Goal: Task Accomplishment & Management: Complete application form

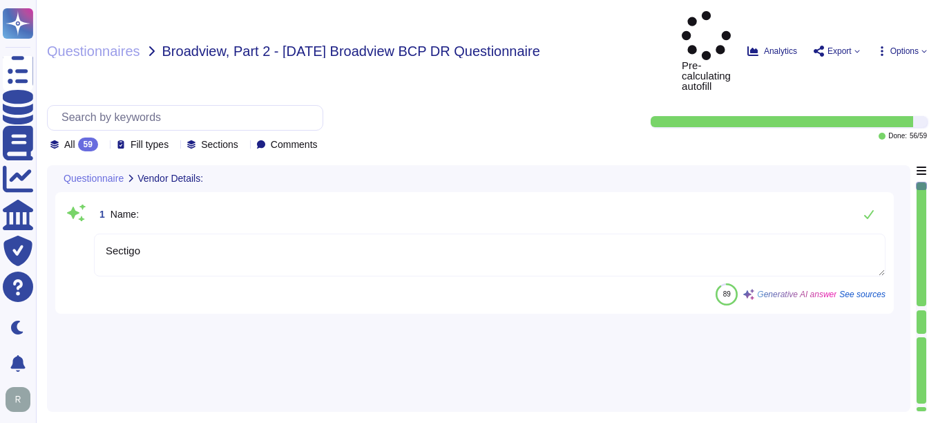
type textarea "Sectigo"
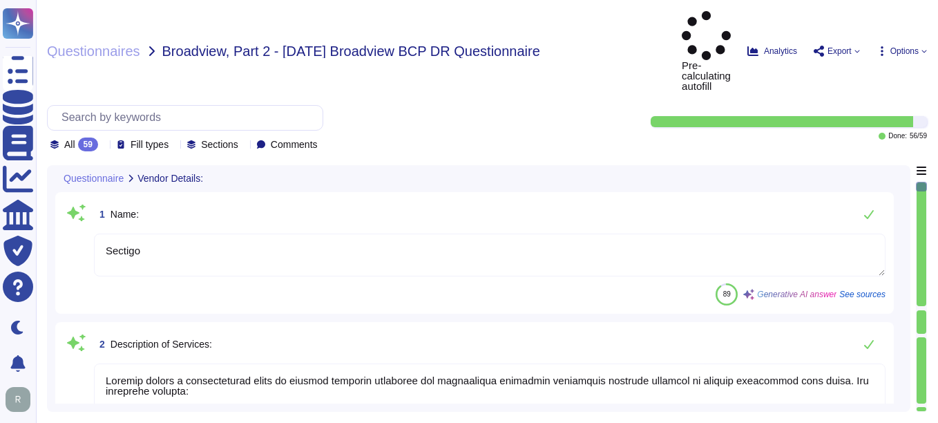
type textarea "Sectigo offers a comprehensive range of digital identity solutions and certific…"
type textarea "The hosting types provided include: 1. Software as a Service (SaaS) hosted in G…"
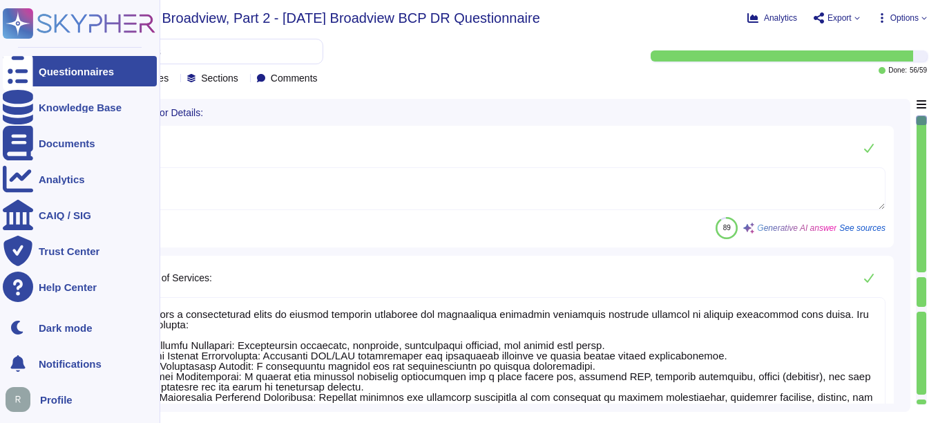
click at [57, 67] on div "Questionnaires" at bounding box center [76, 71] width 75 height 10
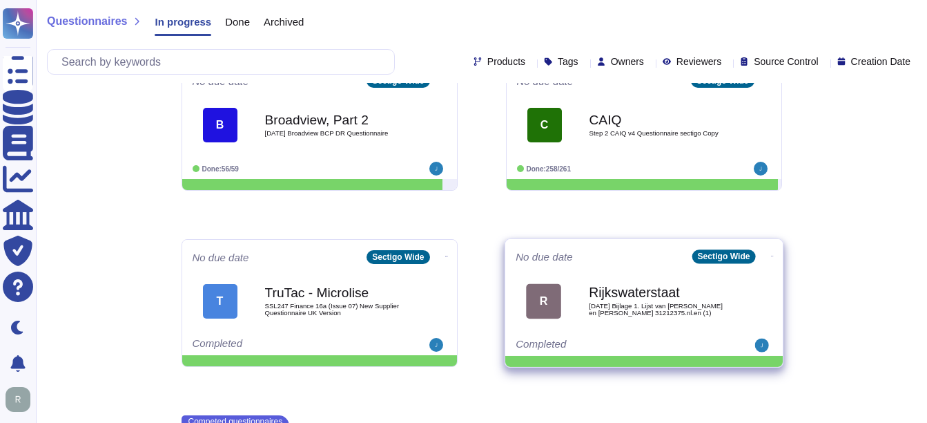
scroll to position [338, 0]
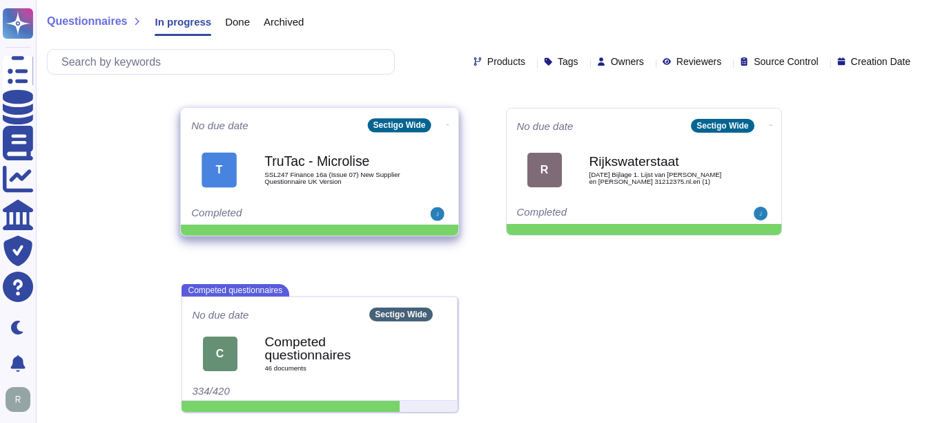
click at [331, 188] on div "TruTac - Microlise SSL247 Finance 16a (Issue 07) New Supplier Questionnaire UK …" at bounding box center [333, 170] width 139 height 56
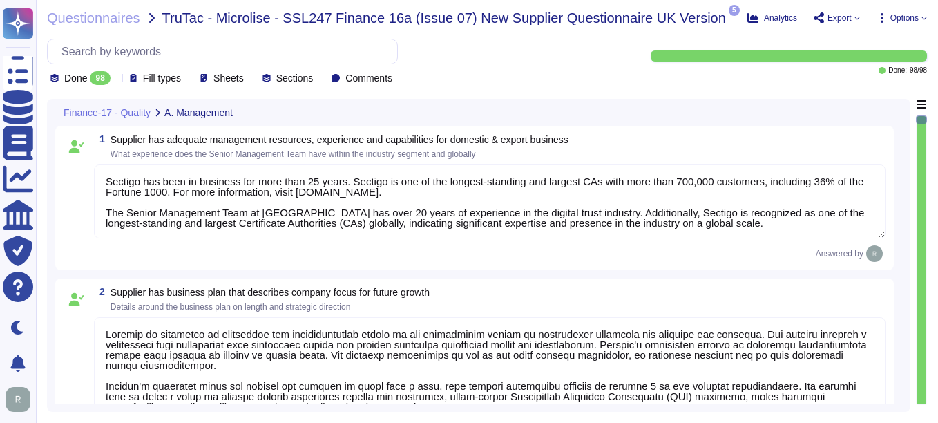
type textarea "Sectigo has been in business for more than 25 years. Sectigo is one of the long…"
type textarea "Sectigo is committed to innovation and differentiating itself in the competitiv…"
type textarea "We integrate health and safety into our management systems, emphasizing teamwor…"
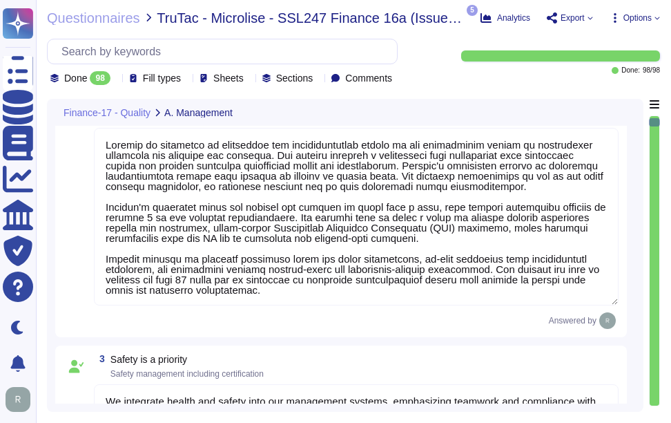
type textarea "Management conducts formal reviews of the Information Security Management Syste…"
type textarea "Sectigo has more than 700,000 customers, including 36% of the Fortune 1000. The…"
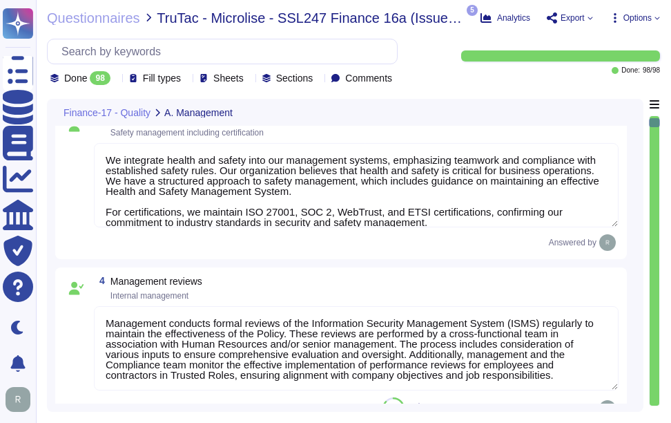
type textarea "The work environment is regularly inspected to ensure a safe working environmen…"
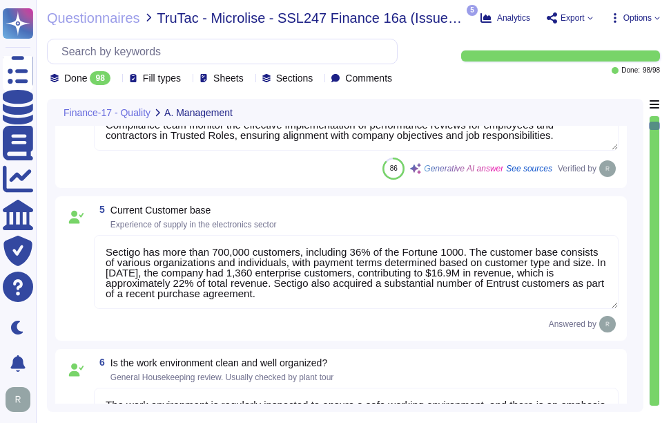
type textarea "No, We maintain WebTrust, SOC 2, and ISO 27001 certifications."
type textarea "We maintain ISO 27001 certification, along with other certifications such as SO…"
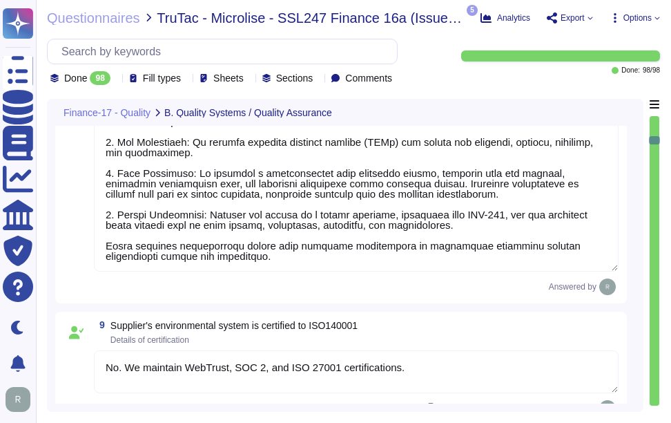
type textarea "No. We maintain WebTrust, SOC 2, and ISO 27001 certifications."
type textarea "We conduct IT Security Audits on Information Systems, which are properly planne…"
type textarea "Sectigo employs a systematic Quality Assurance (QA) program that integrates bot…"
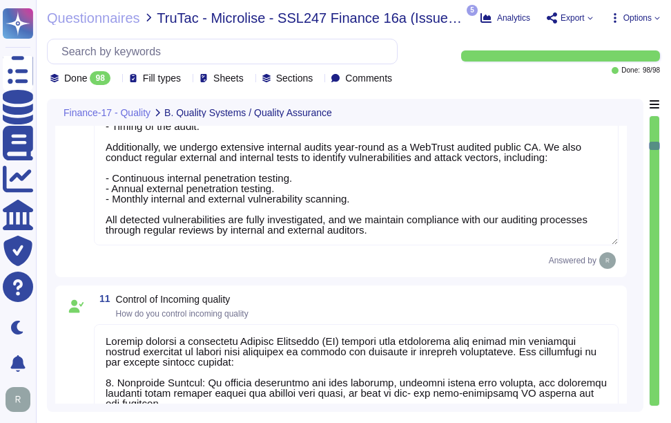
type textarea "Sectigo has established a formal Software Development Lifecycle (SDLC) process …"
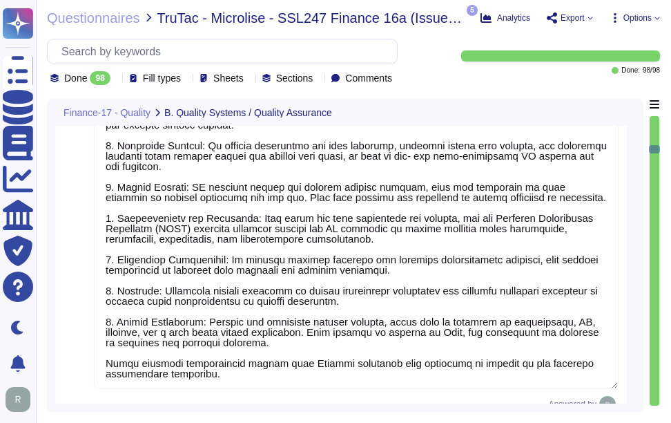
type textarea "The organization reacts to nonconformities by taking action to control and corr…"
type textarea "Yes, we have a centralized incident management tool for logging and tracking cu…"
type textarea "Sectigo manages traceability through comprehensive logging capabilities that en…"
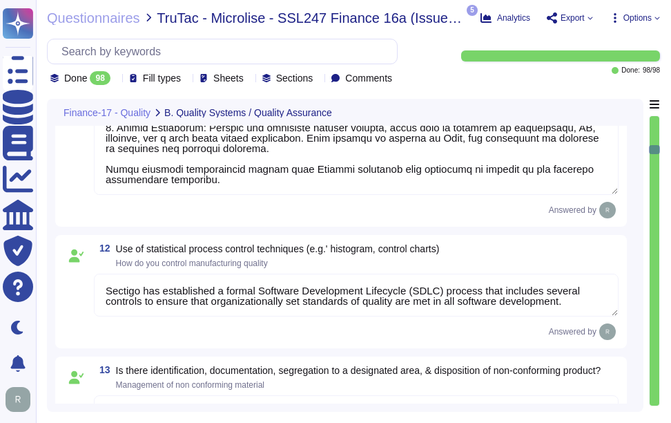
click at [656, 323] on div at bounding box center [655, 260] width 10 height 289
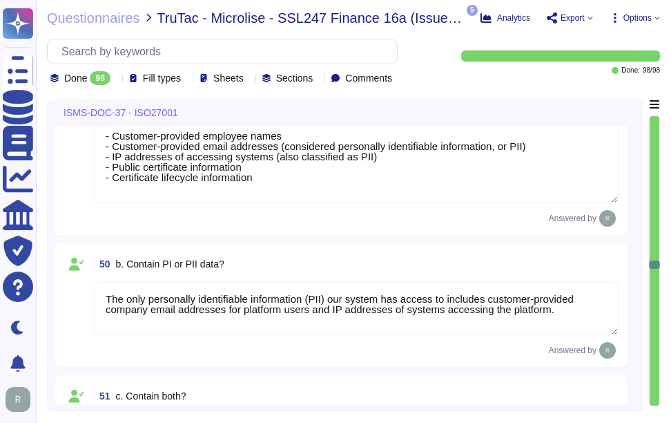
type textarea "Sectigo holds the following types of data: - Customer-provided employee names -…"
type textarea "The only personally identifiable information (PII) our system has access to inc…"
type textarea "both"
type textarea "Yes, Sectigo complies fully with the General Data Protection Regulation (GDPR) …"
type textarea "Please refer our SOC 2 report."
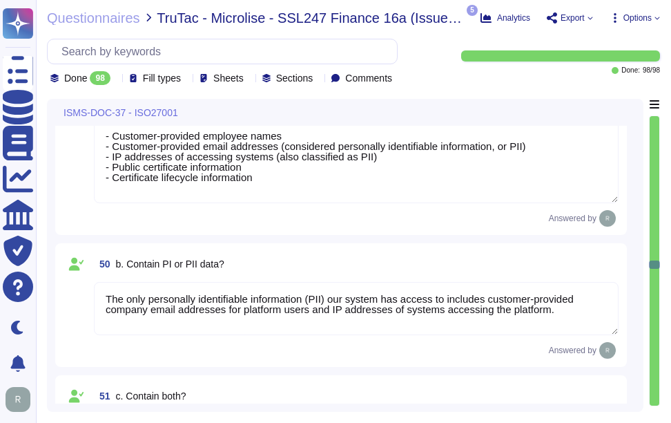
type textarea "Yes, our organization is ISO 27001 certified and holds a valid ISO/IEC 27001 ce…"
type textarea "Please refer the attachment."
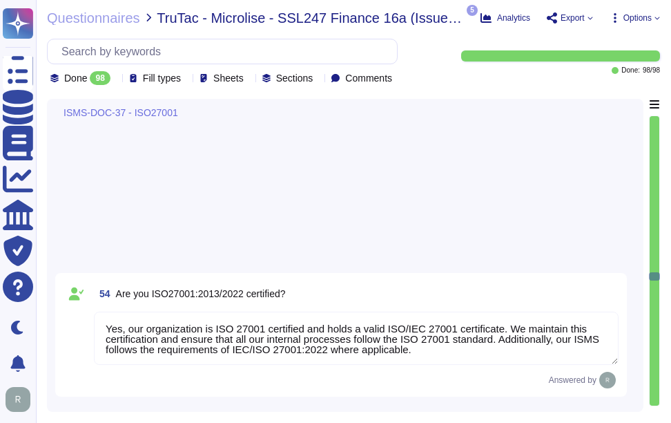
type textarea "Yes, our organization is actively working towards ISO 27001 certification. We a…"
type textarea "Valid from -2023-10-10 Valid until -2025-10-31"
type textarea "Yes, our organization has documented and approved information security policies…"
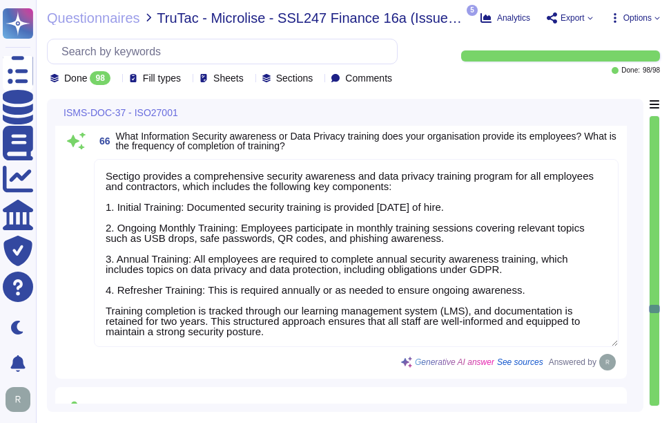
type textarea "Please contact your enterprise sales representative."
type textarea "Sectigo provides a comprehensive security awareness and data privacy training p…"
type textarea "Please refer our SOC 2 report."
type textarea "Our organization has a formal disciplinary process documented for non-complianc…"
type textarea "Please refer the attachment."
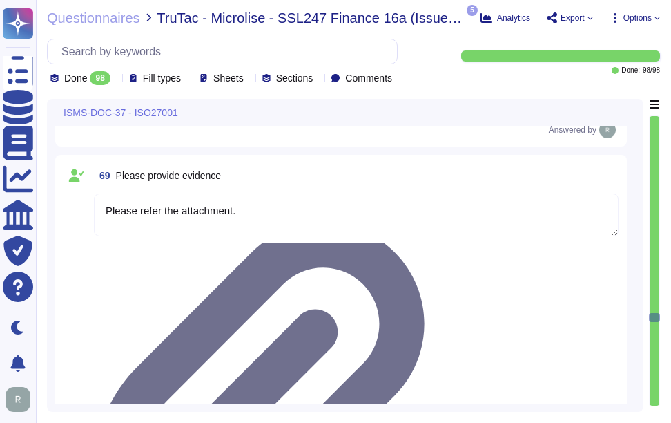
type textarea "Our organization ensures the return of all physical assets issued upon terminat…"
type textarea "Sectigo classifies assets based on their criticality using a risk-based approac…"
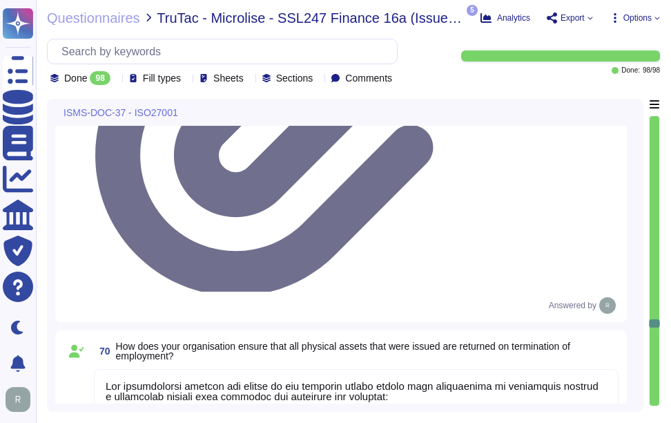
type textarea "Sectigo has developed and implemented a comprehensive set of procedures for inf…"
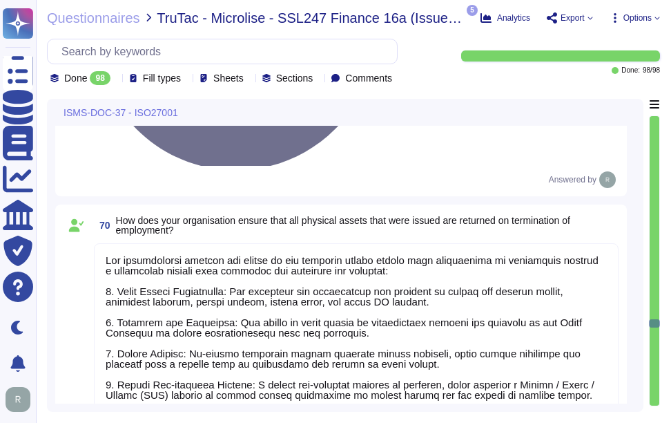
scroll to position [13816, 0]
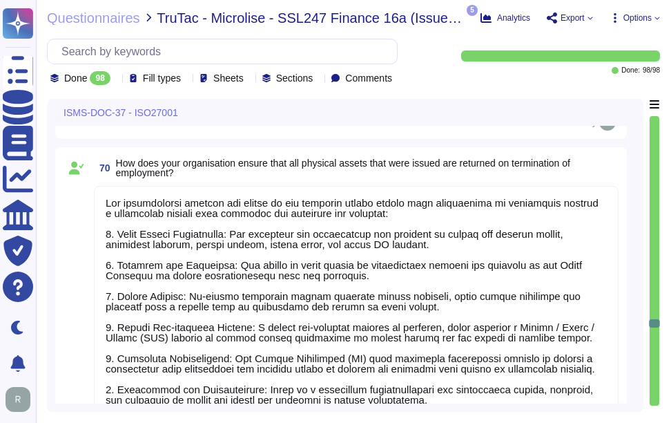
click at [116, 79] on icon at bounding box center [116, 79] width 0 height 0
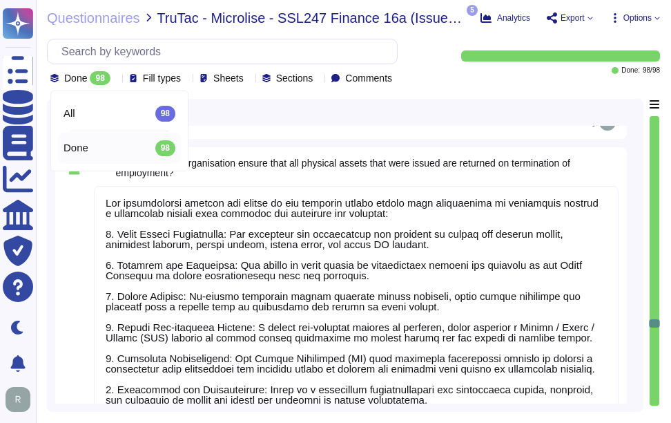
click at [116, 79] on icon at bounding box center [116, 79] width 0 height 0
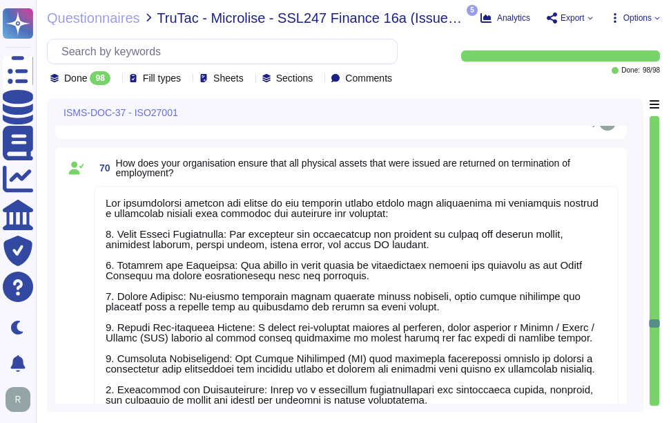
scroll to position [1, 0]
drag, startPoint x: 115, startPoint y: 168, endPoint x: 491, endPoint y: 175, distance: 375.6
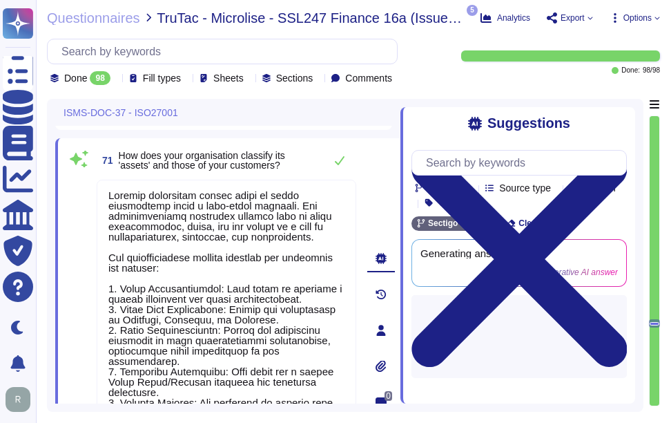
type textarea "Sectigo has developed and implemented a comprehensive set of procedures for inf…"
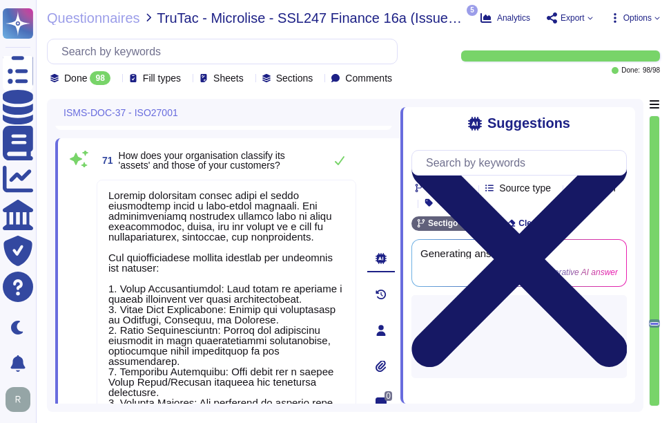
click at [617, 151] on icon at bounding box center [518, 258] width 215 height 215
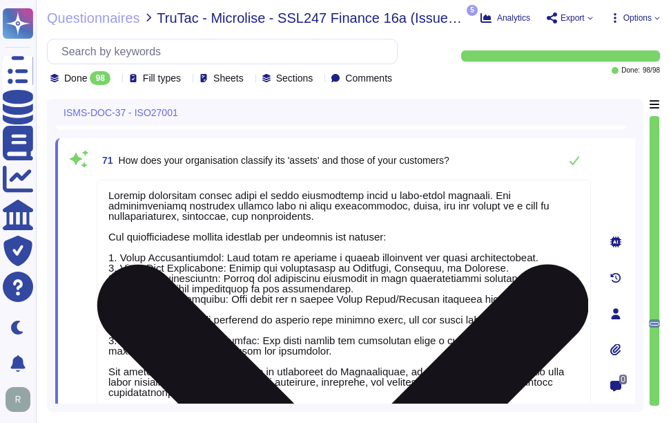
click at [368, 275] on textarea at bounding box center [344, 310] width 494 height 260
paste textarea "its assets based on their criticality using a risk-based approach, which consid…"
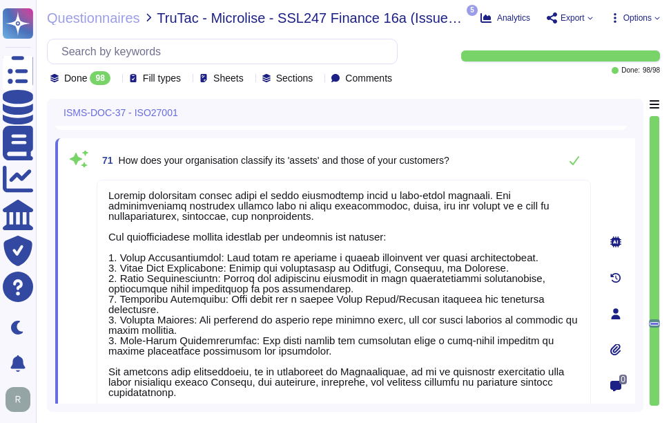
scroll to position [0, 0]
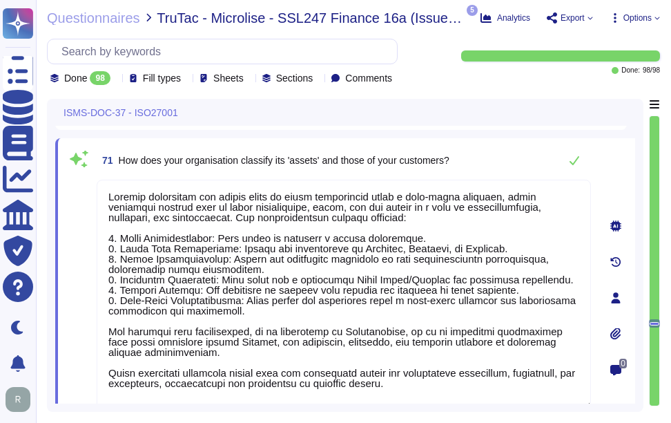
type textarea "Sectigo classifies its assets based on their criticality using a risk-based app…"
click at [472, 148] on div "71 How does your organisation classify its 'assets' and those of your customers?" at bounding box center [344, 160] width 494 height 28
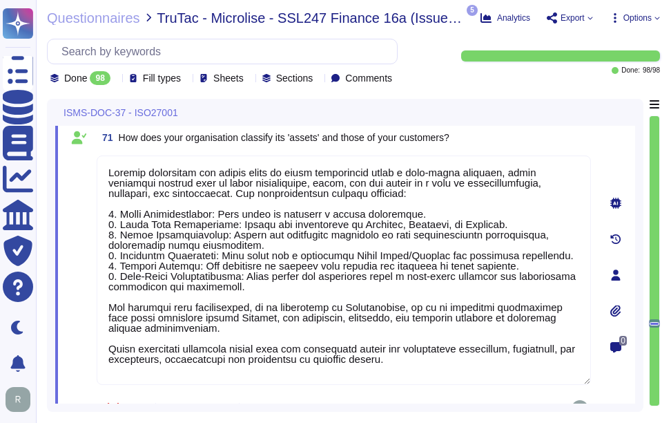
scroll to position [13747, 0]
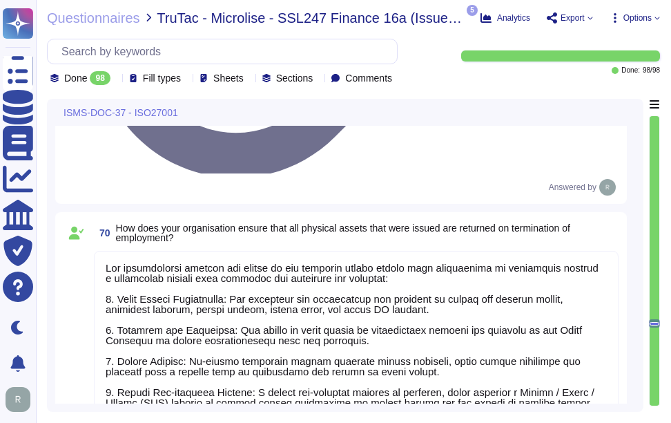
type textarea "Please refer the attachment."
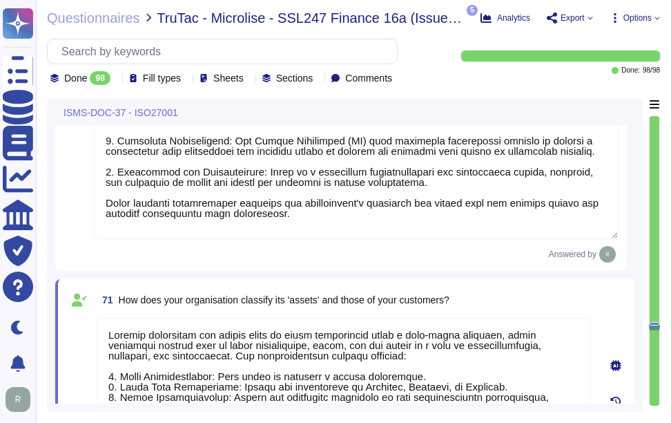
scroll to position [14092, 0]
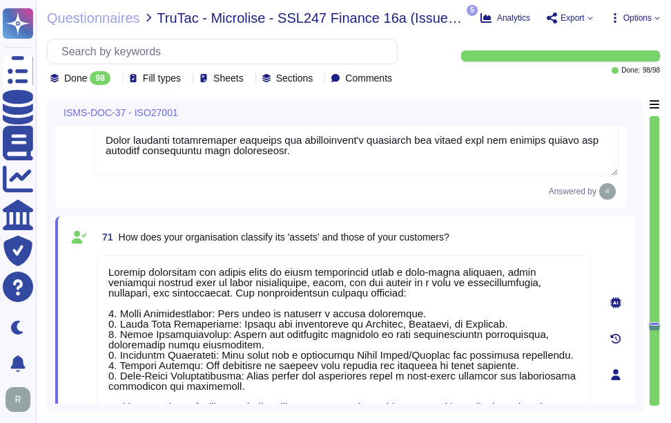
drag, startPoint x: 116, startPoint y: 213, endPoint x: 444, endPoint y: 213, distance: 327.9
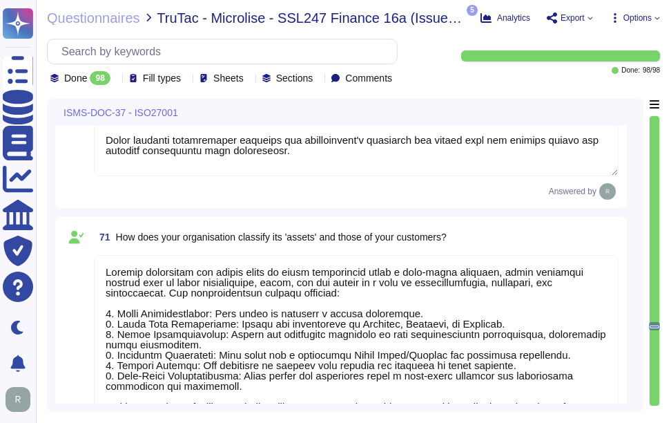
drag, startPoint x: 121, startPoint y: 197, endPoint x: 478, endPoint y: 195, distance: 357.6
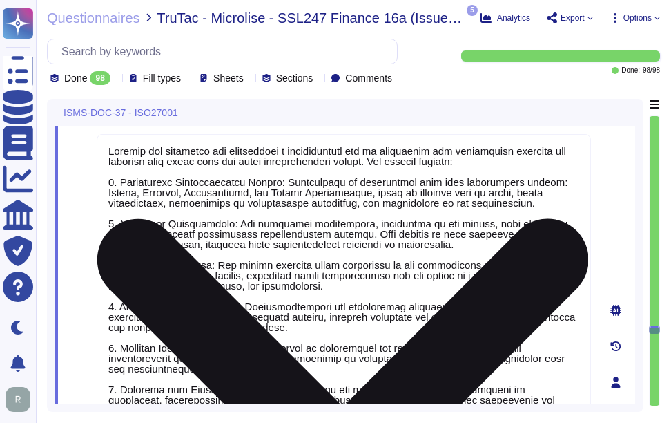
type textarea "Our organization employs a comprehensive set of measures to prevent unauthorize…"
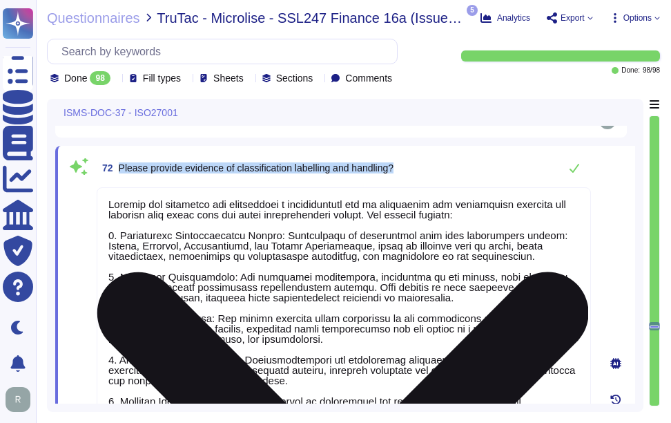
type textarea "Our organization ensures the return of all physical assets issued upon terminat…"
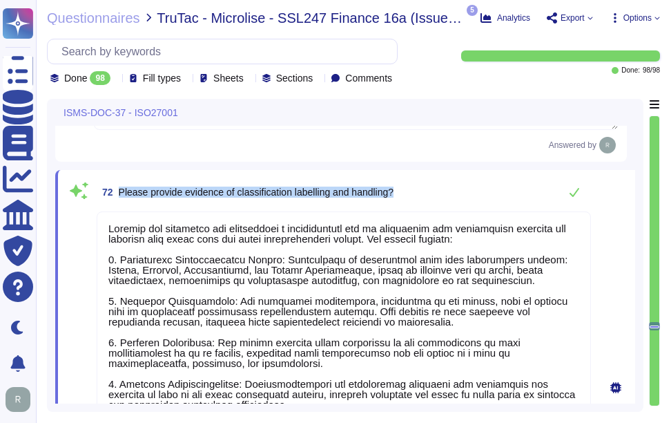
click at [188, 199] on span "72 Please provide evidence of classification labelling and handling?" at bounding box center [245, 192] width 297 height 25
click at [297, 186] on span "Please provide evidence of classification labelling and handling?" at bounding box center [256, 191] width 275 height 11
click at [133, 184] on span "72 Please provide evidence of classification labelling and handling?" at bounding box center [245, 192] width 297 height 25
click at [118, 191] on span "72 Please provide evidence of classification labelling and handling?" at bounding box center [245, 192] width 297 height 25
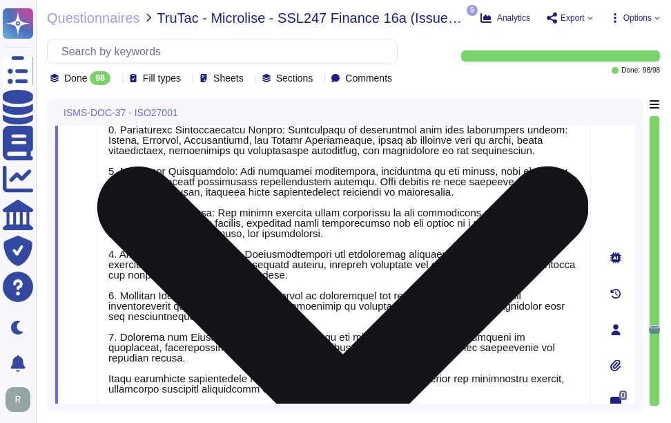
type textarea "Our organization employs a comprehensive set of measures to prevent unauthorize…"
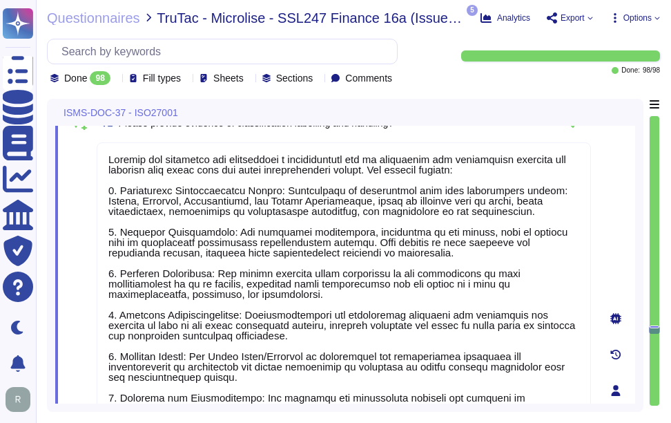
scroll to position [14076, 0]
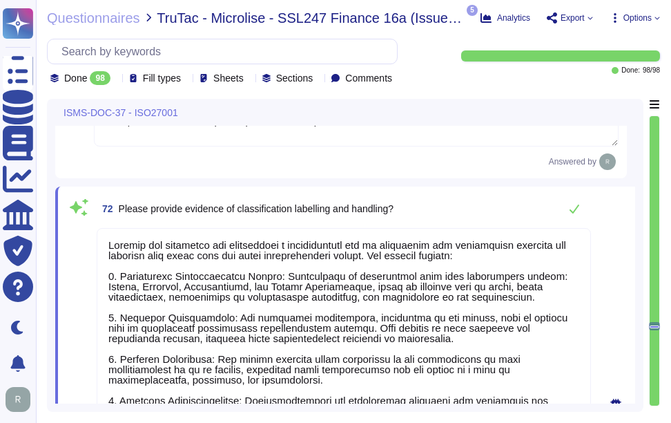
type textarea "Our organization ensures the return of all physical assets issued upon terminat…"
click at [479, 200] on div "72 Please provide evidence of classification labelling and handling?" at bounding box center [344, 209] width 494 height 28
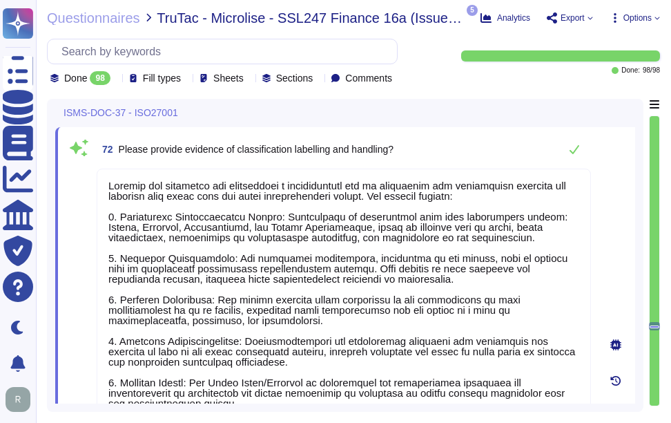
scroll to position [14214, 0]
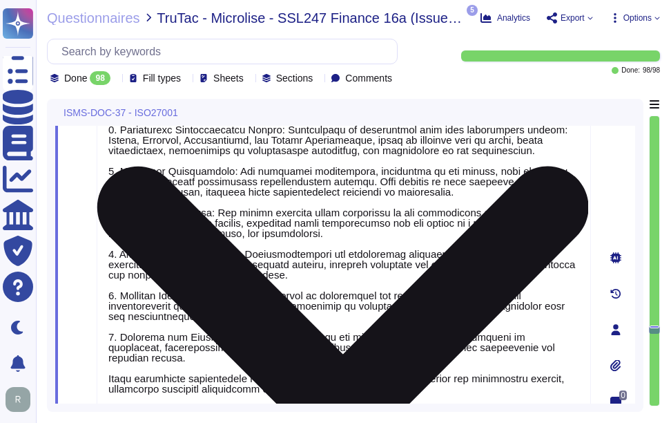
type textarea "Our organization employs a comprehensive set of measures to prevent unauthorize…"
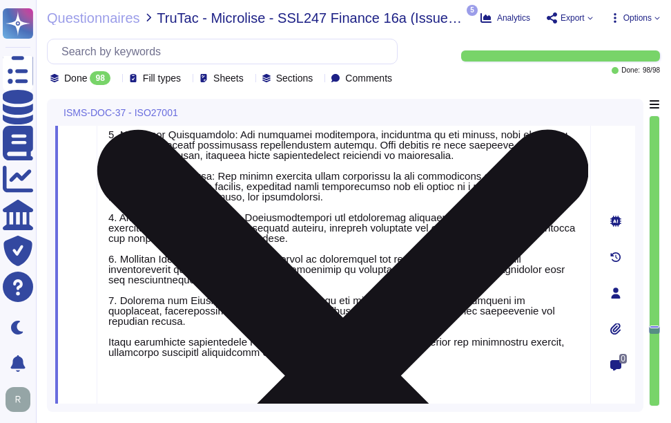
scroll to position [14283, 0]
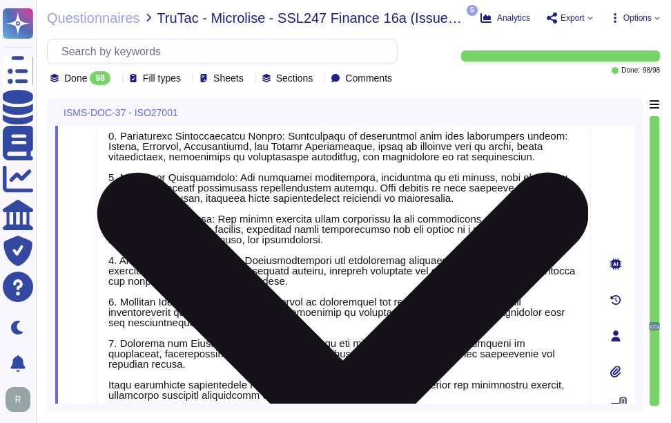
type textarea "Our organization ensures the return of all physical assets issued upon terminat…"
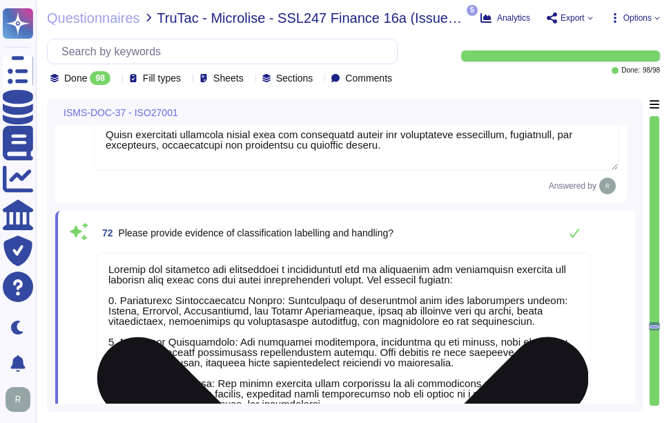
scroll to position [14076, 0]
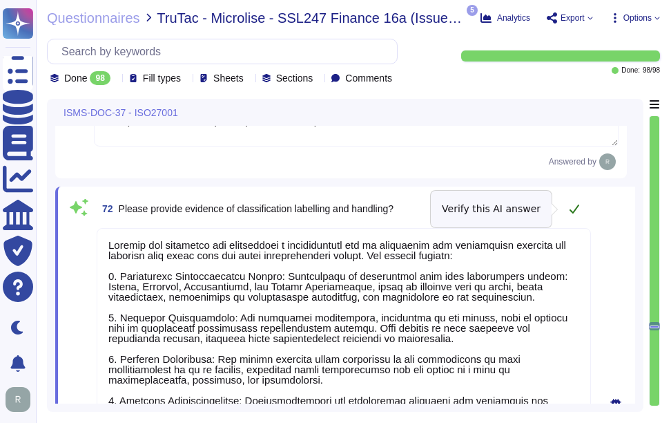
click at [572, 208] on icon at bounding box center [574, 208] width 11 height 11
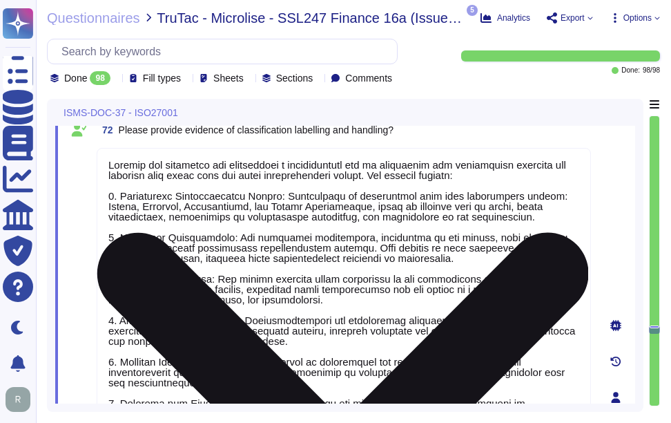
type textarea "Our organization employs a comprehensive set of measures to prevent unauthorize…"
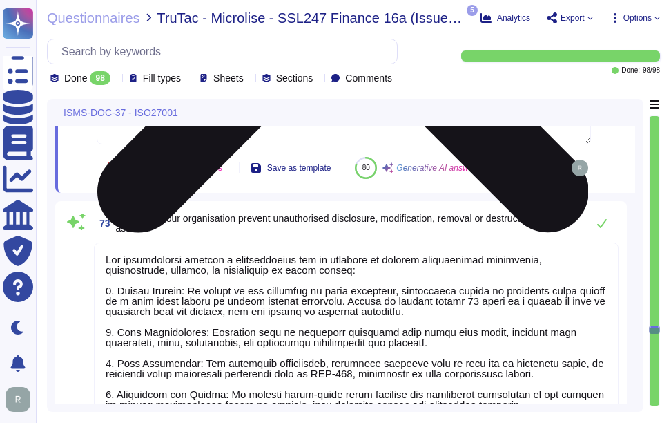
type textarea "No."
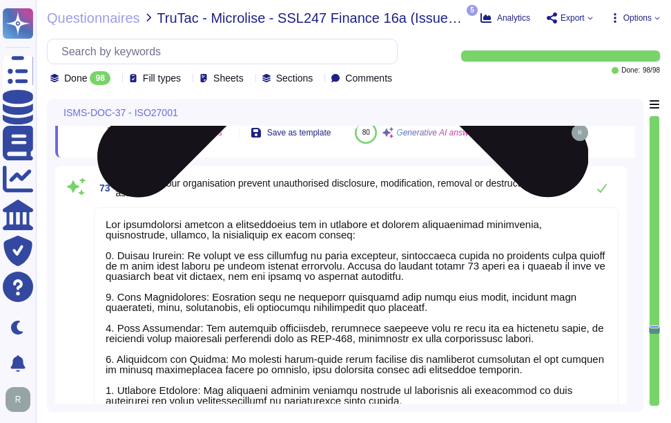
scroll to position [14697, 0]
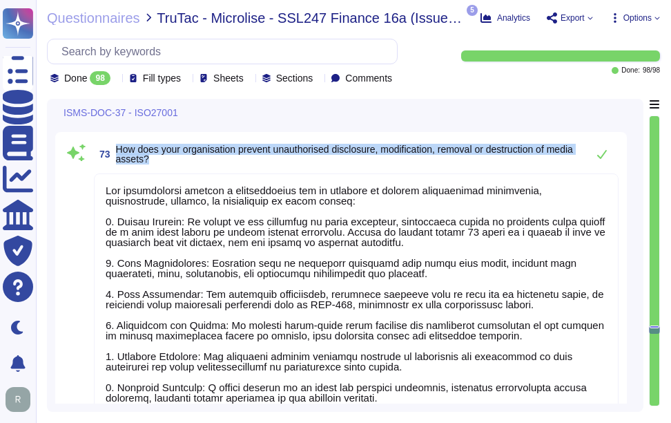
drag, startPoint x: 117, startPoint y: 177, endPoint x: 229, endPoint y: 195, distance: 114.1
click at [229, 164] on span "How does your organisation prevent unauthorised disclosure, modification, remov…" at bounding box center [348, 153] width 464 height 19
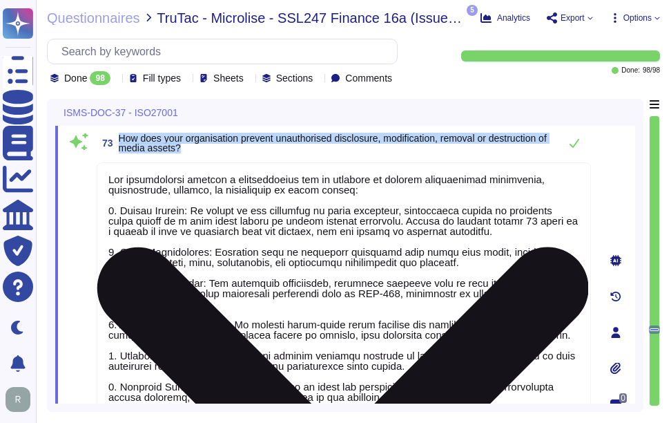
type textarea "Loremip dol sitametcons a elitseddoeius Tempor Incidid Utlabo etdo magnaal enim…"
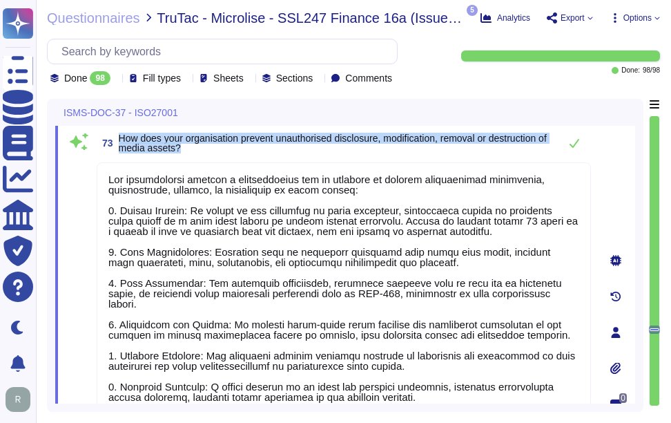
drag, startPoint x: 120, startPoint y: 137, endPoint x: 213, endPoint y: 149, distance: 93.3
click at [213, 149] on span "How does your organisation prevent unauthorised disclosure, modification, remov…" at bounding box center [336, 142] width 434 height 19
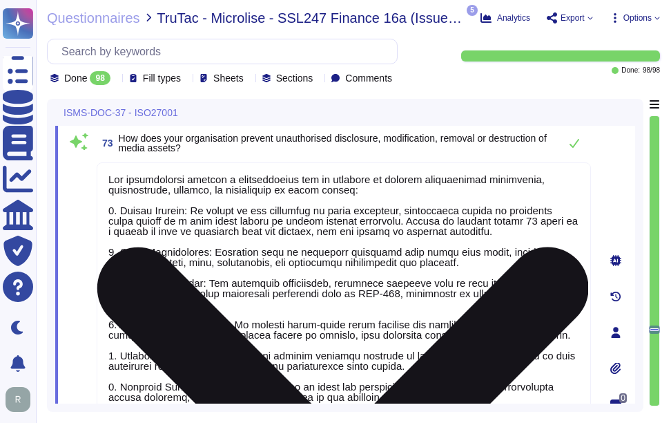
click at [440, 247] on textarea at bounding box center [344, 328] width 494 height 333
paste textarea "small number of senior trusted employees. Access is removed within 24 hours of …"
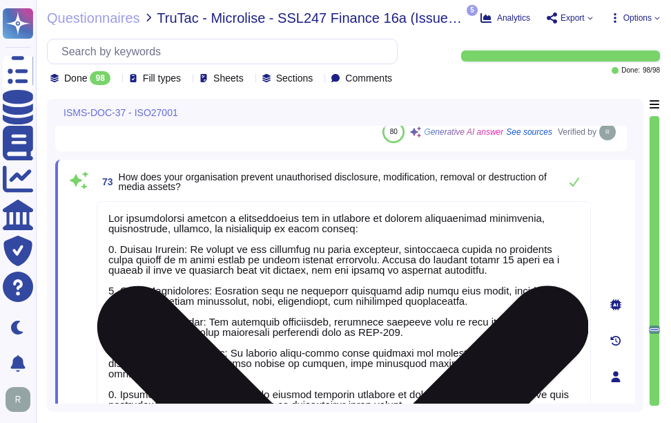
scroll to position [14652, 0]
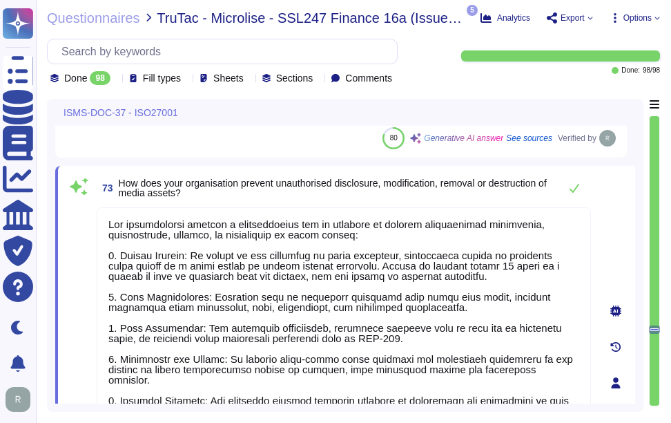
type textarea "Our organization employs a comprehensive set of measures to prevent unauthorize…"
click at [467, 196] on span "How does your organisation prevent unauthorised disclosure, modification, remov…" at bounding box center [336, 187] width 434 height 19
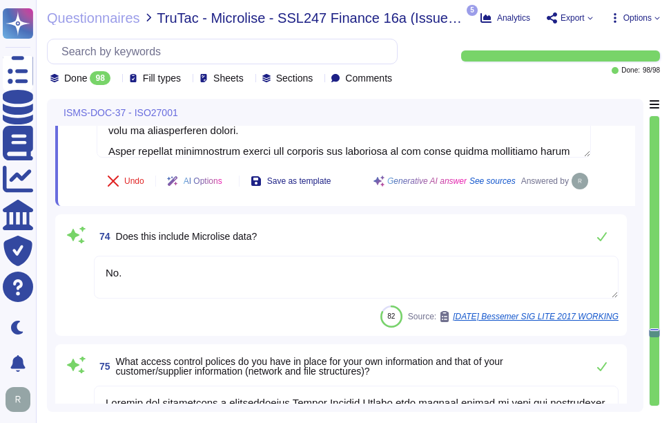
scroll to position [15067, 0]
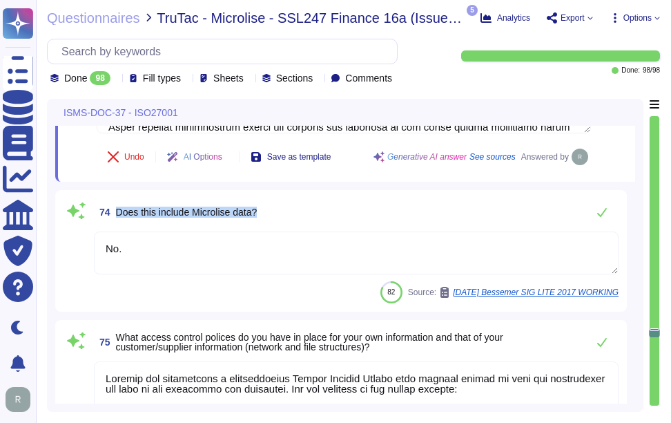
drag, startPoint x: 116, startPoint y: 211, endPoint x: 314, endPoint y: 210, distance: 198.1
click at [314, 210] on div "74 Does this include Microlise data?" at bounding box center [356, 212] width 525 height 28
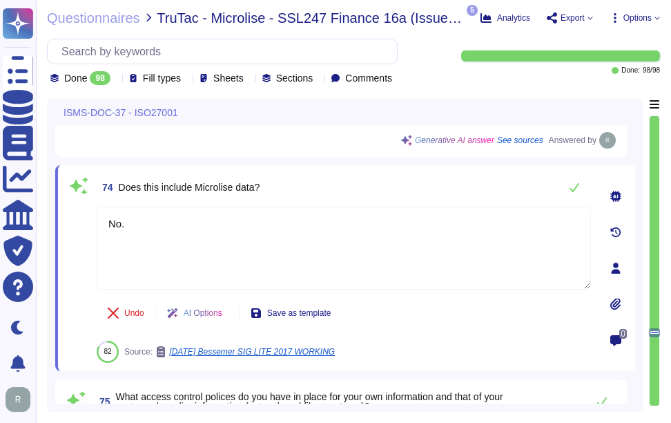
type textarea "Loremip dol sitametcons a elitseddoeius Tempor Incidid Utlabo etdo magnaal enim…"
drag, startPoint x: 118, startPoint y: 187, endPoint x: 294, endPoint y: 189, distance: 176.1
click at [294, 189] on div "74 Does this include Microlise data?" at bounding box center [344, 187] width 494 height 28
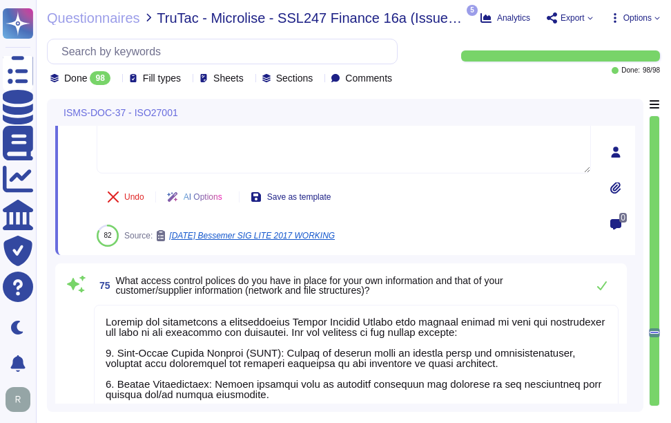
scroll to position [14752, 0]
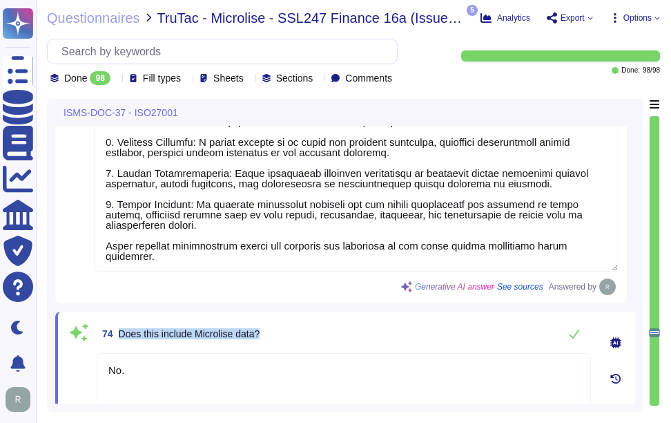
type textarea "Sectigo has developed and implemented a comprehensive set of procedures for inf…"
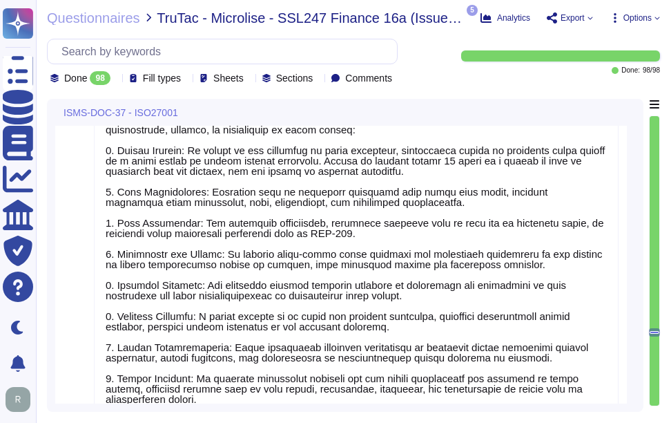
scroll to position [14476, 0]
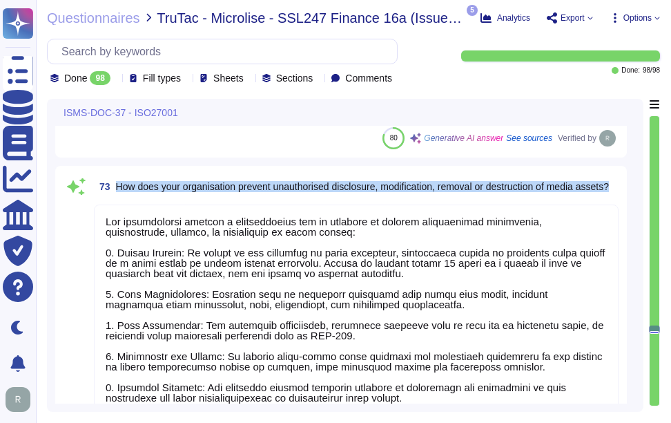
drag, startPoint x: 113, startPoint y: 177, endPoint x: 182, endPoint y: 193, distance: 70.2
click at [182, 193] on span "73 How does your organisation prevent unauthorised disclosure, modification, re…" at bounding box center [351, 186] width 515 height 25
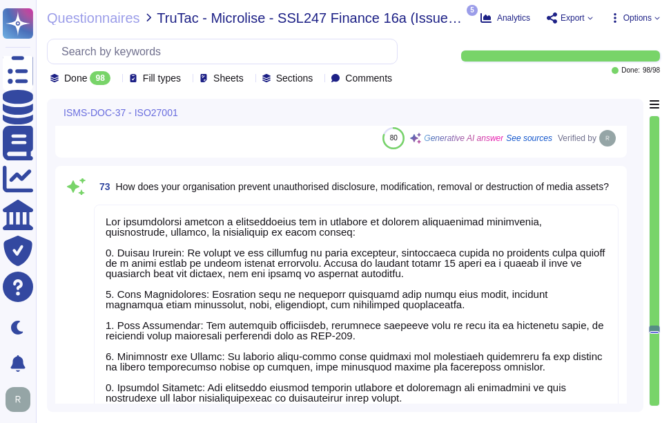
scroll to position [14757, 0]
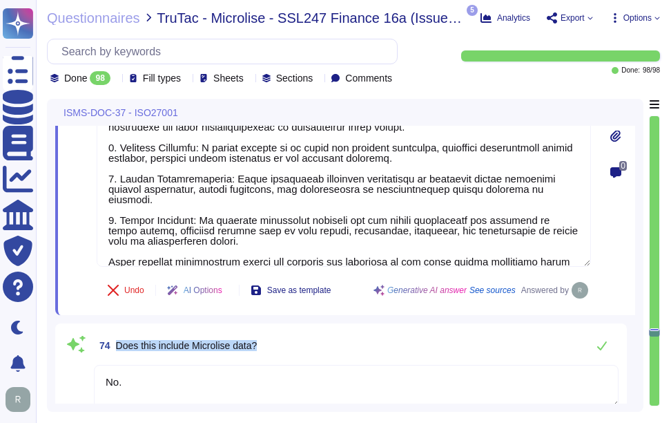
drag, startPoint x: 117, startPoint y: 343, endPoint x: 341, endPoint y: 338, distance: 223.7
click at [341, 338] on div "74 Does this include Microlise data?" at bounding box center [356, 345] width 525 height 28
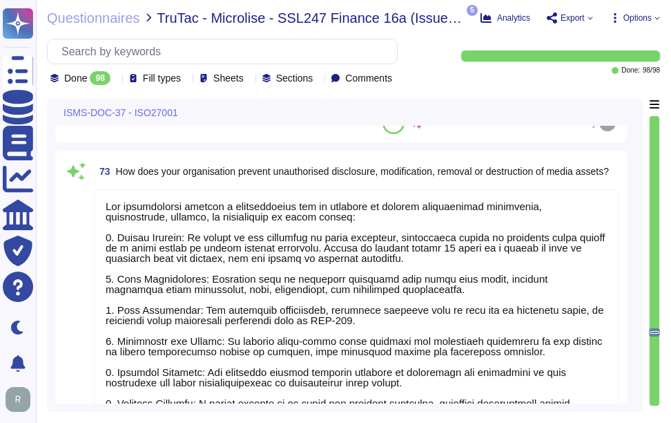
scroll to position [14412, 0]
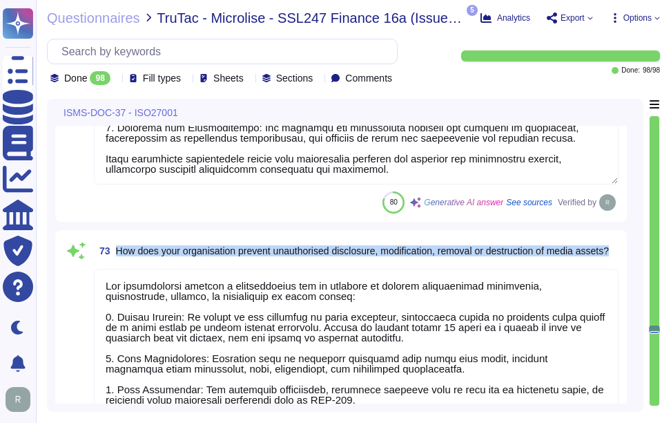
drag, startPoint x: 116, startPoint y: 244, endPoint x: 182, endPoint y: 262, distance: 68.7
click at [182, 262] on span "73 How does your organisation prevent unauthorised disclosure, modification, re…" at bounding box center [351, 250] width 515 height 25
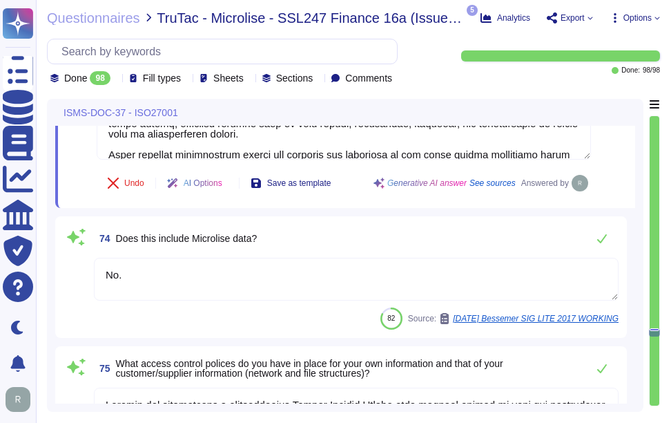
scroll to position [14895, 0]
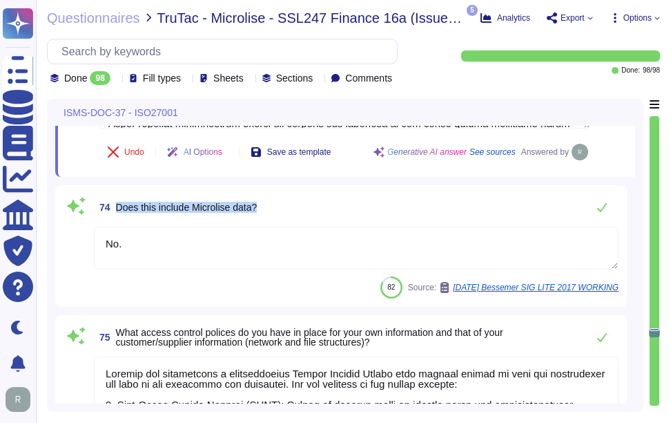
drag, startPoint x: 118, startPoint y: 204, endPoint x: 311, endPoint y: 202, distance: 193.3
click at [311, 202] on div "74 Does this include Microlise data?" at bounding box center [356, 207] width 525 height 28
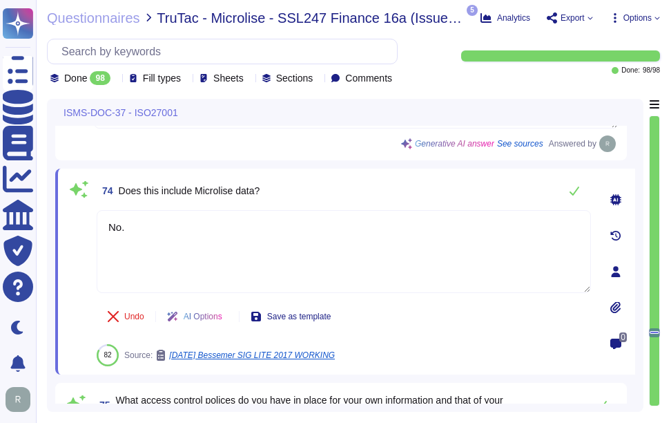
click at [201, 192] on span "Does this include Microlise data?" at bounding box center [190, 190] width 142 height 11
copy div "Does this include Microlise data?"
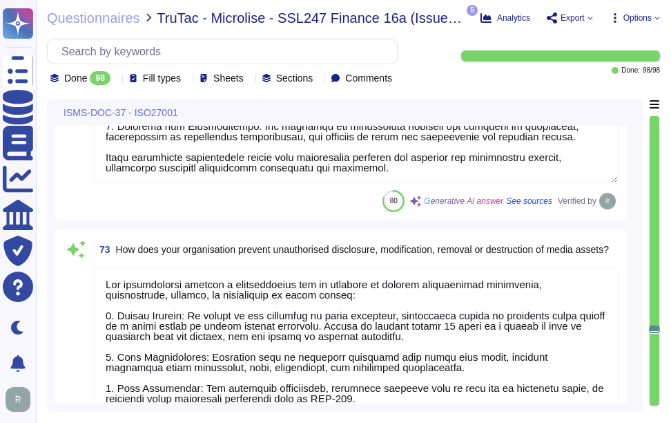
scroll to position [14412, 0]
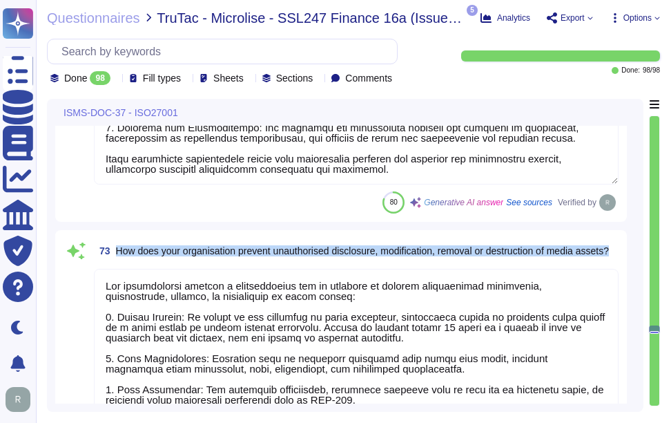
drag, startPoint x: 115, startPoint y: 242, endPoint x: 162, endPoint y: 252, distance: 47.3
click at [162, 252] on span "73 How does your organisation prevent unauthorised disclosure, modification, re…" at bounding box center [351, 250] width 515 height 25
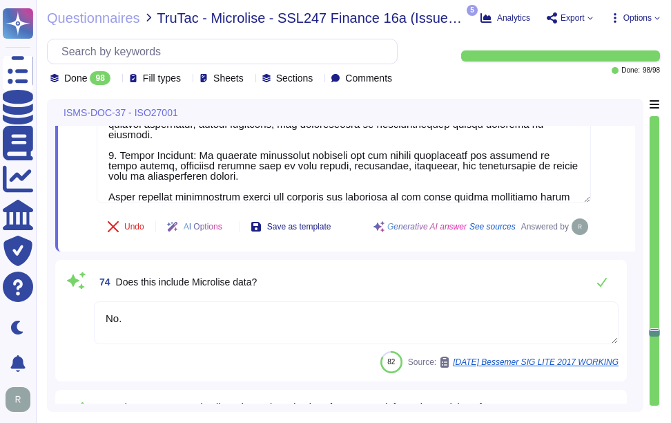
scroll to position [14826, 0]
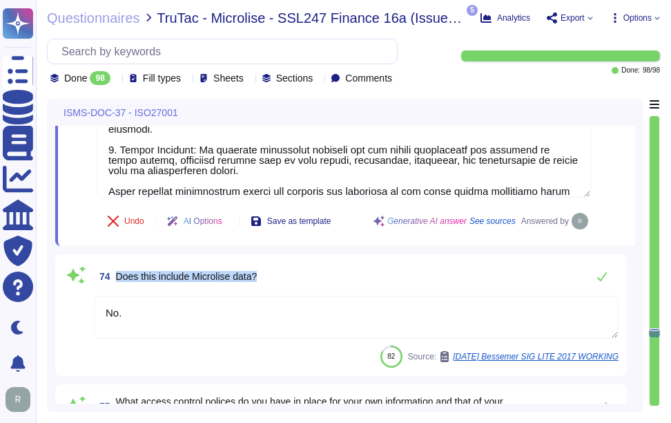
drag, startPoint x: 118, startPoint y: 275, endPoint x: 283, endPoint y: 276, distance: 165.0
click at [283, 276] on div "74 Does this include Microlise data?" at bounding box center [356, 276] width 525 height 28
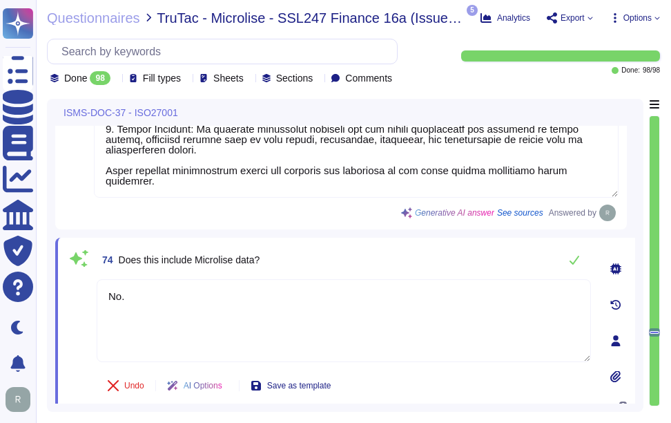
scroll to position [0, 0]
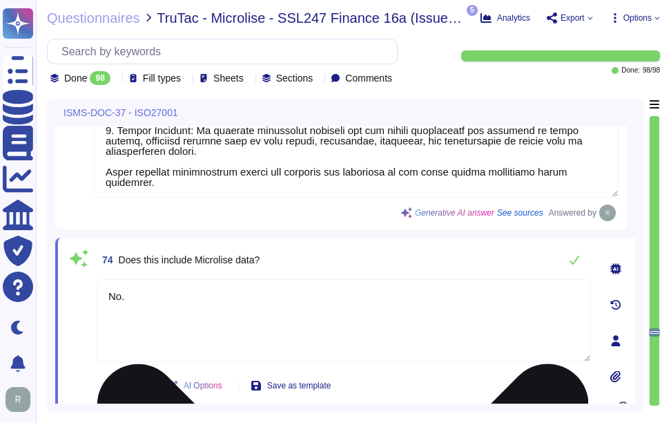
click at [378, 331] on textarea "No." at bounding box center [344, 320] width 494 height 83
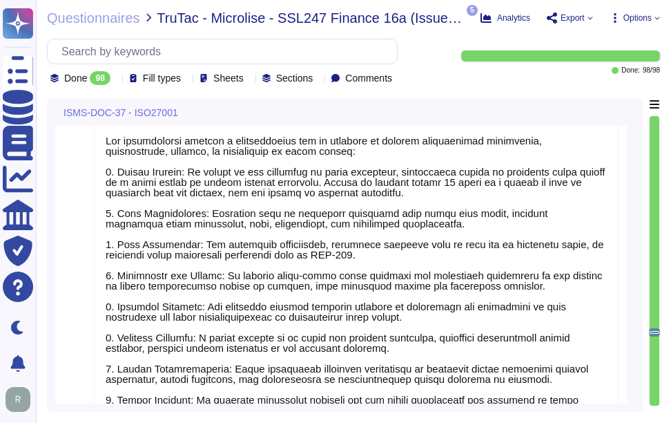
scroll to position [14481, 0]
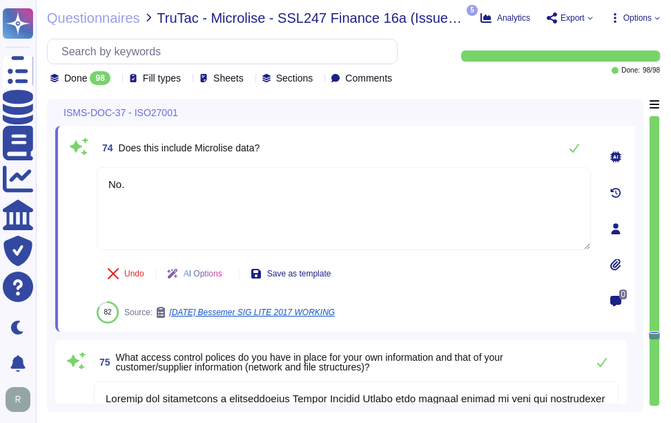
type textarea "Our organization has a structured process for granting, reviewing, and removing…"
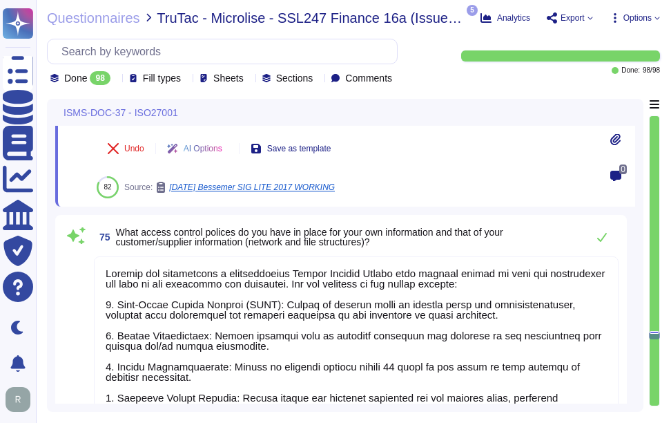
scroll to position [15099, 0]
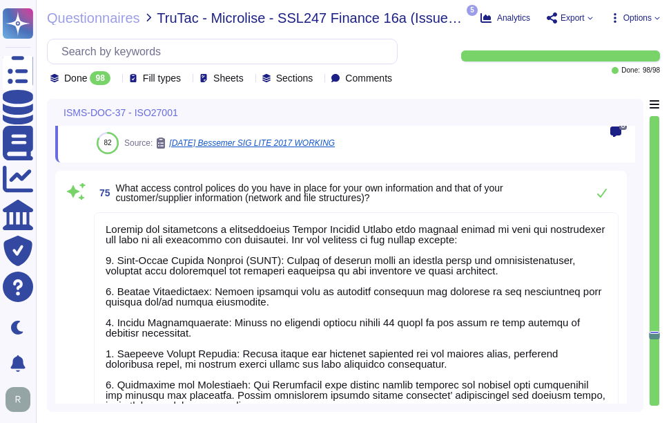
click at [117, 188] on span "What access control polices do you have in place for your own information and t…" at bounding box center [309, 192] width 387 height 21
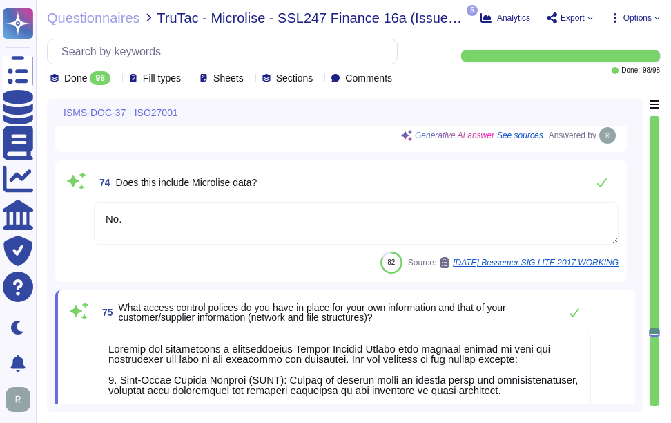
scroll to position [14892, 0]
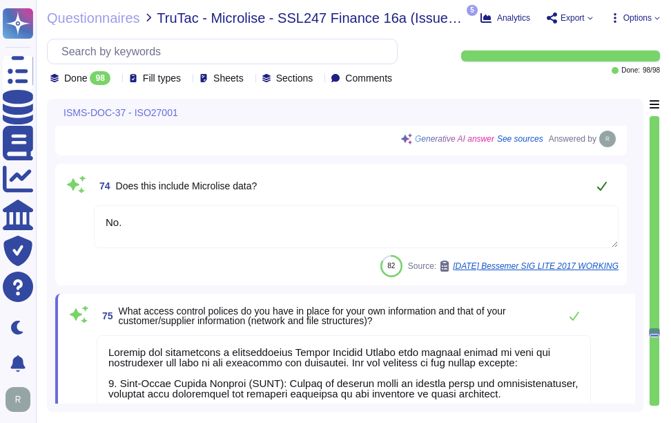
click at [601, 188] on icon at bounding box center [602, 185] width 11 height 11
click at [599, 189] on icon at bounding box center [602, 185] width 11 height 11
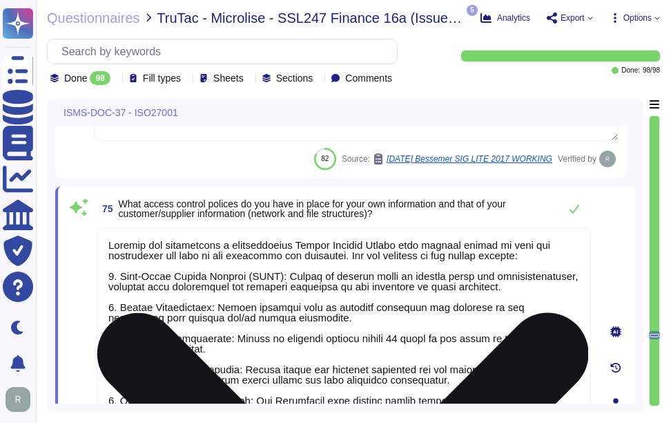
scroll to position [15030, 0]
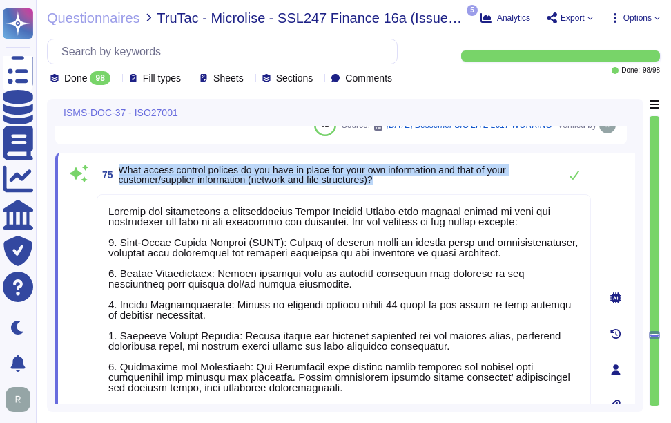
drag, startPoint x: 118, startPoint y: 171, endPoint x: 411, endPoint y: 186, distance: 293.2
click at [411, 186] on span "75 What access control polices do you have in place for your own information an…" at bounding box center [325, 174] width 456 height 25
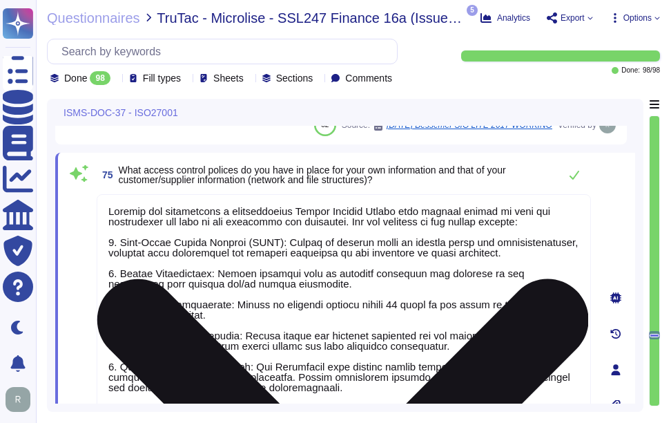
click at [264, 244] on textarea at bounding box center [344, 365] width 494 height 343
paste textarea "our information systems, including those of our customers and suppliers. The ke…"
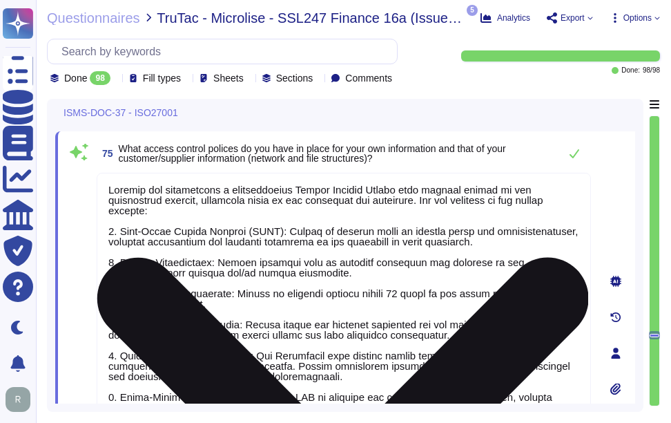
scroll to position [15027, 0]
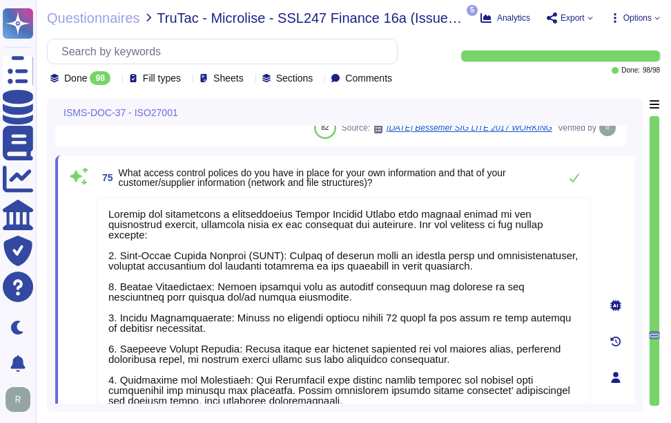
type textarea "Loremip dol sitametcons a elitseddoeius Tempor Incidid Utlabo etdo magnaal enim…"
click at [489, 186] on div "75 What access control polices do you have in place for your own information an…" at bounding box center [344, 178] width 494 height 28
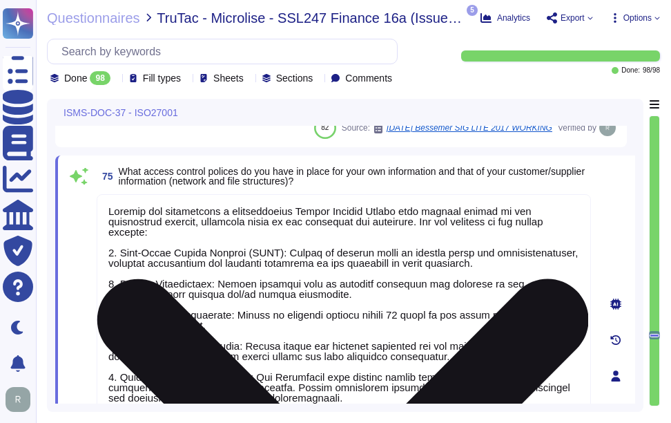
click at [340, 246] on textarea at bounding box center [344, 370] width 494 height 353
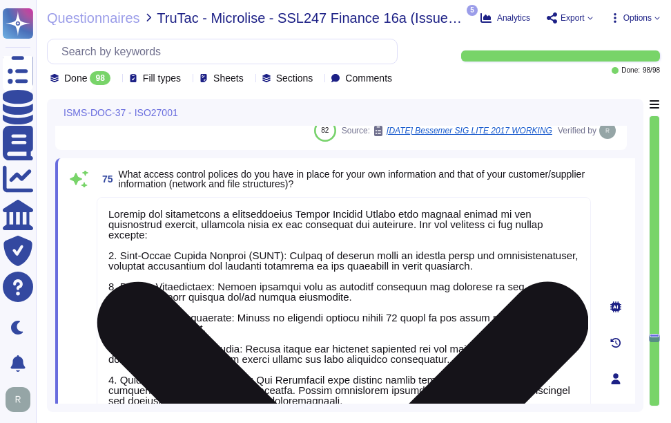
scroll to position [14945, 0]
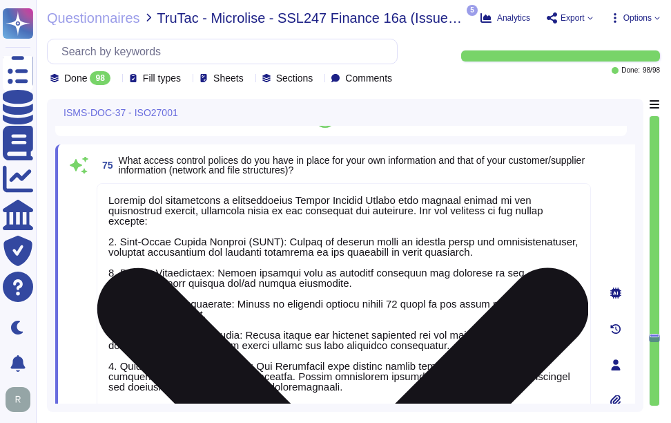
scroll to position [15014, 0]
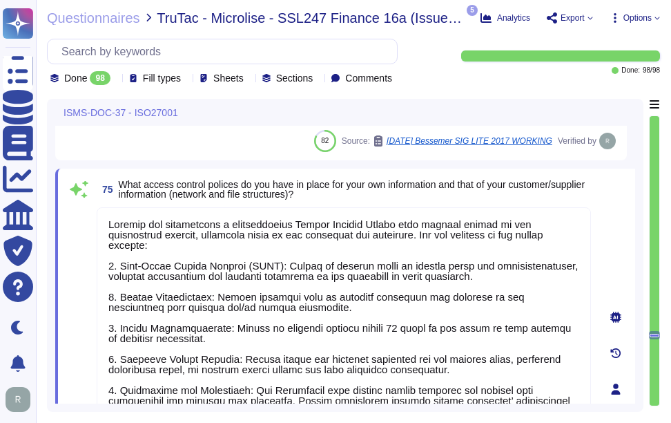
click at [454, 191] on span "What access control polices do you have in place for your own information and t…" at bounding box center [355, 189] width 472 height 19
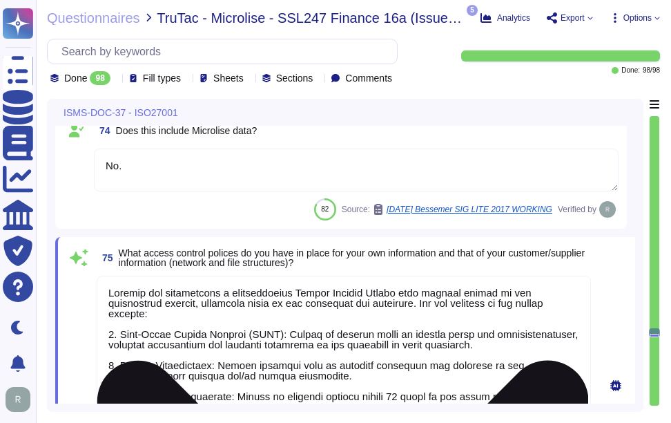
scroll to position [14945, 0]
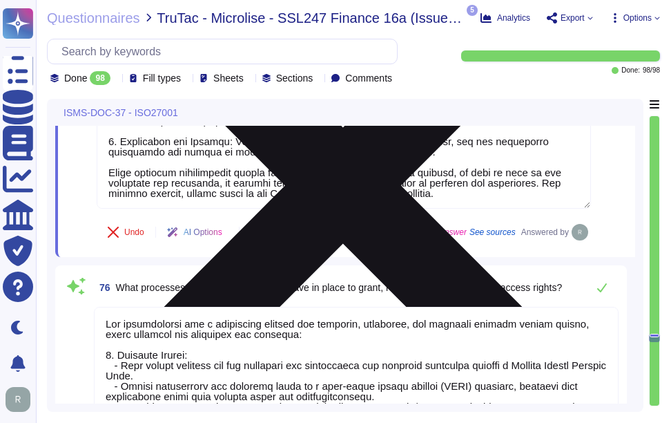
type textarea "Our Solution is a SaaS offering and the data entry is managed by the Customer. …"
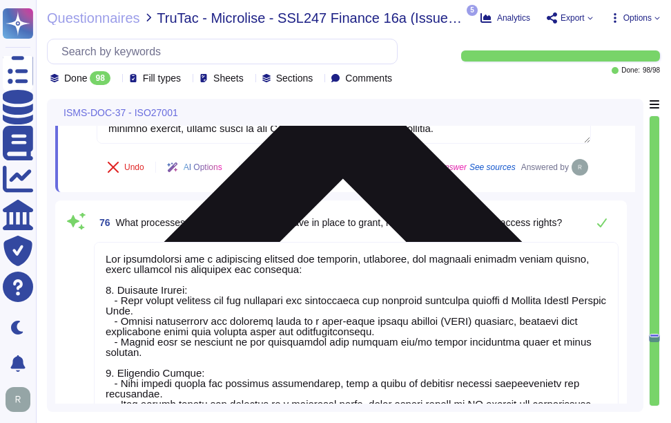
scroll to position [15428, 0]
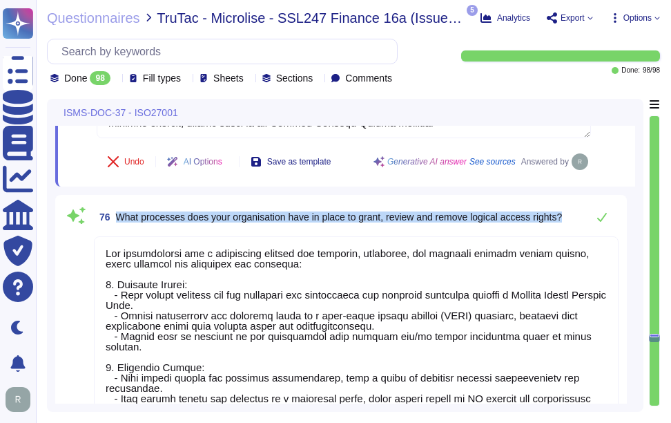
drag, startPoint x: 117, startPoint y: 213, endPoint x: 571, endPoint y: 213, distance: 453.6
click at [571, 213] on div "76 What processes does your organisation have in place to grant, review and rem…" at bounding box center [356, 217] width 525 height 28
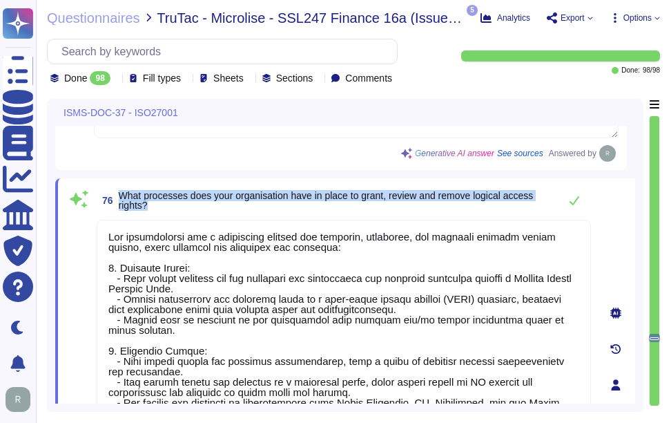
drag, startPoint x: 121, startPoint y: 193, endPoint x: 179, endPoint y: 204, distance: 58.9
click at [179, 204] on span "What processes does your organisation have in place to grant, review and remove…" at bounding box center [336, 200] width 434 height 19
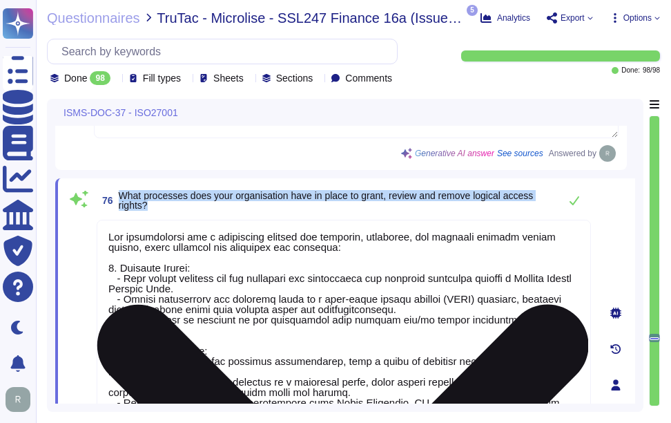
scroll to position [1, 0]
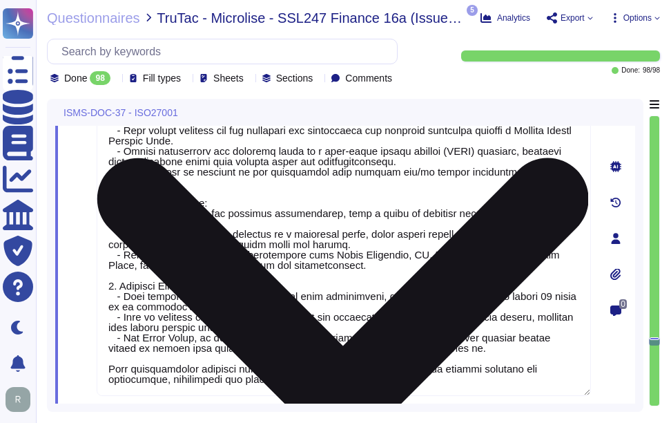
type textarea "Our organization enforces a comprehensive strong password management system tha…"
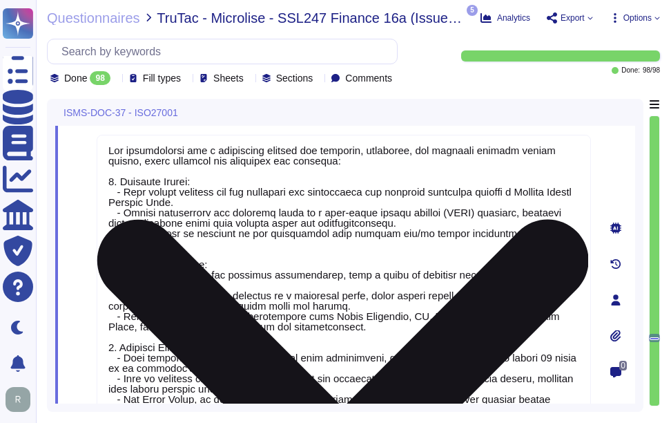
scroll to position [15428, 0]
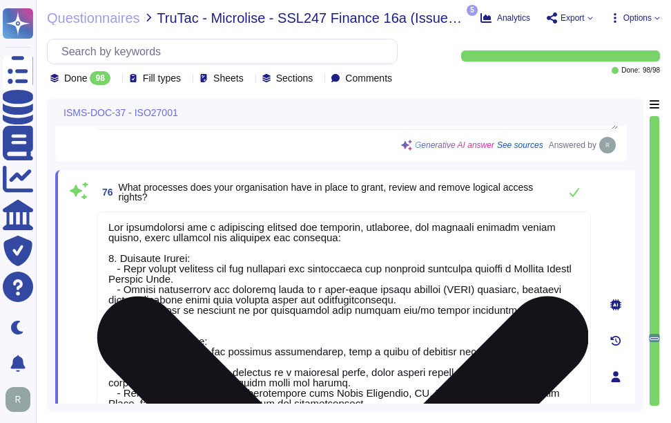
click at [327, 293] on textarea at bounding box center [344, 372] width 494 height 322
paste textarea "Granting Access Rights: 1. Role-Based Access Control (RBAC): Access permissions…"
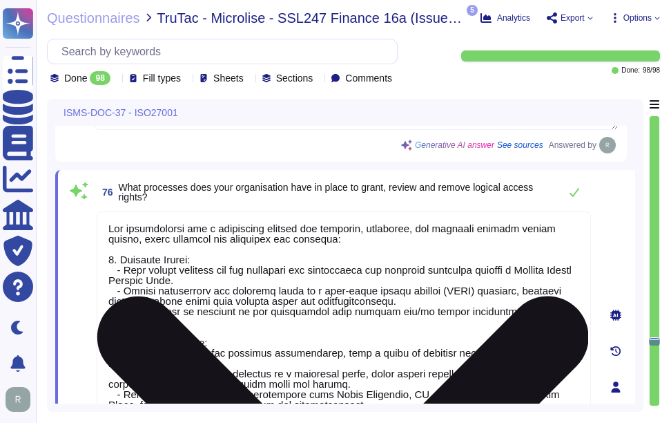
scroll to position [15571, 0]
type textarea "Our organization has a structured process for granting, reviewing, and removing…"
type textarea "Our organization enforces a comprehensive strong password management system tha…"
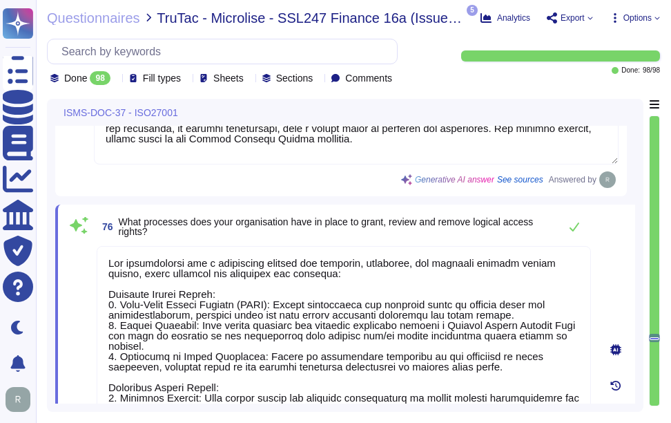
scroll to position [15363, 0]
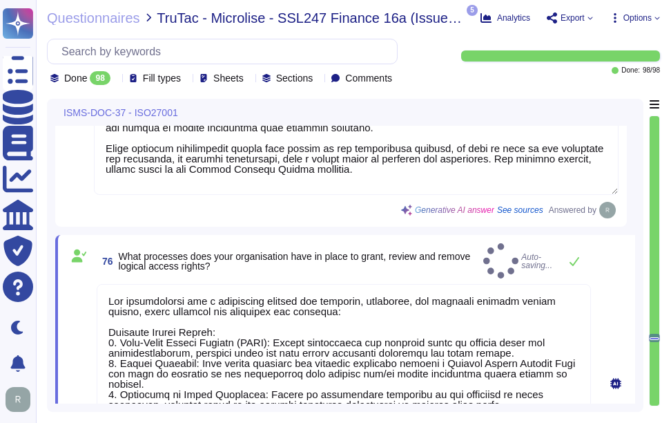
type textarea "Our organization has a structured process for granting, reviewing, and removing…"
click at [445, 265] on span "What processes does your organisation have in place to grant, review and remove…" at bounding box center [298, 260] width 359 height 19
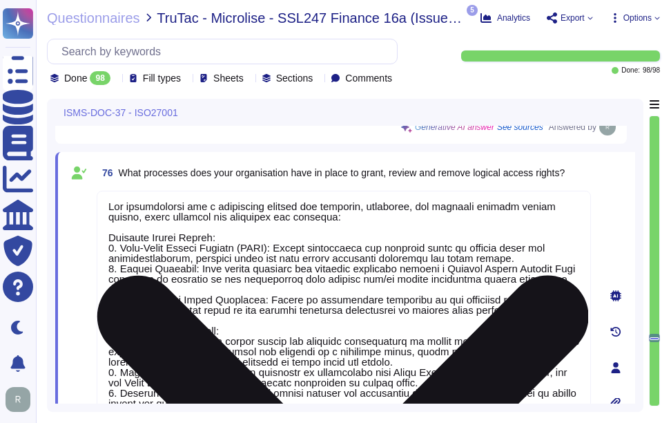
scroll to position [15433, 0]
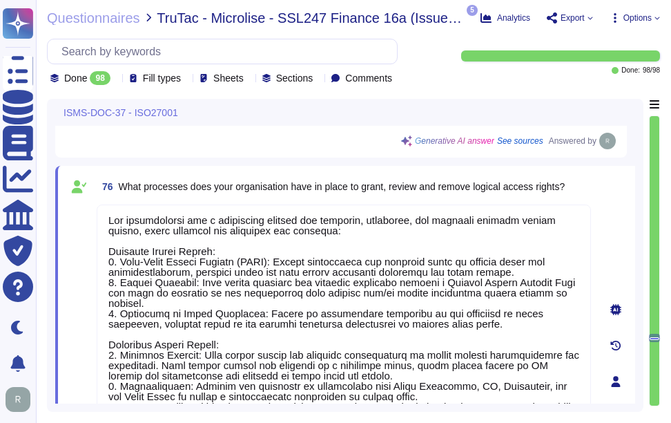
click at [476, 192] on span "What processes does your organisation have in place to grant, review and remove…" at bounding box center [342, 186] width 447 height 11
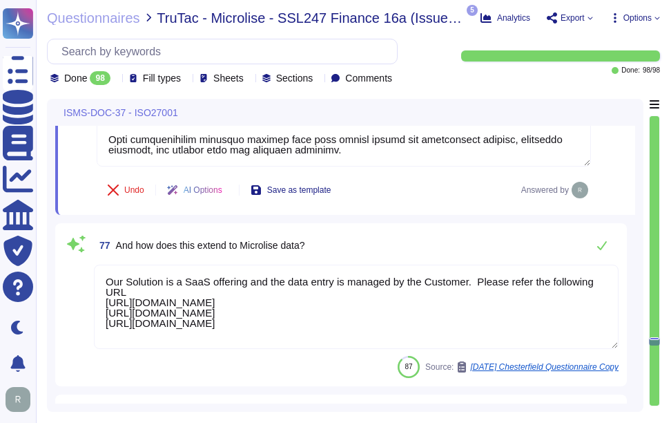
scroll to position [15847, 0]
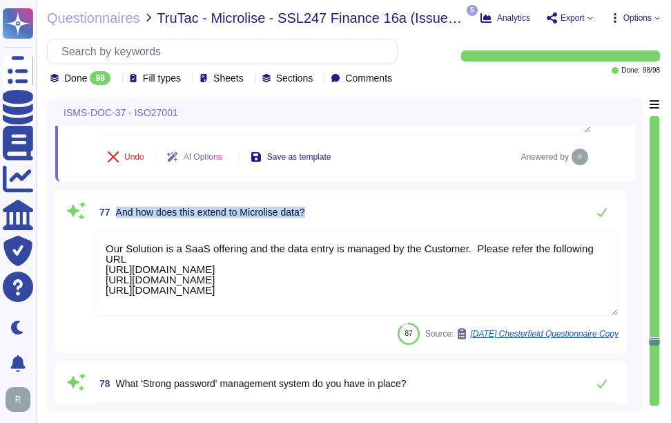
drag, startPoint x: 115, startPoint y: 210, endPoint x: 385, endPoint y: 212, distance: 270.0
click at [385, 212] on div "77 And how does this extend to Microlise data?" at bounding box center [356, 212] width 525 height 28
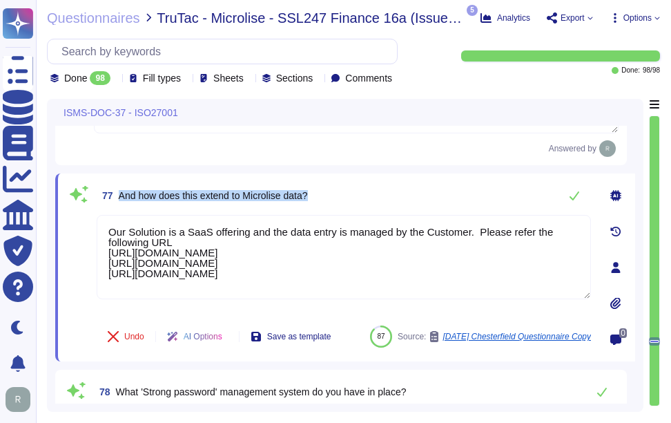
drag, startPoint x: 120, startPoint y: 194, endPoint x: 370, endPoint y: 193, distance: 249.9
click at [370, 193] on div "77 And how does this extend to Microlise data?" at bounding box center [344, 196] width 494 height 28
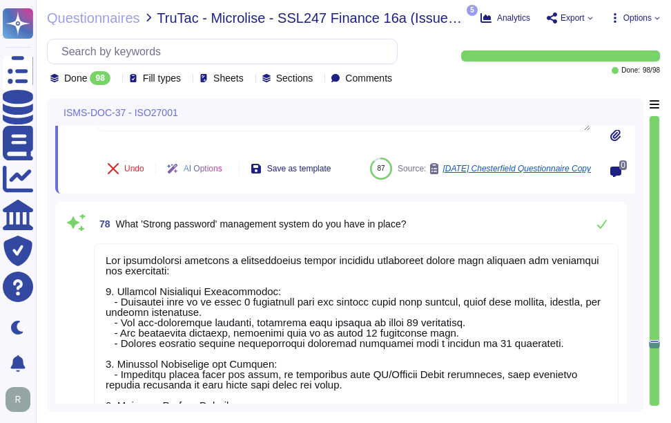
scroll to position [16030, 0]
type textarea "Please see attached Access Control Policy"
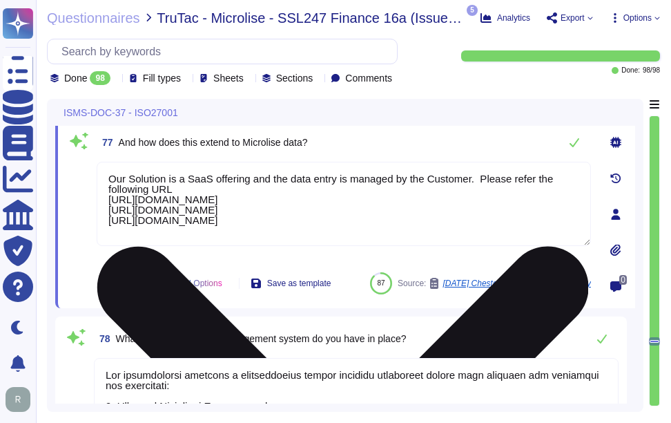
scroll to position [0, 0]
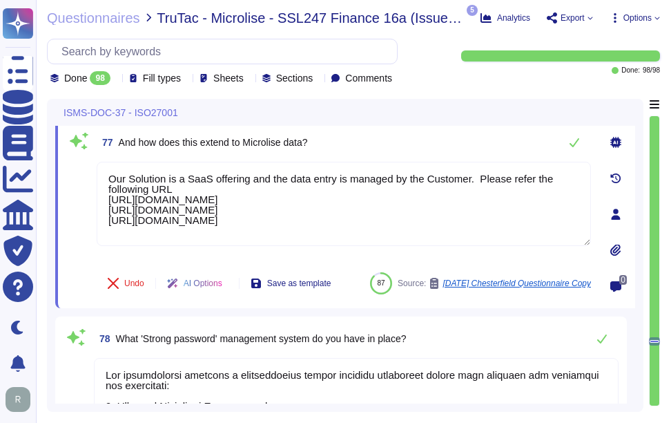
click at [418, 153] on div "77 And how does this extend to Microlise data?" at bounding box center [344, 142] width 494 height 28
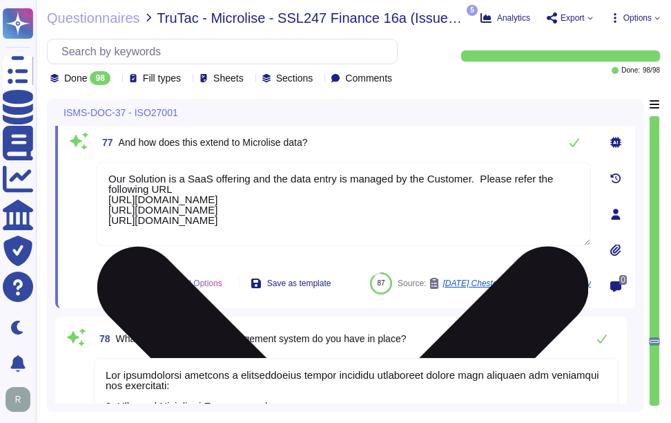
drag, startPoint x: 444, startPoint y: 222, endPoint x: 97, endPoint y: 200, distance: 347.2
click at [97, 200] on textarea "Our Solution is a SaaS offering and the data entry is managed by the Customer. …" at bounding box center [344, 204] width 494 height 84
paste textarea "[URL][DOMAIN_NAME]"
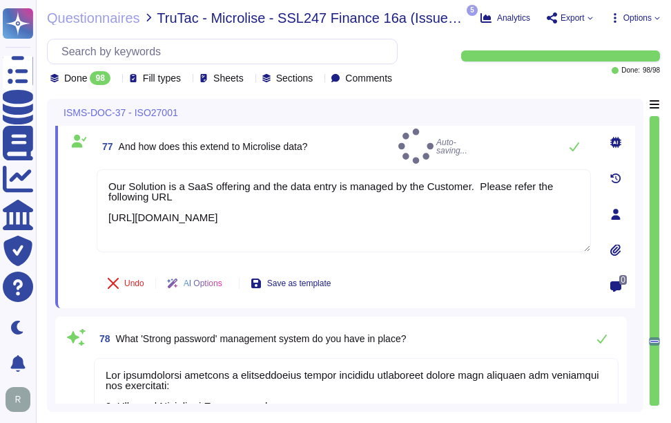
type textarea "Our Solution is a SaaS offering and the data entry is managed by the Customer. …"
click at [479, 126] on div "77 And how does this extend to Microlise data? Auto-saving... Our Solution is a…" at bounding box center [345, 214] width 580 height 188
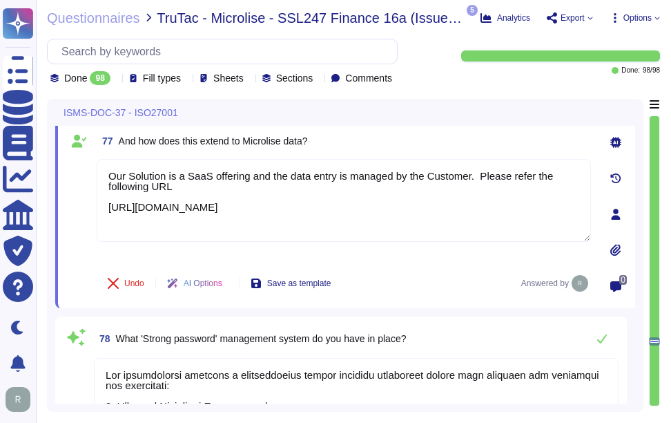
click at [341, 135] on div "77 And how does this extend to Microlise data?" at bounding box center [344, 140] width 494 height 25
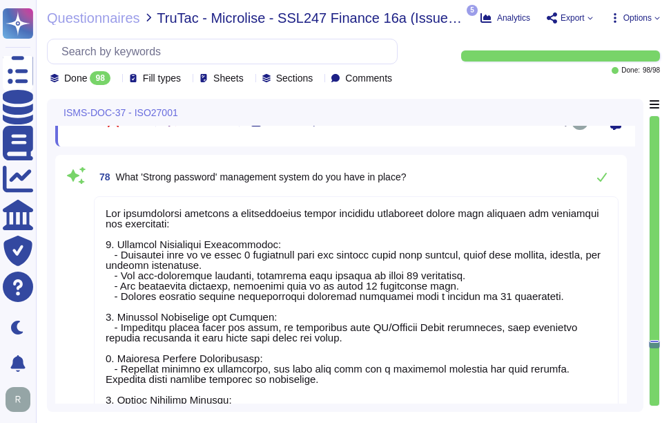
scroll to position [16030, 0]
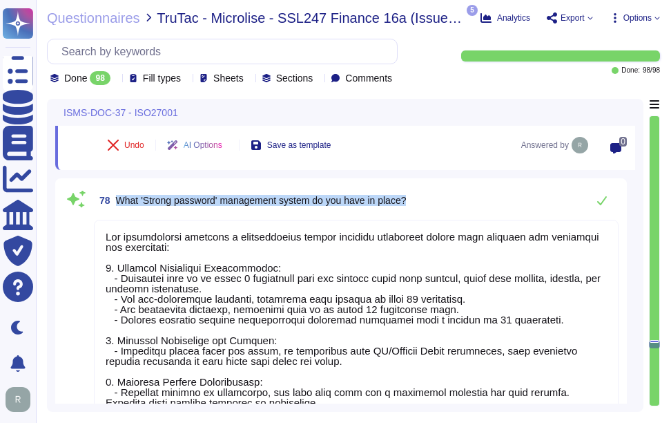
drag, startPoint x: 115, startPoint y: 195, endPoint x: 431, endPoint y: 202, distance: 315.6
click at [431, 202] on div "78 What 'Strong password' management system do you have in place?" at bounding box center [356, 200] width 525 height 28
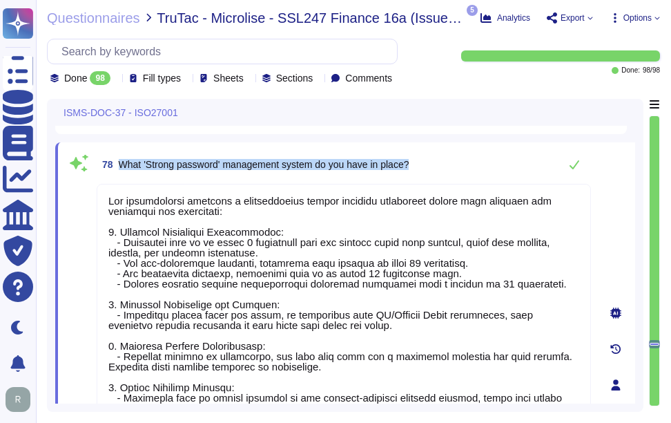
drag, startPoint x: 119, startPoint y: 160, endPoint x: 435, endPoint y: 168, distance: 316.3
click at [435, 168] on div "78 What 'Strong password' management system do you have in place?" at bounding box center [344, 165] width 494 height 28
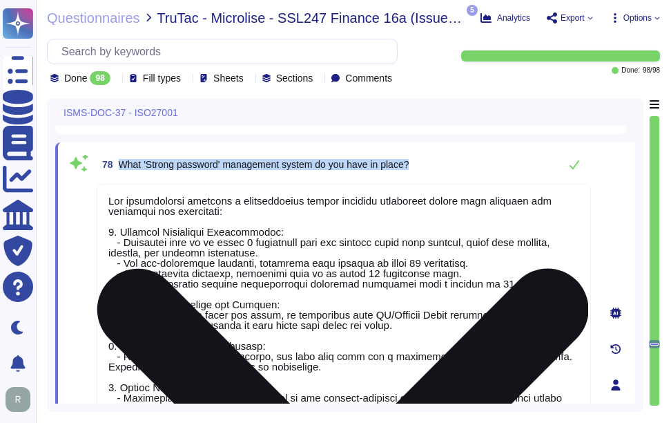
scroll to position [1, 0]
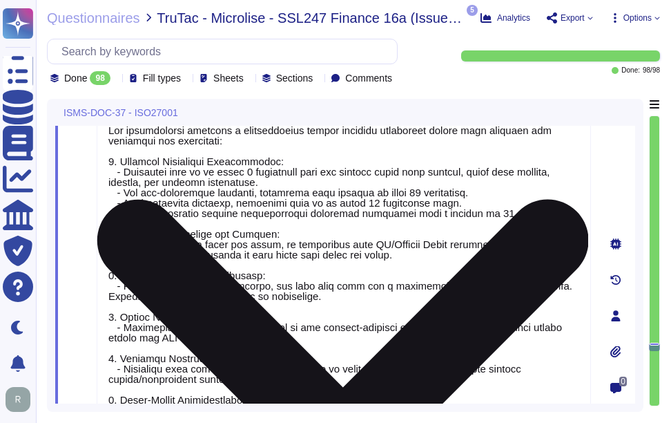
type textarea "Our organization has implemented a comprehensive physical security program that…"
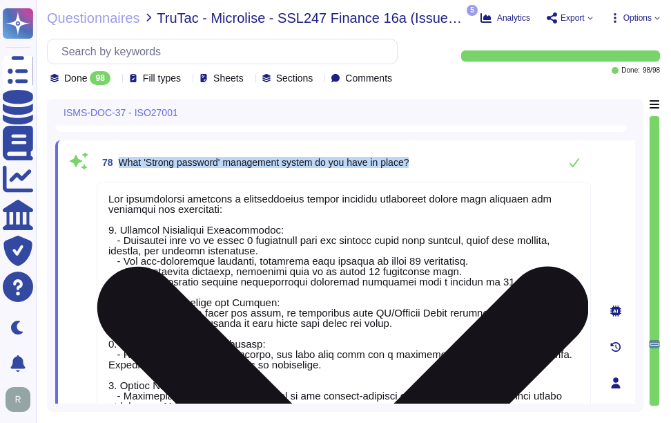
scroll to position [16030, 0]
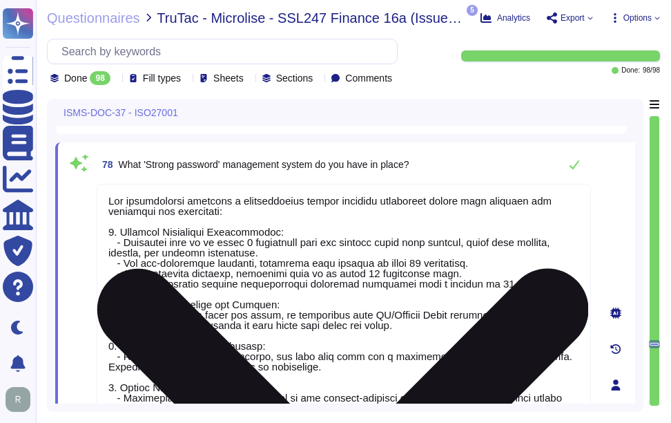
click at [318, 298] on textarea at bounding box center [344, 381] width 494 height 395
paste textarea "The password policy for SCM includes the following key points: 1. Password Comp…"
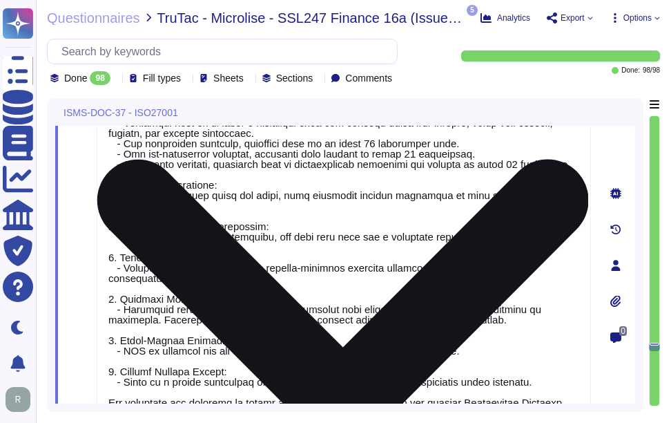
scroll to position [16106, 0]
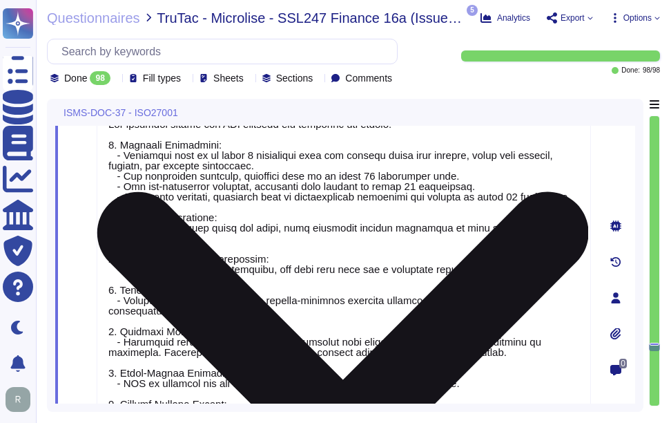
click at [360, 220] on textarea at bounding box center [344, 294] width 494 height 374
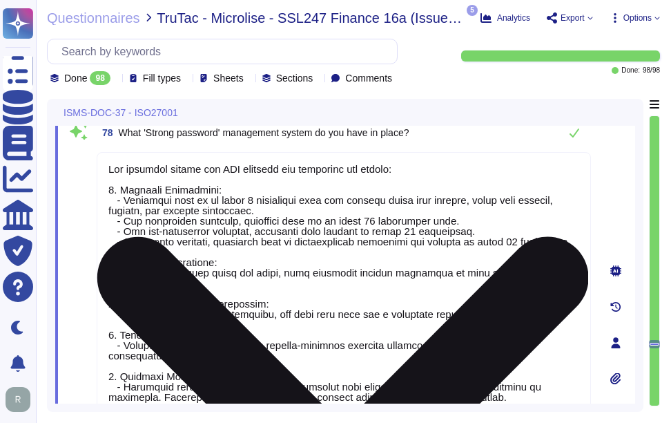
scroll to position [16037, 0]
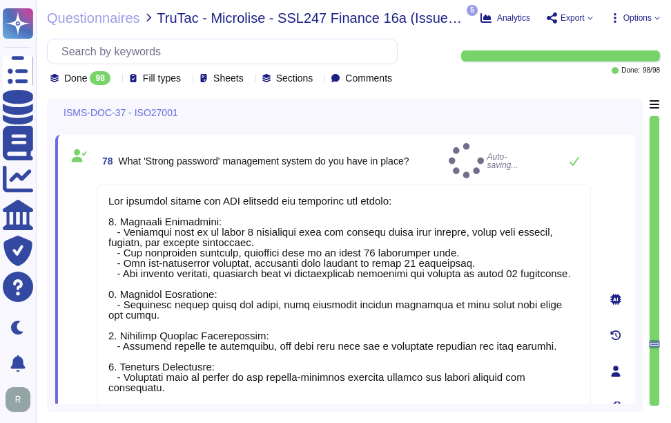
click at [454, 157] on div "78 What 'Strong password' management system do you have in place? Auto-saving..." at bounding box center [344, 160] width 494 height 35
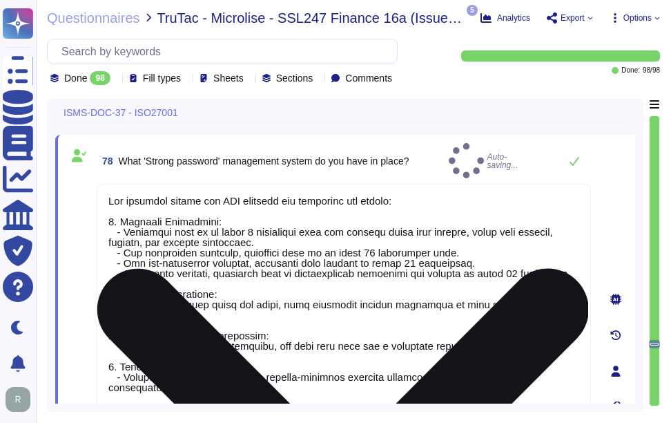
scroll to position [1, 0]
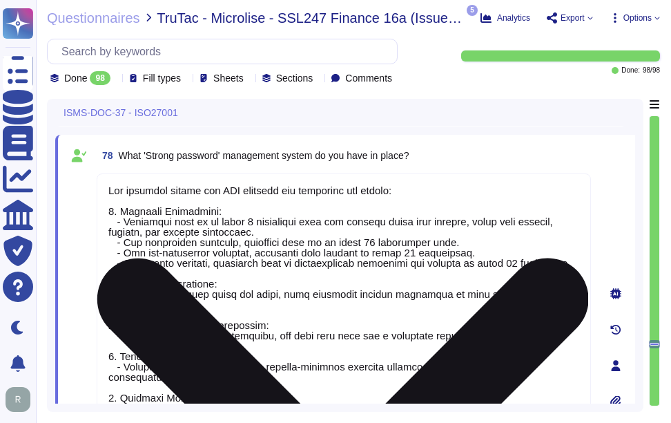
click at [448, 193] on textarea at bounding box center [344, 360] width 494 height 374
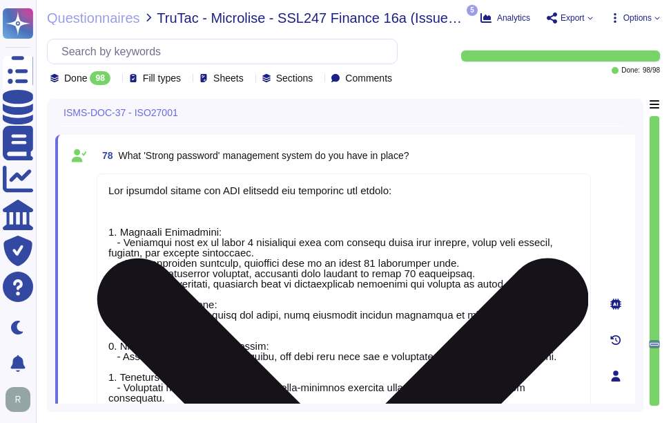
paste textarea "[URL][DOMAIN_NAME]"
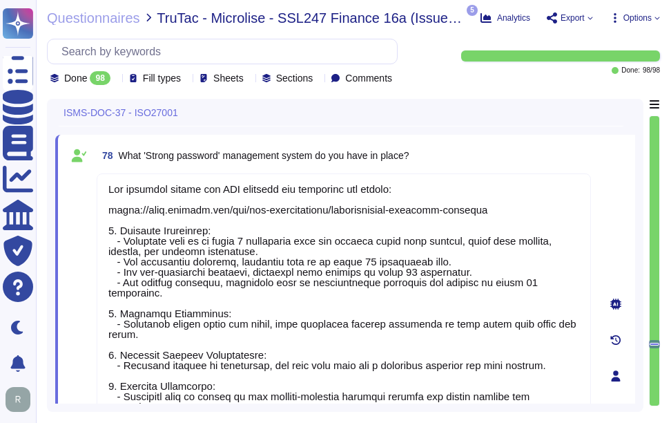
type textarea "The password policy for SCM includes the following key points: [URL][DOMAIN_NAM…"
click at [508, 145] on div "78 What 'Strong password' management system do you have in place?" at bounding box center [344, 155] width 494 height 25
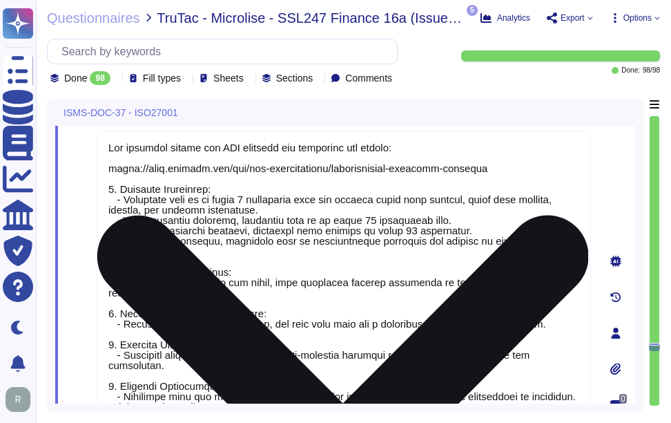
scroll to position [16037, 0]
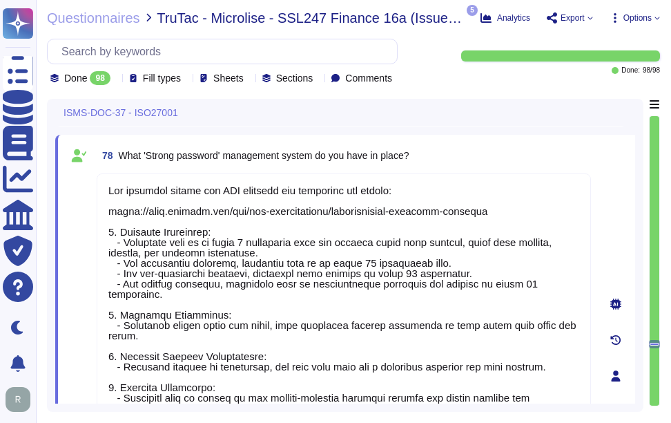
click at [472, 155] on div "78 What 'Strong password' management system do you have in place?" at bounding box center [344, 155] width 494 height 25
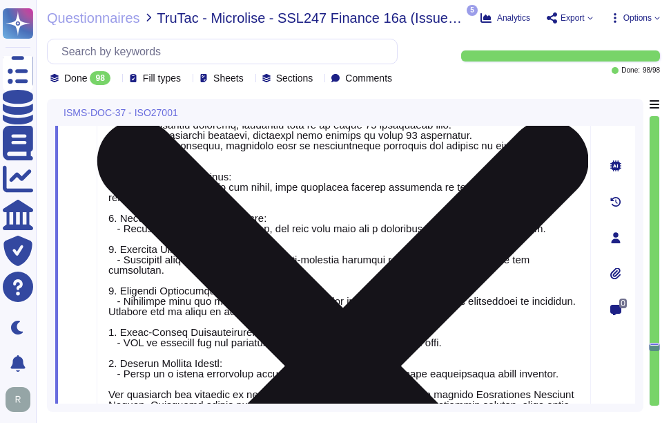
scroll to position [1, 0]
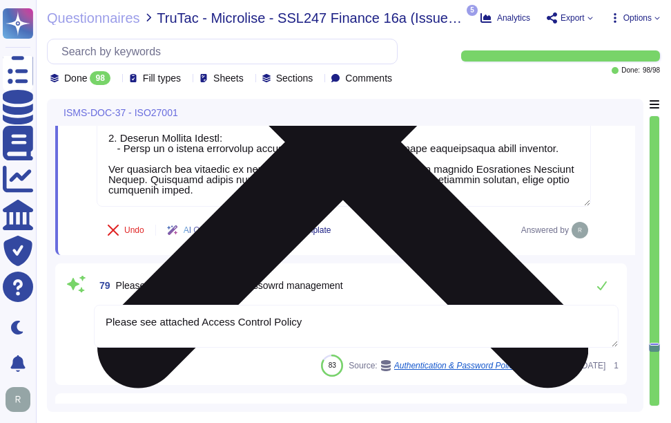
type textarea "Yes, our organization has documented procedures in place for both 'Clear Desk' …"
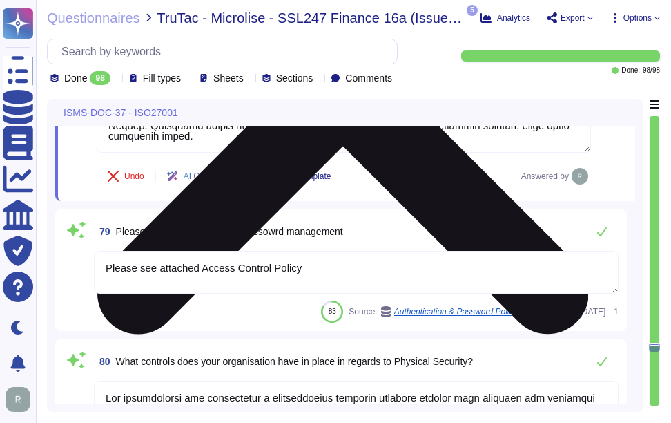
scroll to position [16452, 0]
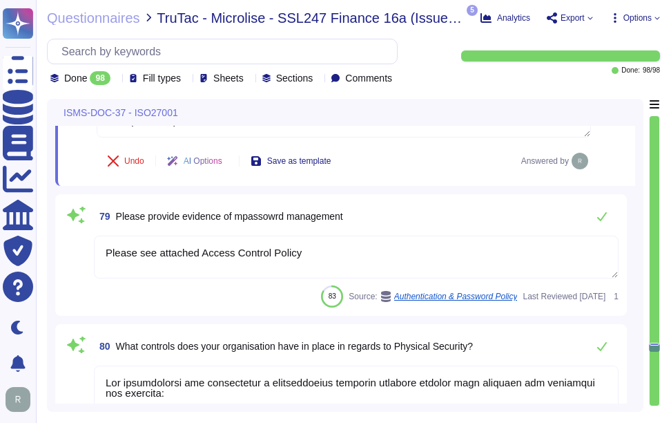
click at [417, 243] on textarea "Please see attached Access Control Policy" at bounding box center [356, 256] width 525 height 43
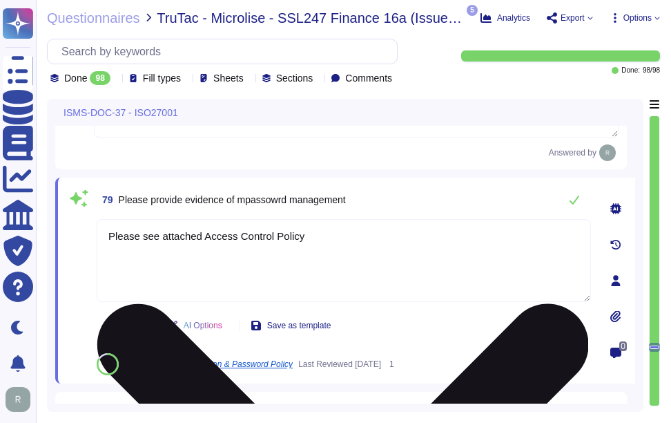
scroll to position [0, 0]
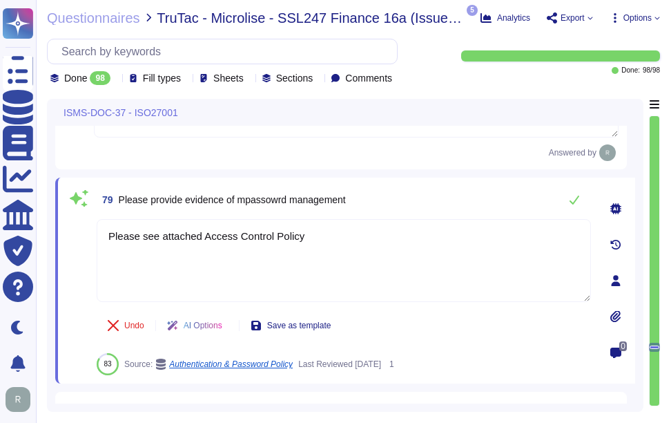
click at [612, 314] on icon at bounding box center [615, 316] width 11 height 11
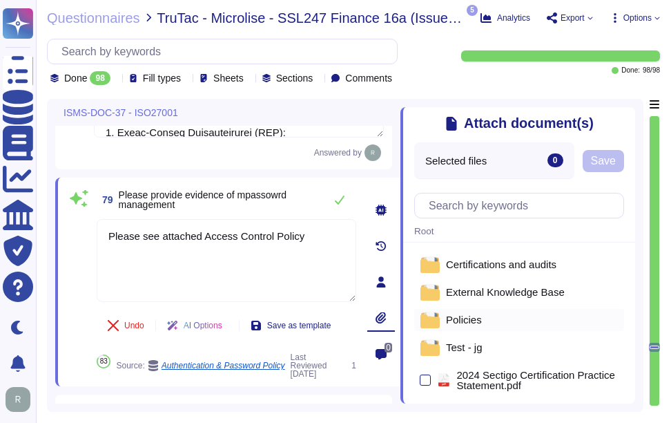
click at [463, 322] on span "Policies" at bounding box center [464, 319] width 36 height 10
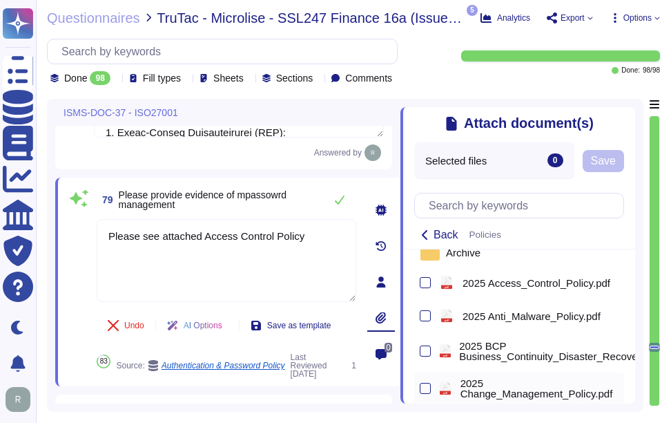
scroll to position [69, 0]
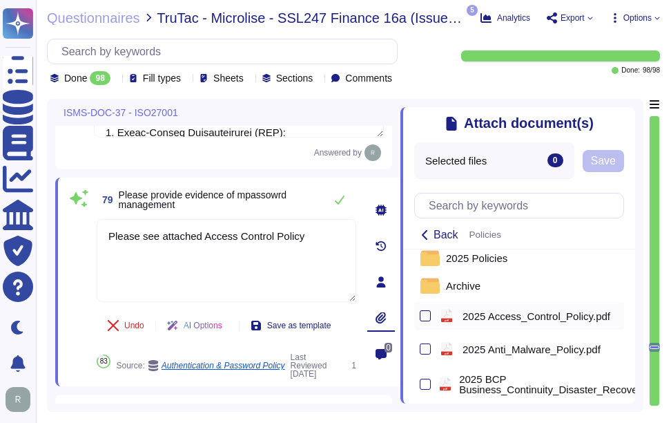
click at [429, 320] on div at bounding box center [425, 315] width 11 height 11
click at [0, 0] on input "checkbox" at bounding box center [0, 0] width 0 height 0
click at [621, 164] on span "Save" at bounding box center [609, 160] width 25 height 11
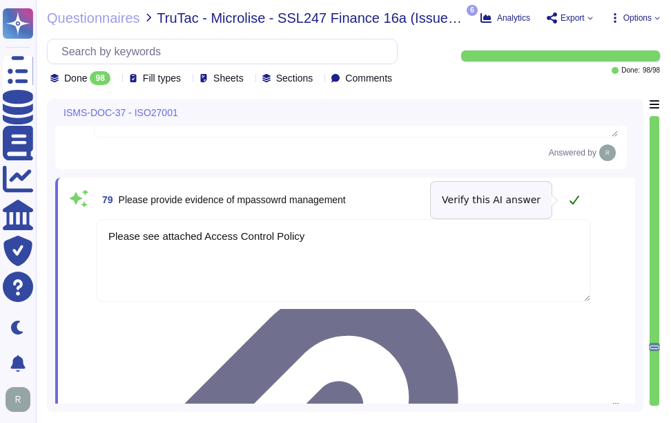
click at [572, 197] on icon at bounding box center [574, 199] width 11 height 11
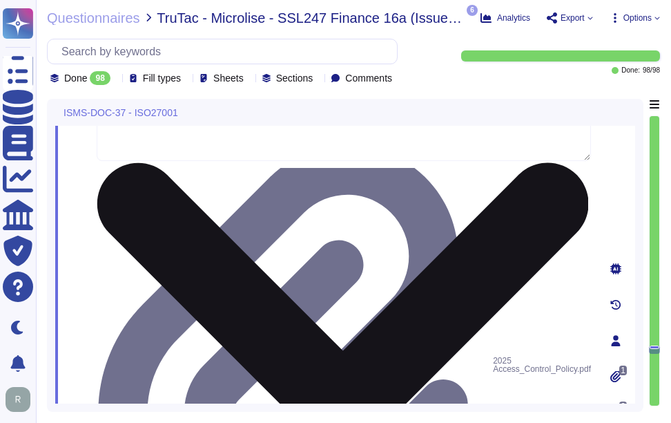
type textarea "Yes, our organization has documented procedures in place for both 'Clear Desk' …"
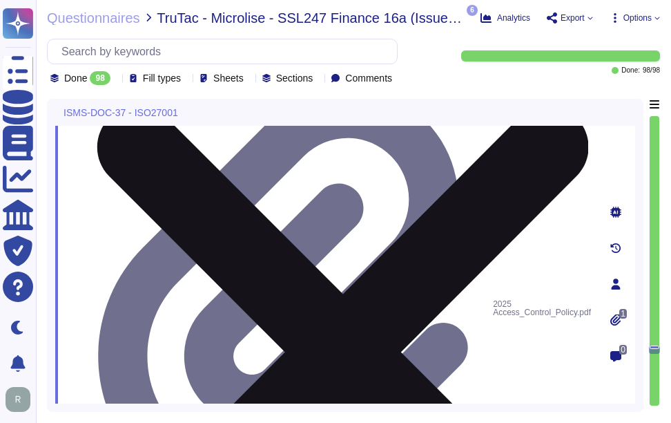
scroll to position [16728, 0]
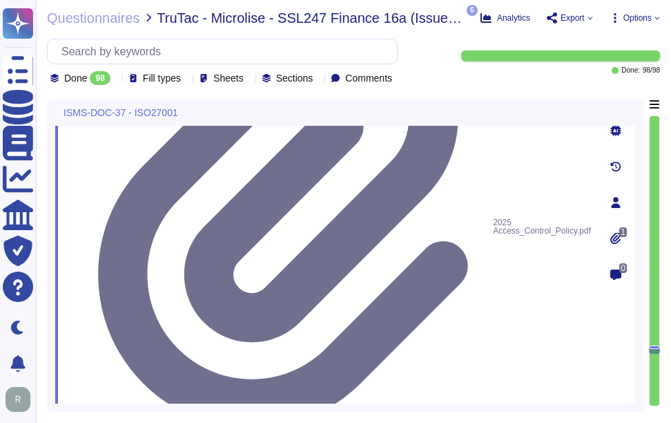
type textarea "We have implemented a systematic process to manage documents and records, ensur…"
drag, startPoint x: 117, startPoint y: 151, endPoint x: 489, endPoint y: 163, distance: 373.0
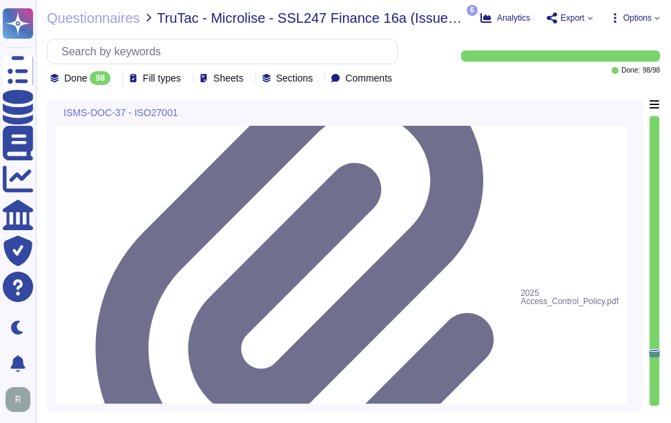
scroll to position [16590, 0]
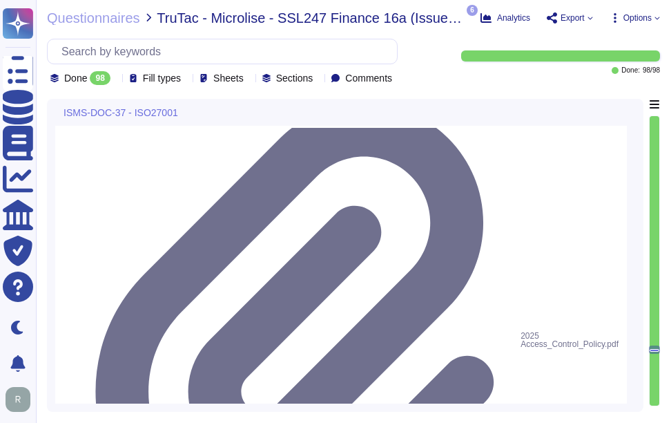
drag, startPoint x: 122, startPoint y: 206, endPoint x: 478, endPoint y: 228, distance: 357.6
paste textarea "Additionally, our physical security measures are subject to annual audits, ensu…"
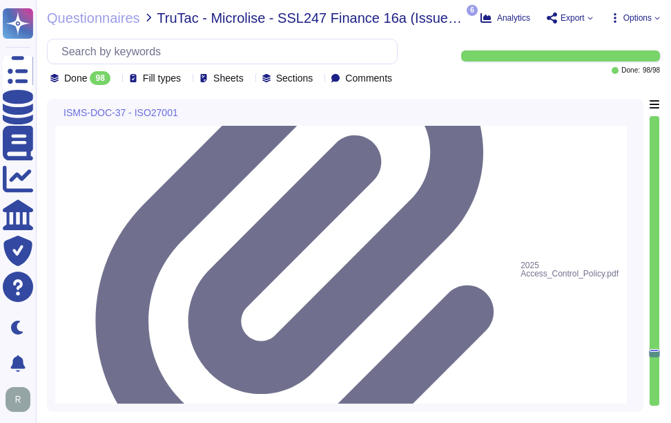
scroll to position [16617, 0]
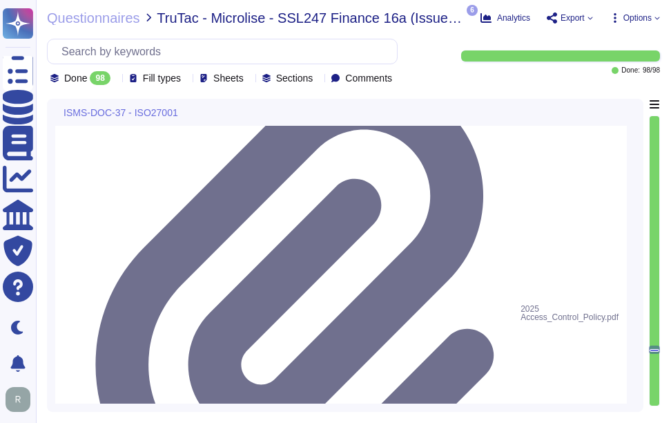
type textarea "Our organization has implemented a comprehensive physical security program that…"
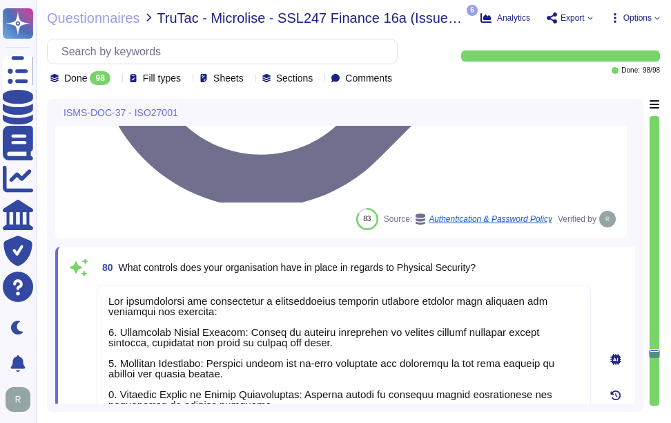
scroll to position [16962, 0]
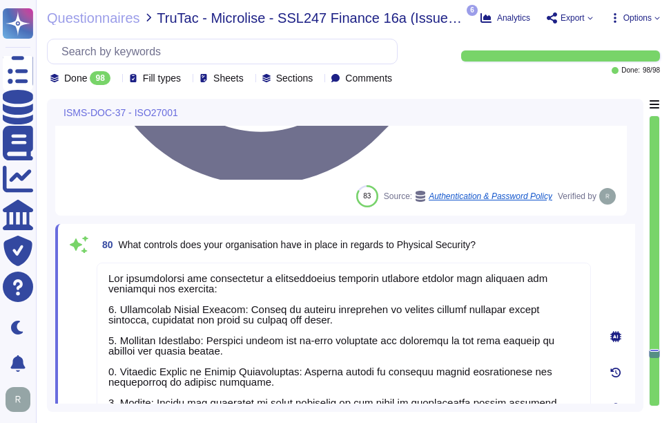
drag, startPoint x: 113, startPoint y: 208, endPoint x: 446, endPoint y: 212, distance: 332.8
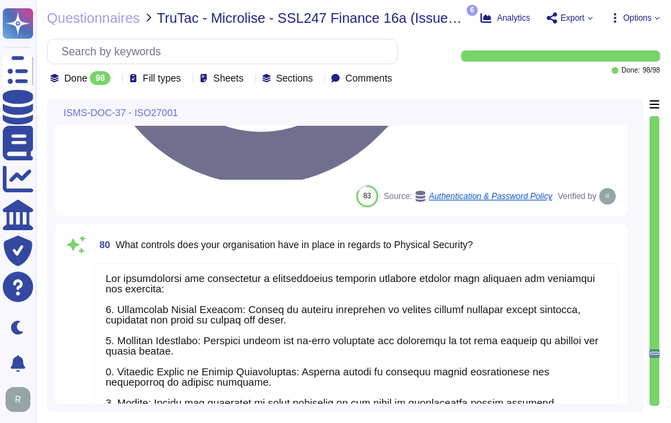
scroll to position [0, 0]
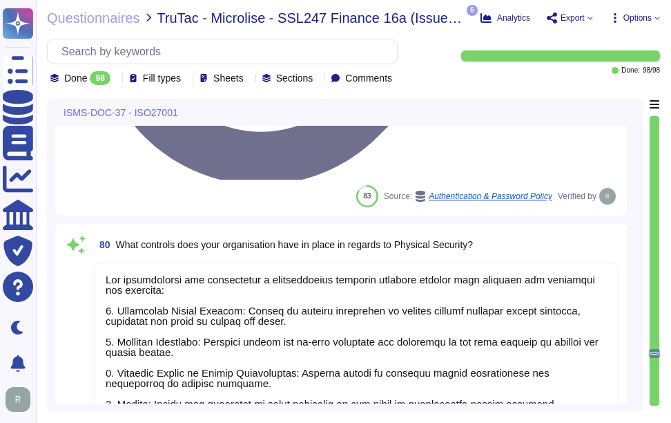
drag, startPoint x: 118, startPoint y: 191, endPoint x: 452, endPoint y: 195, distance: 333.5
paste textarea "The clear desk policy ensures that confidential printed documents and removable…"
type textarea "Yes, our organization has documented procedures in place for both 'Clear Desk' …"
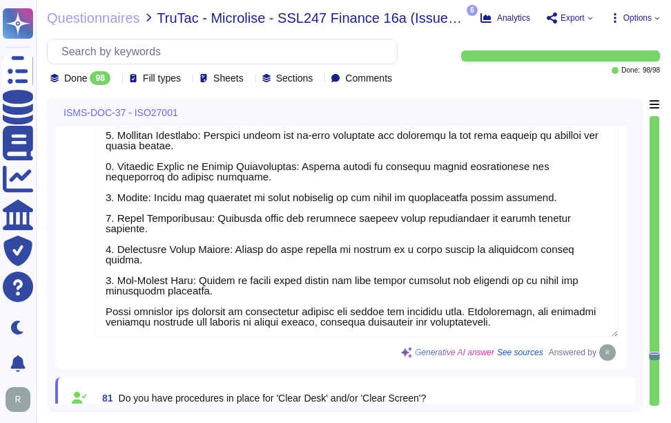
scroll to position [17169, 0]
drag, startPoint x: 114, startPoint y: 217, endPoint x: 456, endPoint y: 217, distance: 341.7
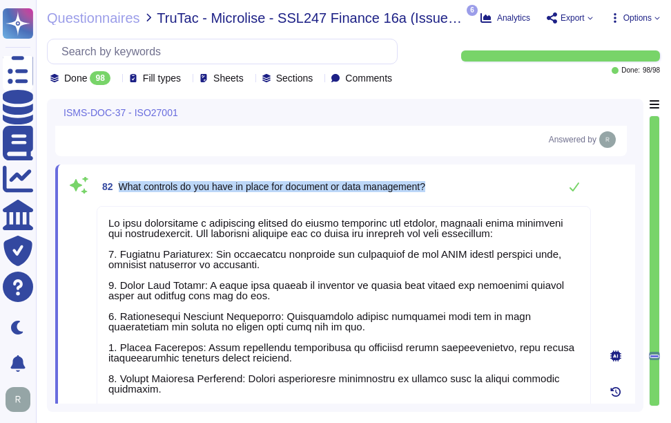
scroll to position [0, 0]
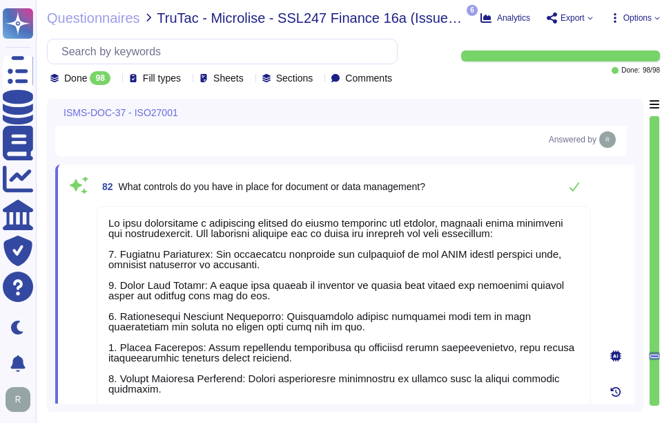
type textarea "Our Solution is a SaaS offering and all data can be viewed in the SCM solution."
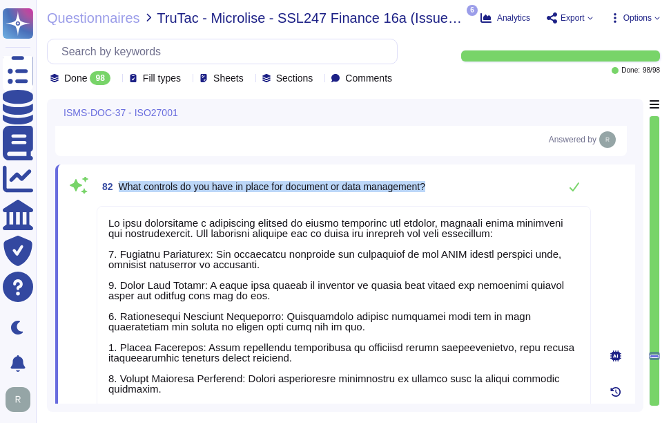
drag, startPoint x: 118, startPoint y: 183, endPoint x: 445, endPoint y: 174, distance: 326.7
click at [445, 174] on div "82 What controls do you have in place for document or data management?" at bounding box center [344, 187] width 494 height 28
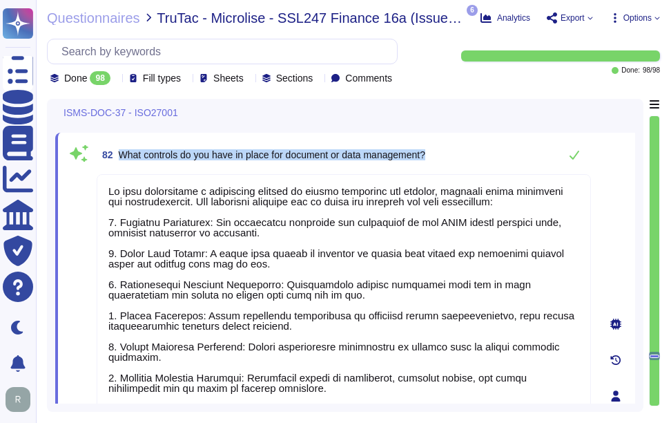
scroll to position [17169, 0]
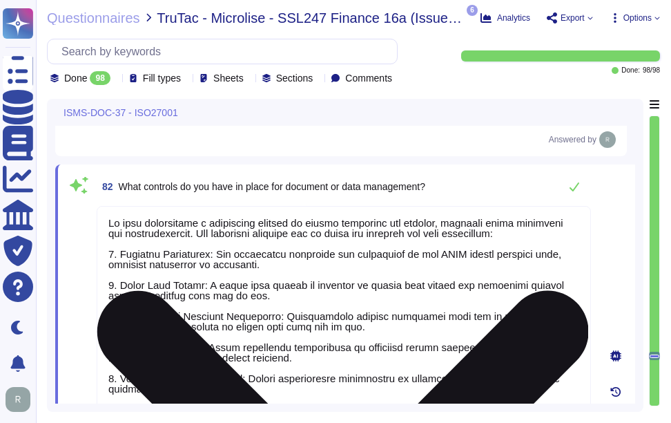
click at [313, 325] on textarea at bounding box center [344, 424] width 494 height 436
paste textarea "comprehensive set of controls for document and data management, which include: …"
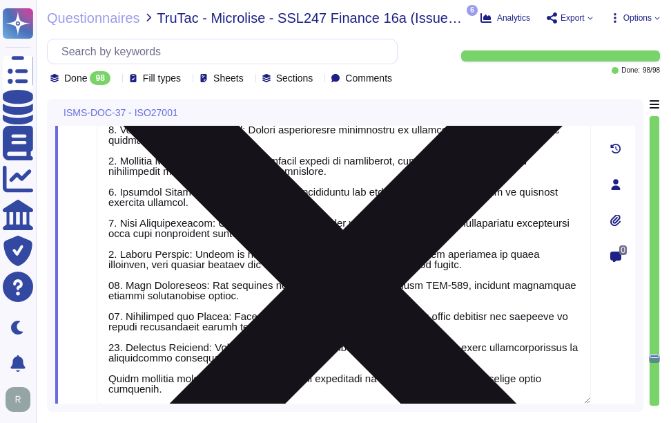
type textarea "Sectigo has established comprehensive procedures to control malware issues, whi…"
type textarea "We have implemented a comprehensive set of controls for document and data manag…"
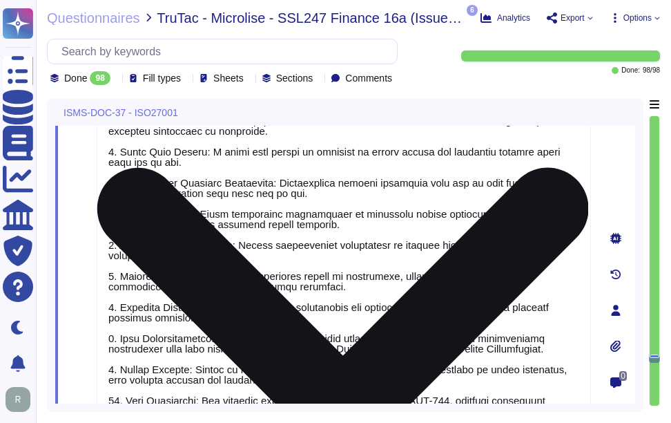
type textarea "Our organization has implemented a comprehensive physical security program that…"
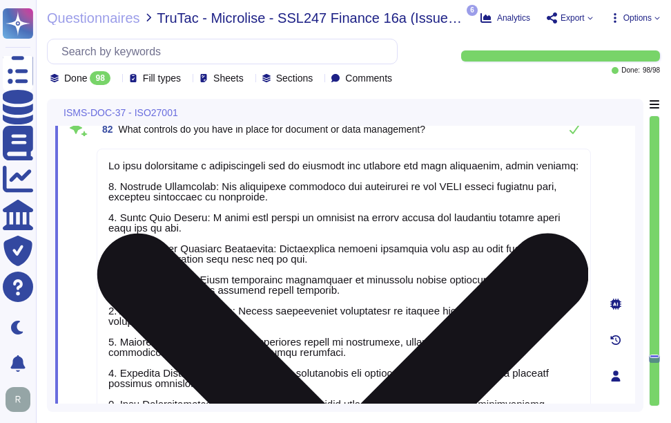
scroll to position [17181, 0]
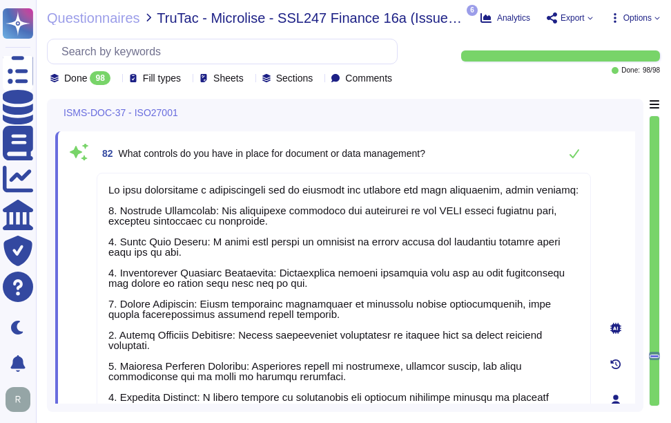
type textarea "We have implemented a comprehensive set of controls for document and data manag…"
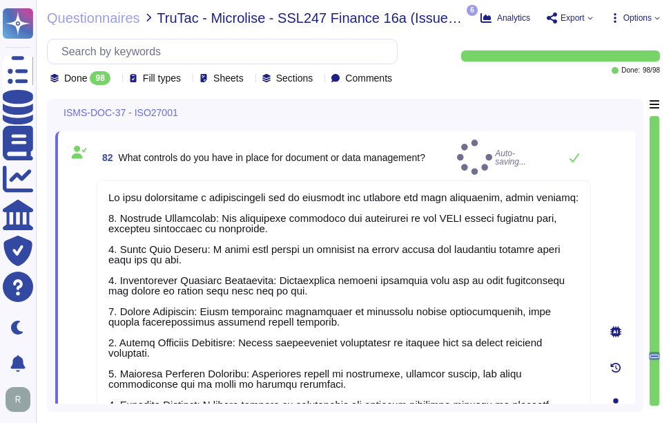
click at [481, 160] on div "82 What controls do you have in place for document or data management? Auto-sav…" at bounding box center [344, 156] width 494 height 35
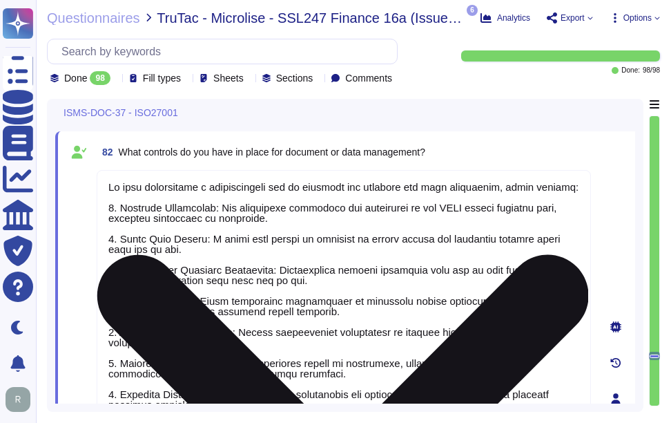
scroll to position [1, 0]
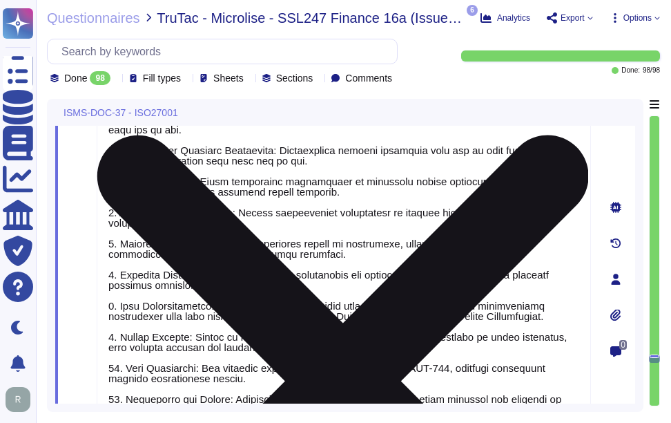
type textarea "Sectigo has established comprehensive procedures to control malware issues, whi…"
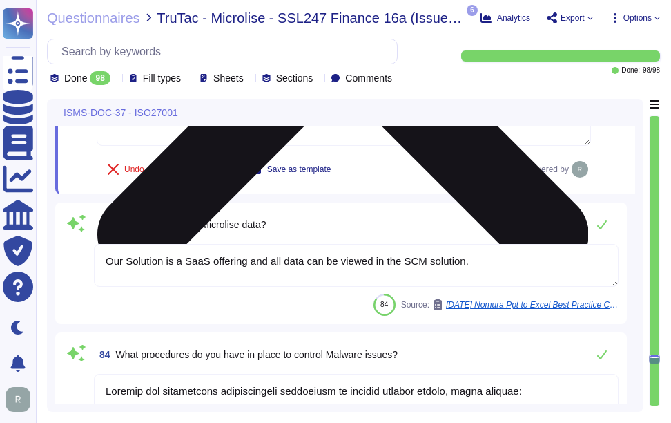
scroll to position [17665, 0]
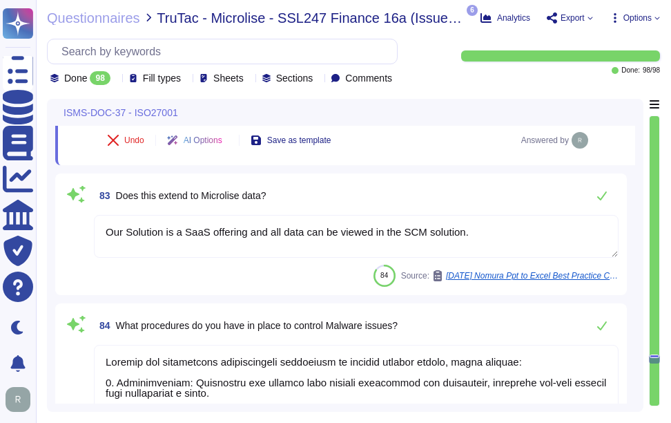
type textarea "Our backup procedures for information storage, including customer and supplier …"
drag, startPoint x: 117, startPoint y: 193, endPoint x: 395, endPoint y: 198, distance: 277.6
click at [395, 198] on div "83 Does this extend to Microlise data?" at bounding box center [356, 196] width 525 height 28
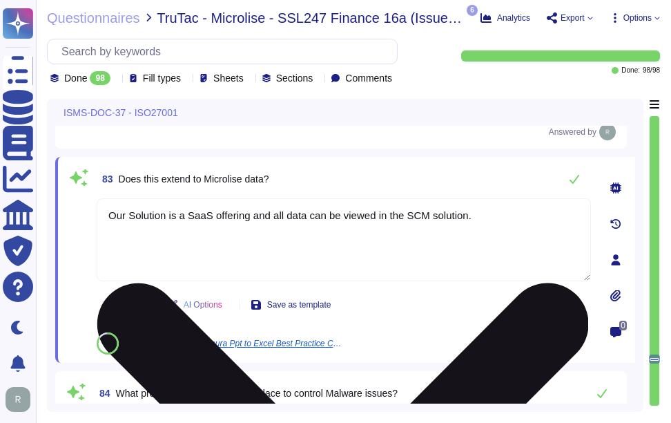
scroll to position [0, 0]
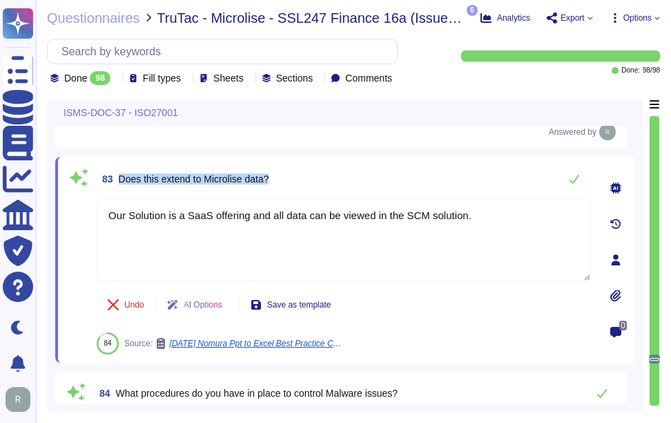
drag, startPoint x: 117, startPoint y: 177, endPoint x: 375, endPoint y: 178, distance: 257.5
click at [375, 178] on div "83 Does this extend to Microlise data?" at bounding box center [344, 179] width 494 height 28
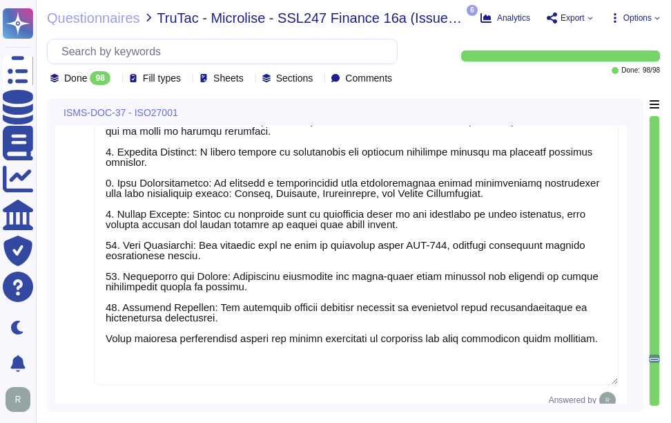
type textarea "Yes, our organization has documented procedures in place for both 'Clear Desk' …"
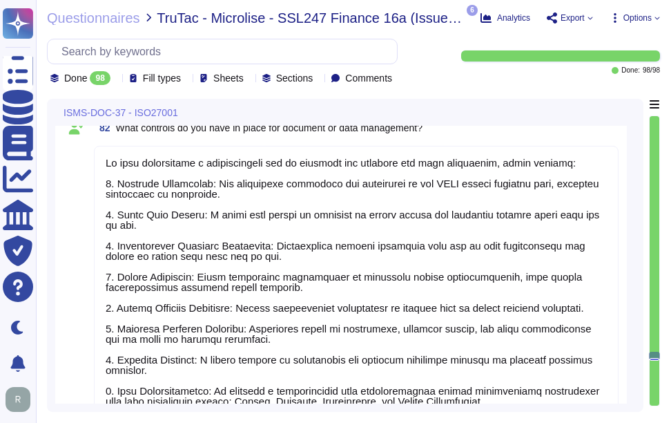
type textarea "Our organization has implemented a comprehensive physical security program that…"
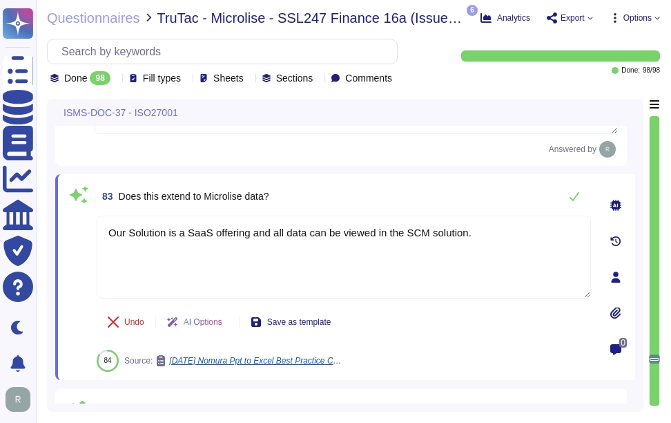
type textarea "Sectigo has established comprehensive procedures to control malware issues, whi…"
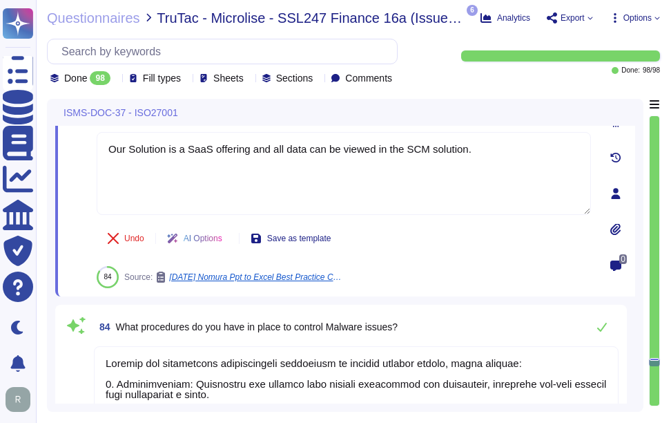
type textarea "Our backup procedures for information storage, including customer and supplier …"
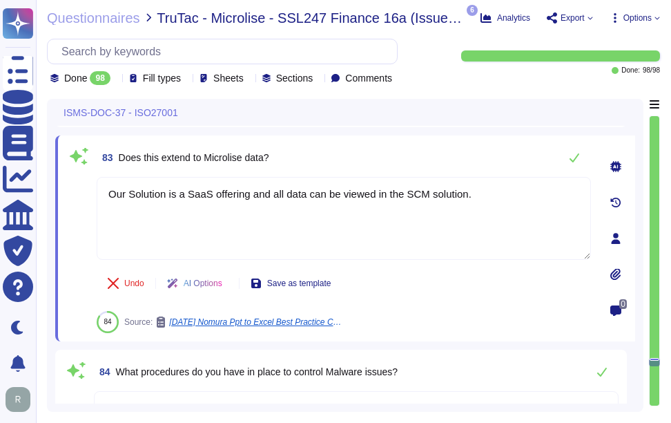
scroll to position [17651, 0]
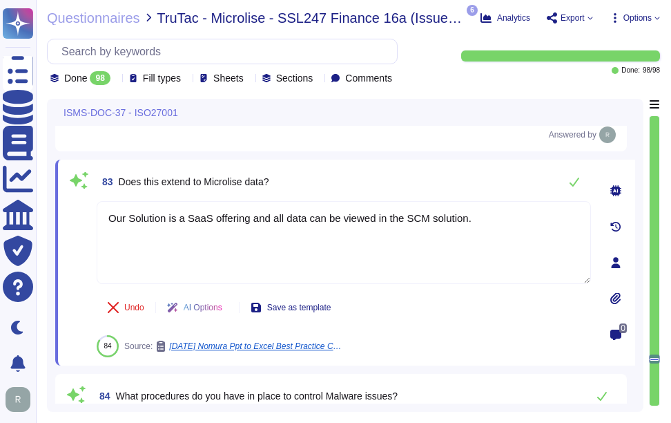
click at [408, 168] on div "83 Does this extend to Microlise data?" at bounding box center [344, 182] width 494 height 28
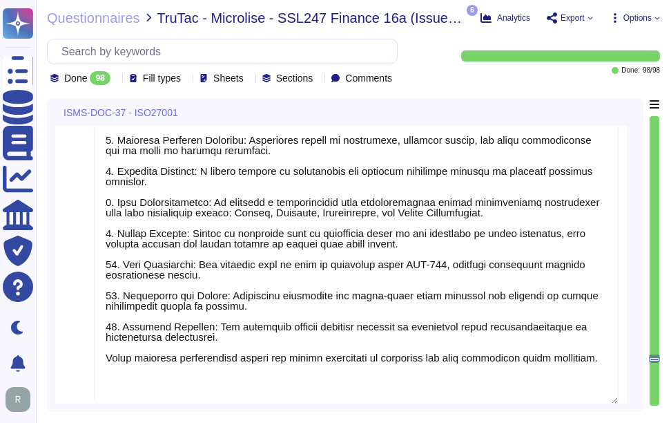
type textarea "Yes, our organization has documented procedures in place for both 'Clear Desk' …"
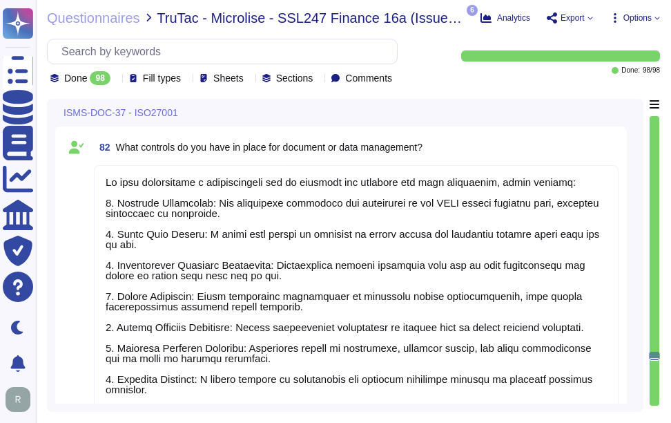
type textarea "Our organization has implemented a comprehensive physical security program that…"
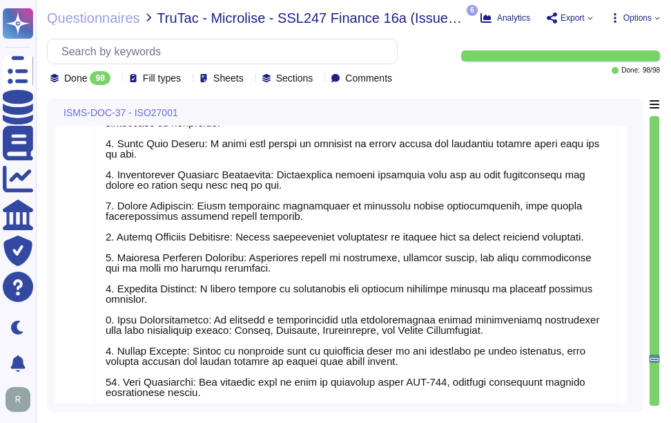
type textarea "Sectigo has established comprehensive procedures to control malware issues, whi…"
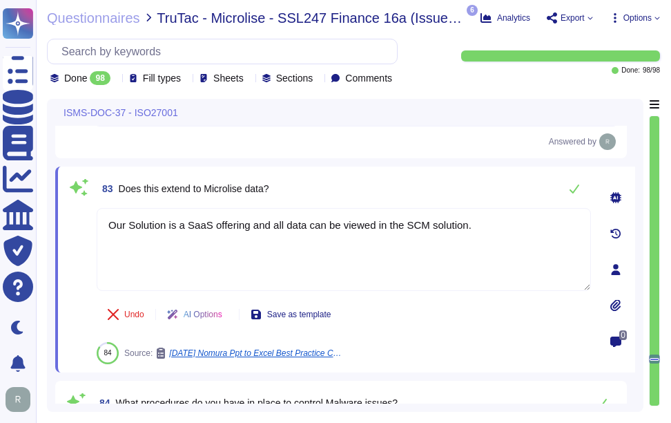
scroll to position [17718, 0]
type textarea "Our backup procedures for information storage, including customer and supplier …"
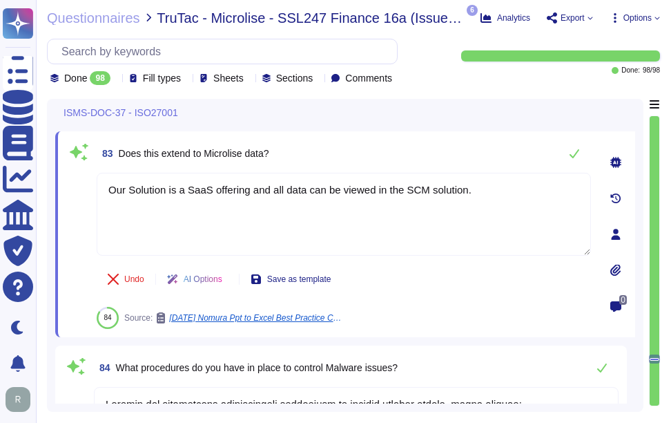
scroll to position [17649, 0]
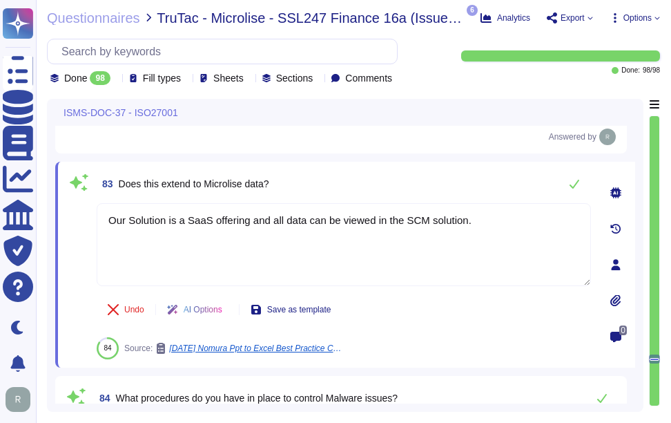
click at [443, 196] on div "83 Does this extend to Microlise data?" at bounding box center [344, 184] width 494 height 28
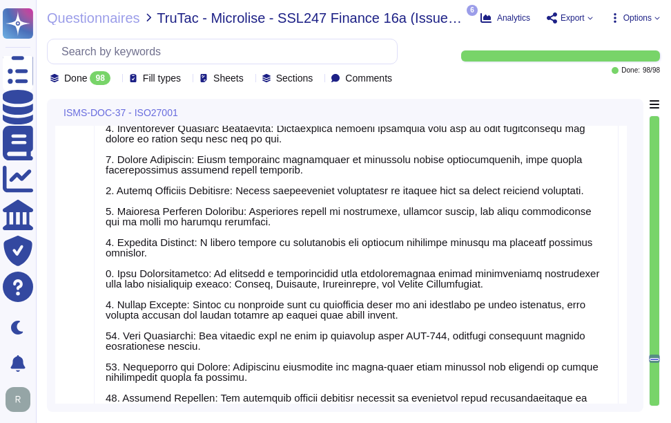
type textarea "Yes, our organization has documented procedures in place for both 'Clear Desk' …"
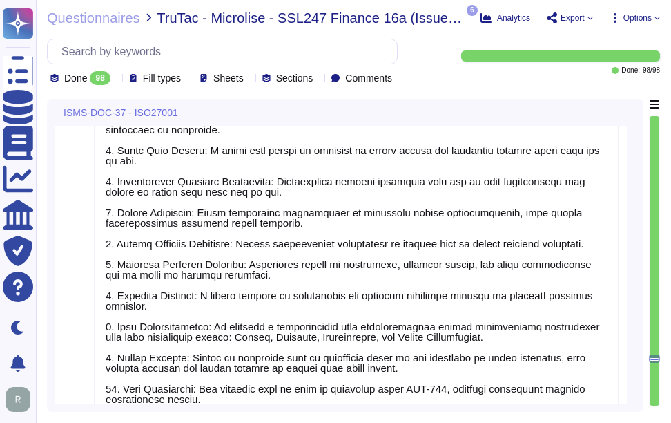
scroll to position [17235, 0]
type textarea "Our organization has implemented a comprehensive physical security program that…"
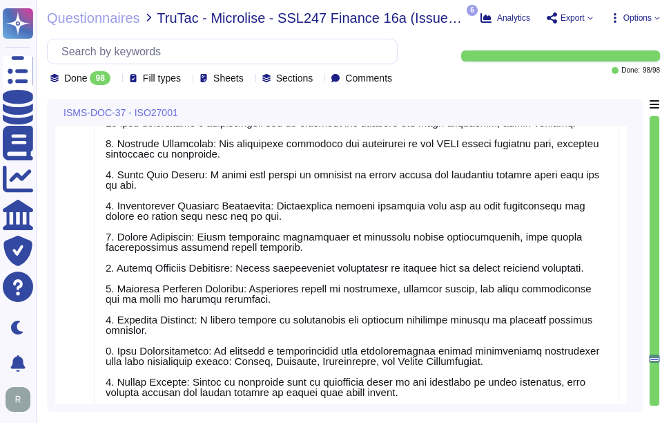
scroll to position [17646, 0]
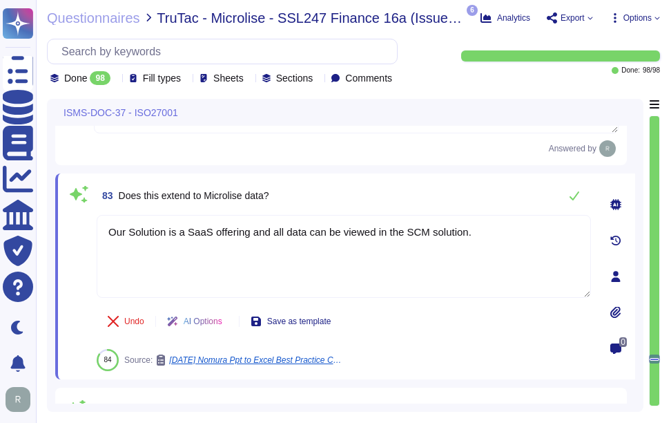
type textarea "Sectigo has established comprehensive procedures to control malware issues, whi…"
click at [193, 193] on span "Does this extend to Microlise data?" at bounding box center [194, 195] width 151 height 11
drag, startPoint x: 193, startPoint y: 193, endPoint x: 302, endPoint y: 188, distance: 109.2
click at [302, 188] on div "83 Does this extend to Microlise data?" at bounding box center [344, 196] width 494 height 28
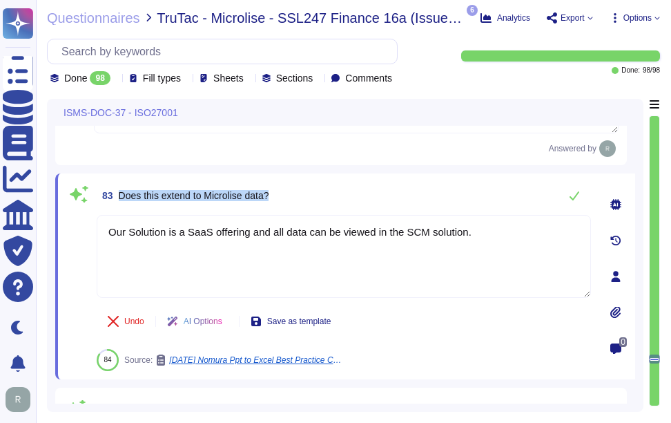
copy span "Does this extend to Microlise data?"
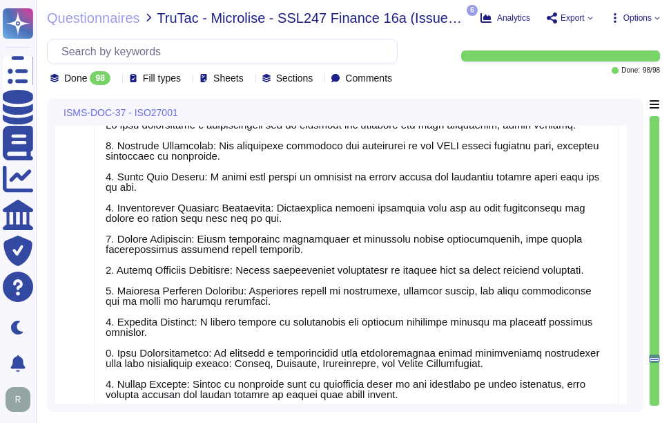
type textarea "Our organization has implemented a comprehensive physical security program that…"
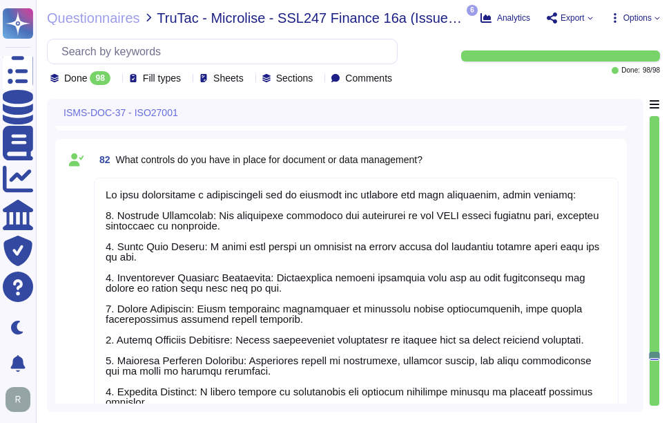
scroll to position [17163, 0]
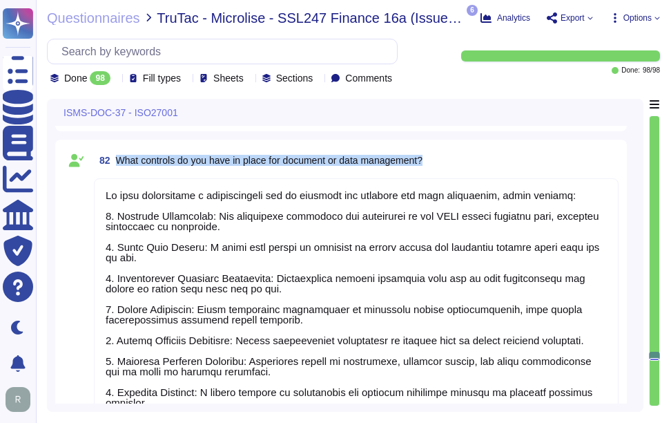
drag, startPoint x: 117, startPoint y: 155, endPoint x: 547, endPoint y: 157, distance: 430.8
click at [547, 157] on div "82 What controls do you have in place for document or data management?" at bounding box center [356, 160] width 525 height 25
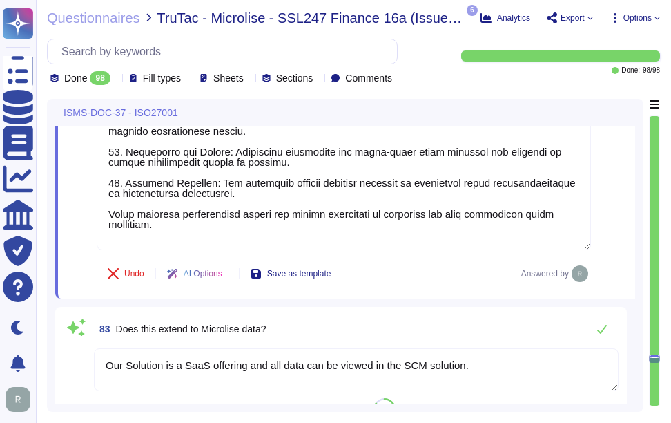
type textarea "Sectigo has established comprehensive procedures to control malware issues, whi…"
drag, startPoint x: 502, startPoint y: 371, endPoint x: 54, endPoint y: 342, distance: 449.1
click at [54, 342] on div "ISMS-DOC-37 - ISO27001 82 What controls do you have in place for document or da…" at bounding box center [345, 255] width 597 height 313
type textarea "Regarding Microlise data, we apply the same rigorous controls to ensure its pro…"
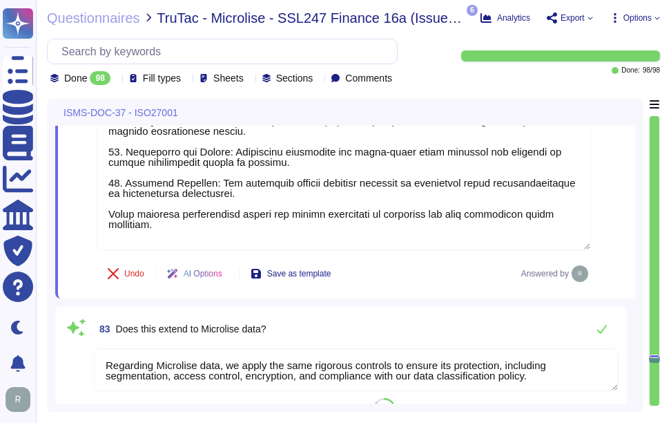
click at [372, 324] on div "83 Does this extend to Microlise data?" at bounding box center [356, 329] width 525 height 28
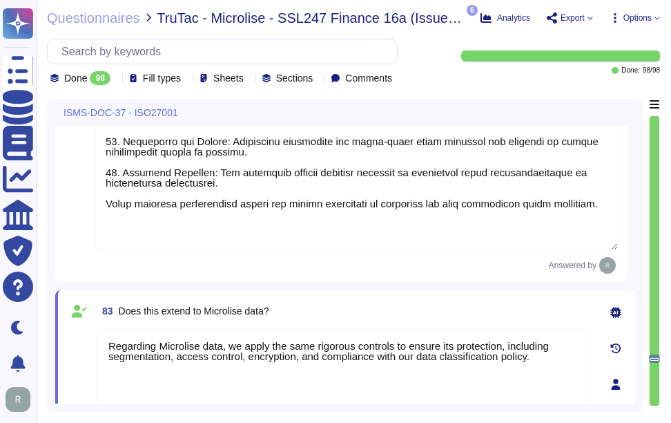
click at [372, 324] on div "83 Does this extend to Microlise data? Regarding Microlise data, we apply the s…" at bounding box center [328, 383] width 525 height 171
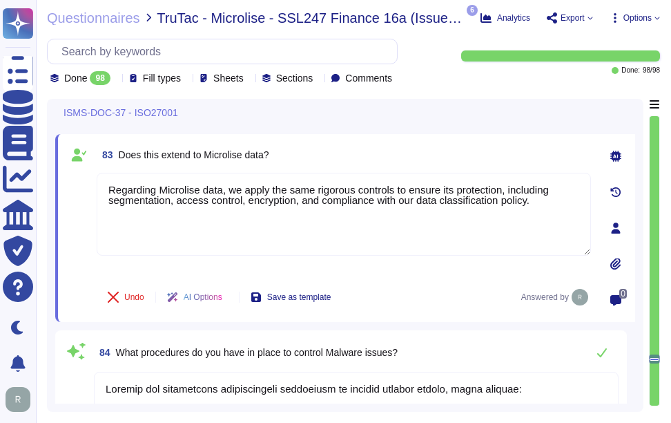
scroll to position [17728, 0]
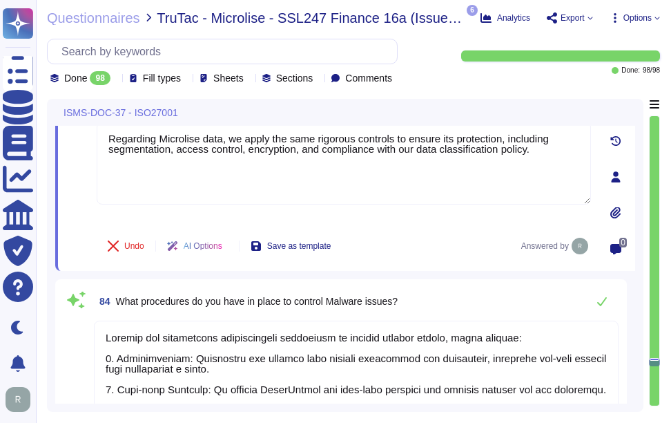
type textarea "Our backup procedures for information storage, including customer and supplier …"
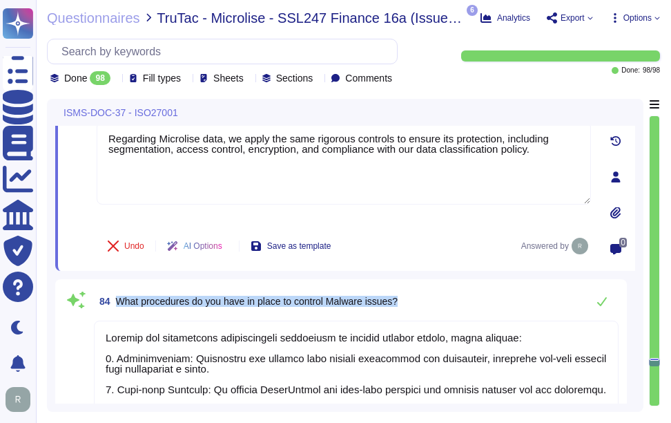
drag, startPoint x: 115, startPoint y: 297, endPoint x: 435, endPoint y: 300, distance: 320.4
click at [435, 300] on div "84 What procedures do you have in place to control Malware issues?" at bounding box center [356, 301] width 525 height 28
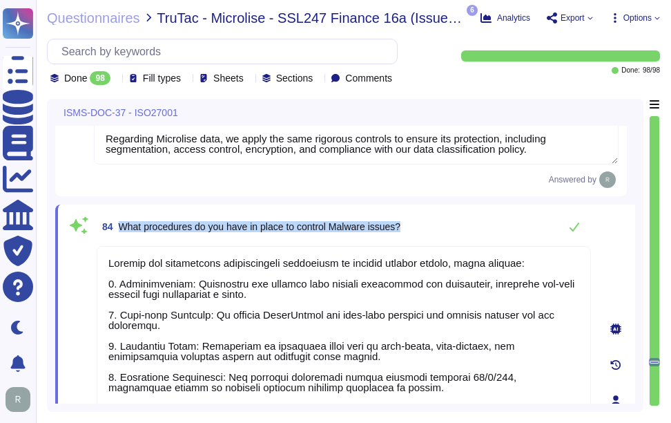
drag, startPoint x: 119, startPoint y: 225, endPoint x: 436, endPoint y: 227, distance: 317.6
click at [436, 227] on div "84 What procedures do you have in place to control Malware issues?" at bounding box center [344, 227] width 494 height 28
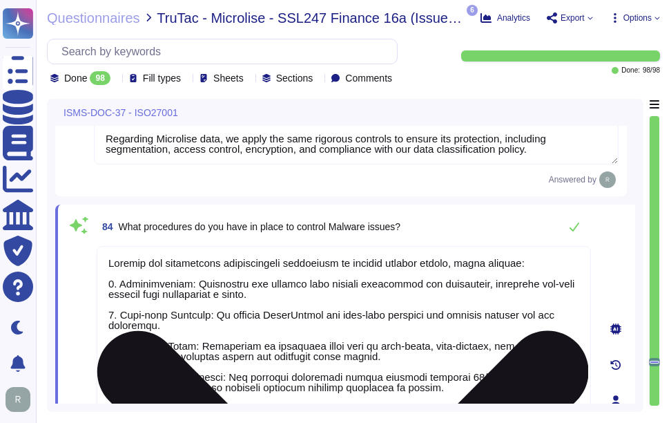
click at [262, 267] on textarea at bounding box center [344, 397] width 494 height 302
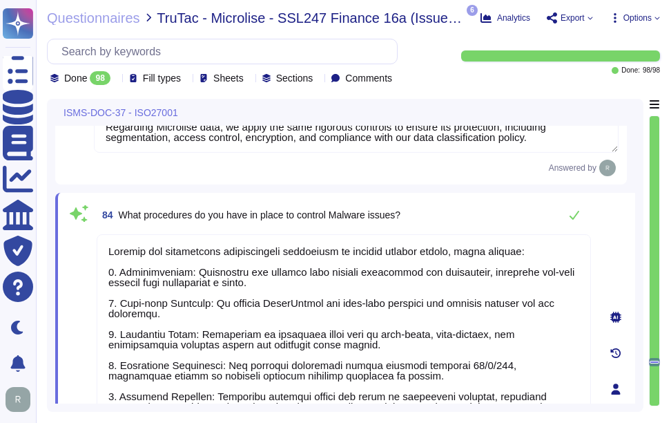
scroll to position [17734, 0]
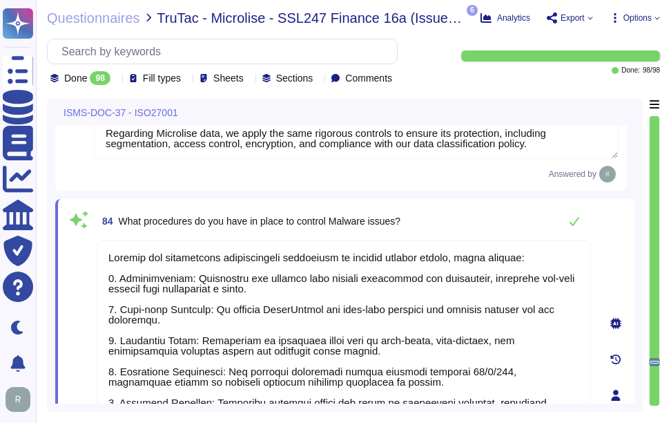
click at [528, 206] on div "84 What procedures do you have in place to control Malware issues? Undo AI Opti…" at bounding box center [345, 394] width 580 height 391
click at [516, 213] on div "84 What procedures do you have in place to control Malware issues?" at bounding box center [344, 221] width 494 height 28
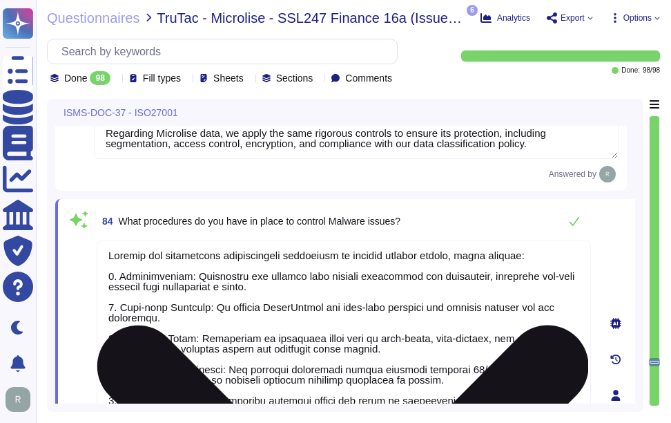
scroll to position [0, 0]
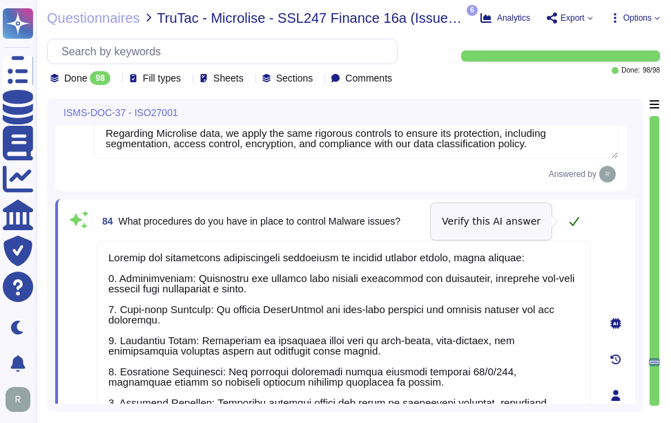
click at [575, 220] on icon at bounding box center [574, 220] width 11 height 11
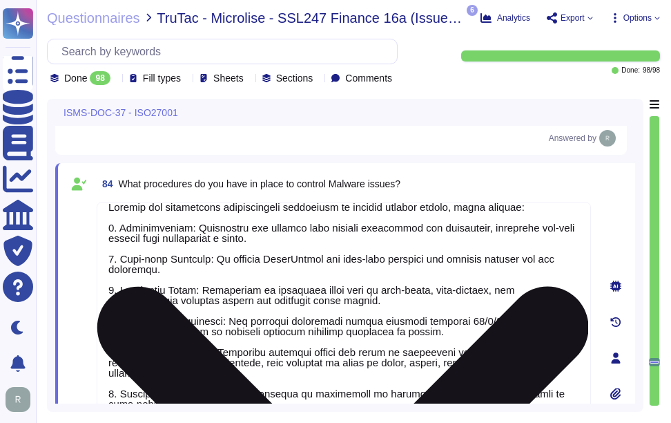
scroll to position [17803, 0]
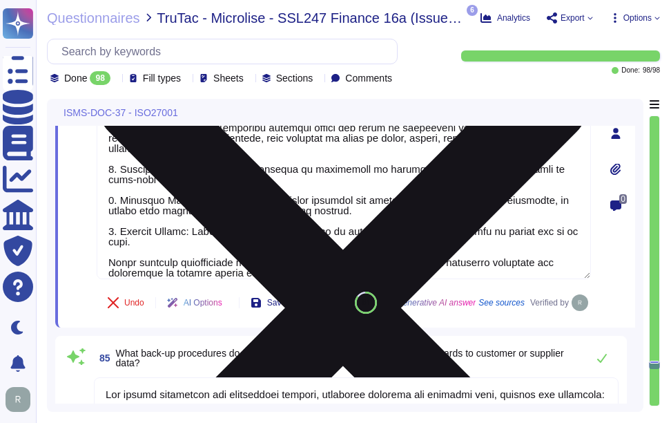
type textarea "We have established a formal process to control the installation of software an…"
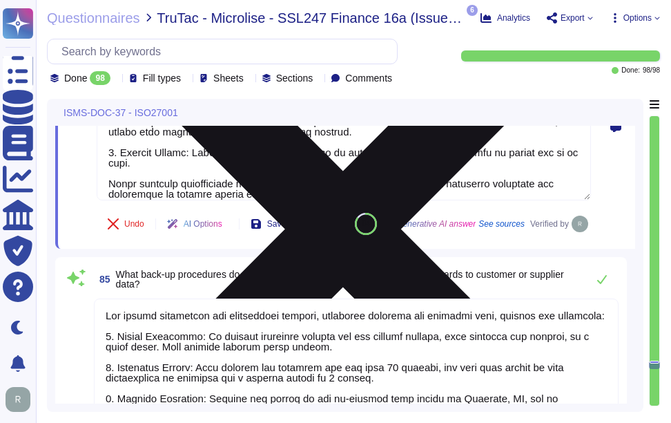
scroll to position [18148, 0]
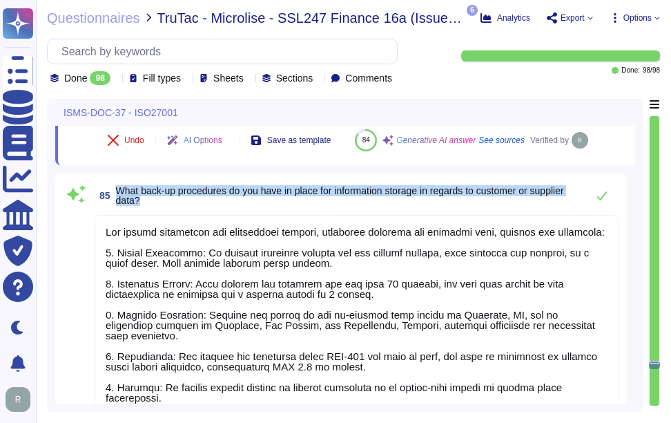
drag, startPoint x: 115, startPoint y: 222, endPoint x: 162, endPoint y: 232, distance: 48.8
click at [162, 208] on span "85 What back-up procedures do you have in place for information storage in rega…" at bounding box center [337, 195] width 486 height 25
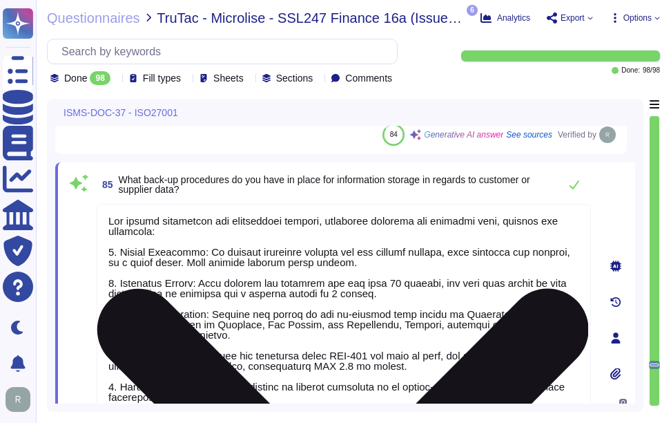
scroll to position [1, 0]
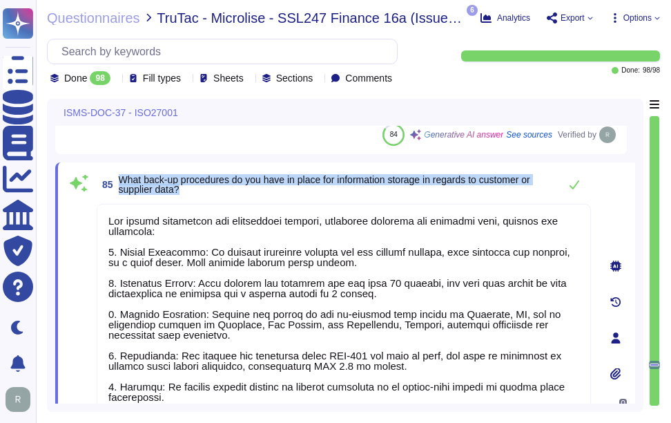
drag, startPoint x: 120, startPoint y: 177, endPoint x: 221, endPoint y: 203, distance: 104.0
click at [221, 203] on div "85 What back-up procedures do you have in place for information storage in rega…" at bounding box center [328, 337] width 525 height 333
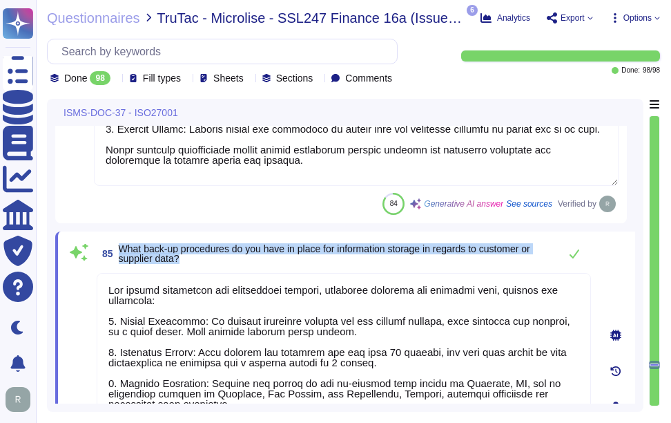
scroll to position [17930, 0]
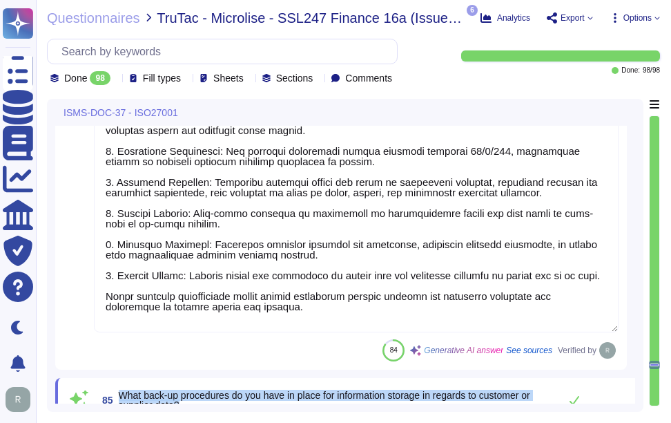
type textarea "We have implemented a comprehensive set of controls for document and data manag…"
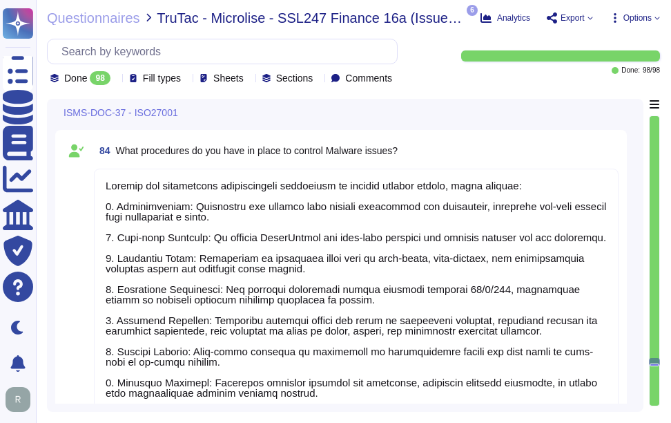
scroll to position [1, 0]
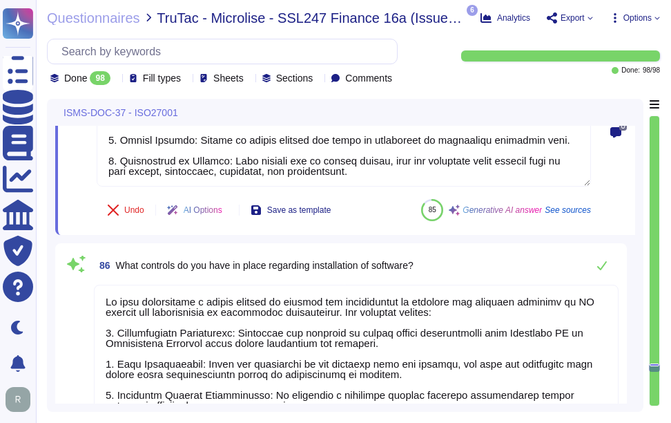
type textarea "We have established a formal process to control the installation of software an…"
type textarea "Sectigo has established a comprehensive vulnerability management program that i…"
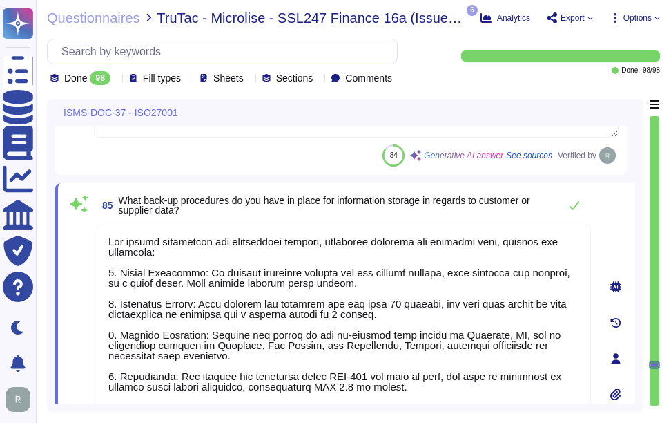
scroll to position [18142, 0]
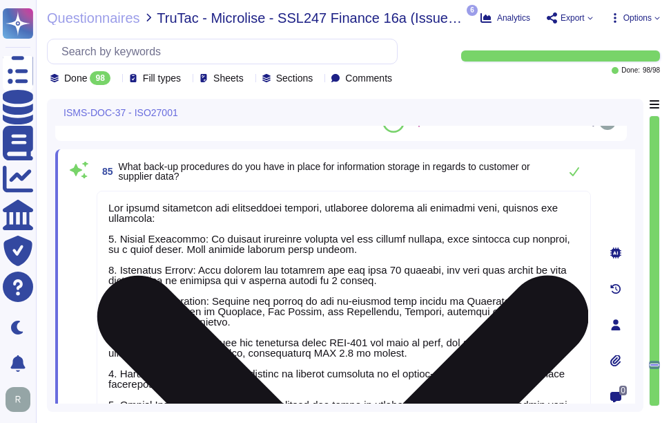
paste textarea "are as follows: 1. Backup Frequency: We perform continual backups for all runni…"
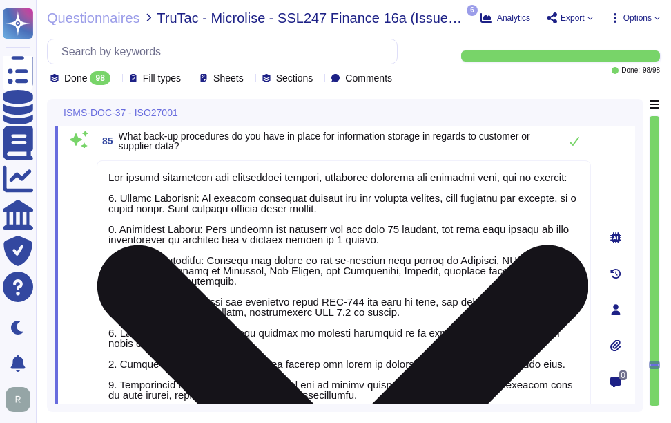
scroll to position [18074, 0]
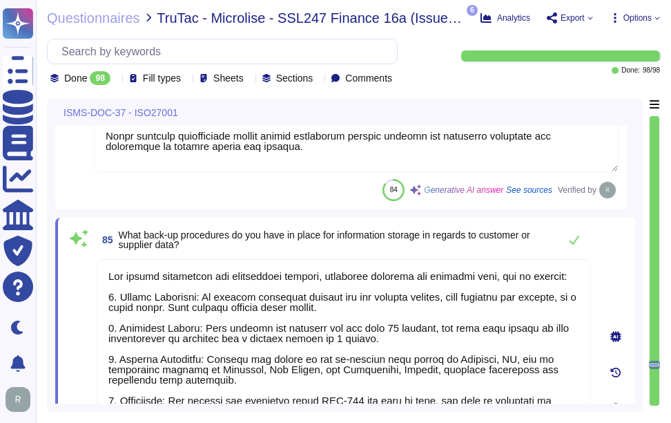
type textarea "Our backup procedures for information storage, including customer and supplier …"
click at [460, 227] on span "85 What back-up procedures do you have in place for information storage in rega…" at bounding box center [325, 239] width 456 height 25
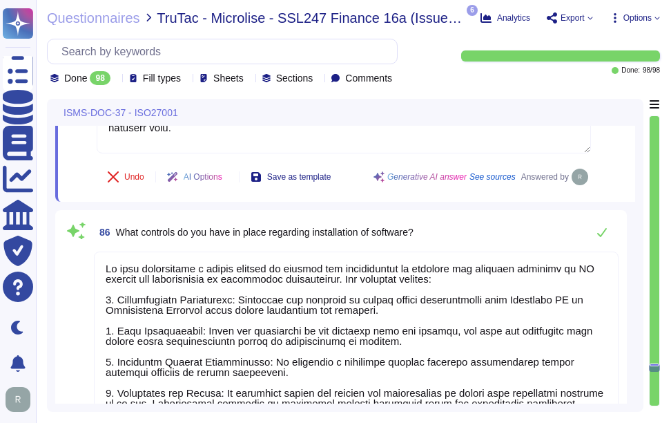
scroll to position [18557, 0]
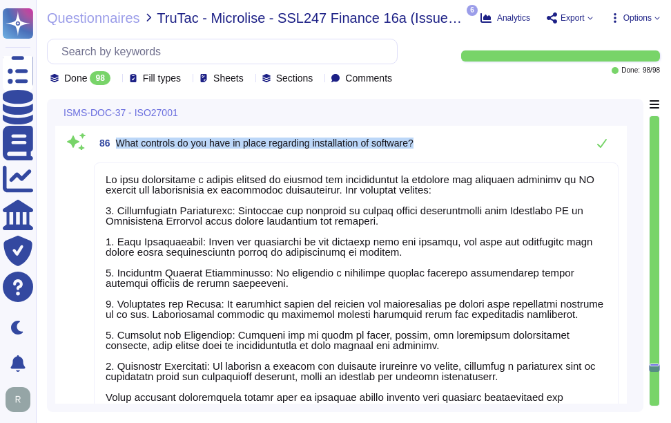
drag, startPoint x: 113, startPoint y: 141, endPoint x: 472, endPoint y: 146, distance: 358.4
click at [472, 146] on div "86 What controls do you have in place regarding installation of software?" at bounding box center [356, 143] width 525 height 28
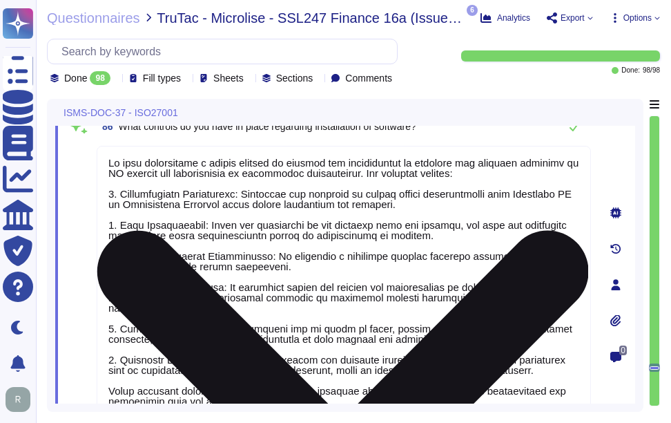
scroll to position [18488, 0]
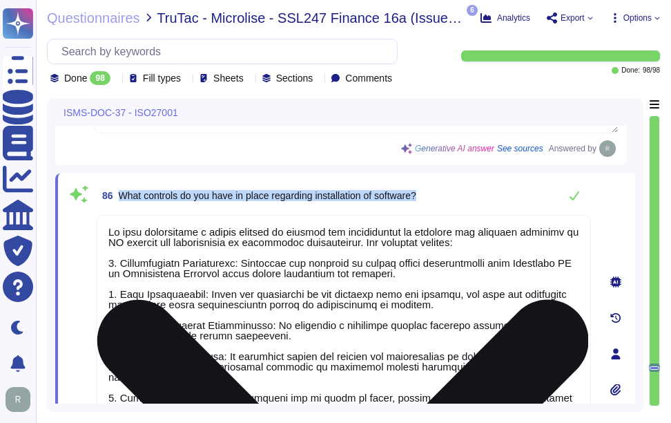
drag, startPoint x: 117, startPoint y: 191, endPoint x: 494, endPoint y: 215, distance: 377.0
click at [494, 215] on div "86 What controls do you have in place regarding installation of software? Undo …" at bounding box center [328, 354] width 525 height 344
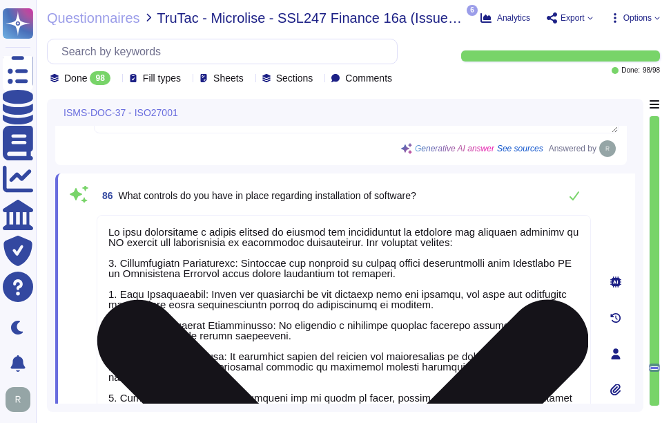
click at [402, 300] on textarea at bounding box center [344, 350] width 494 height 271
paste textarea "The key controls include: 1. Authorization Requirement: Personnel must obtain f…"
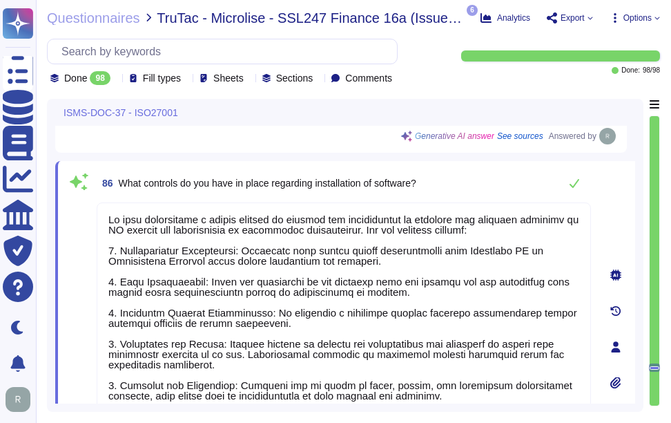
scroll to position [18434, 0]
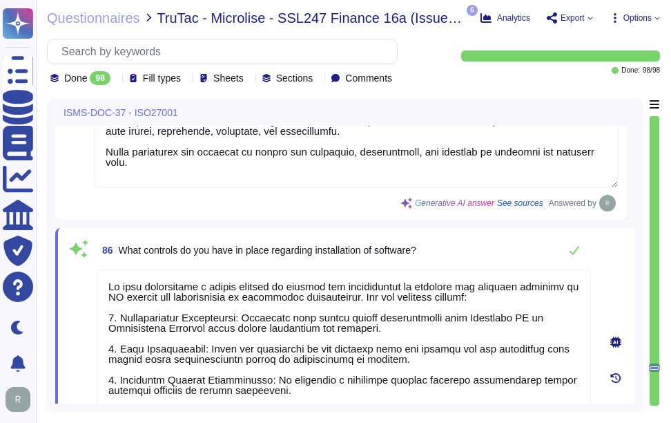
type textarea "We have established a formal process to control the installation of software an…"
click at [436, 258] on div "86 What controls do you have in place regarding installation of software?" at bounding box center [344, 250] width 494 height 28
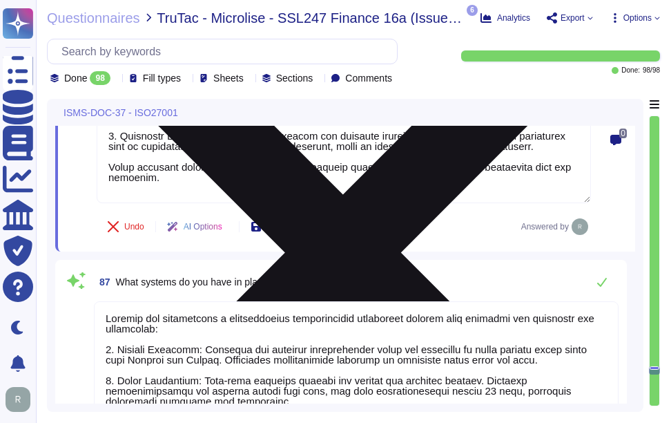
scroll to position [18779, 0]
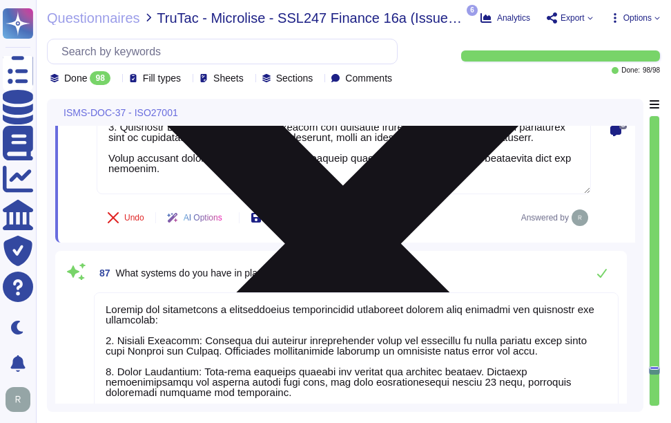
type textarea "We ensure the security of information during transfer, both internally and exte…"
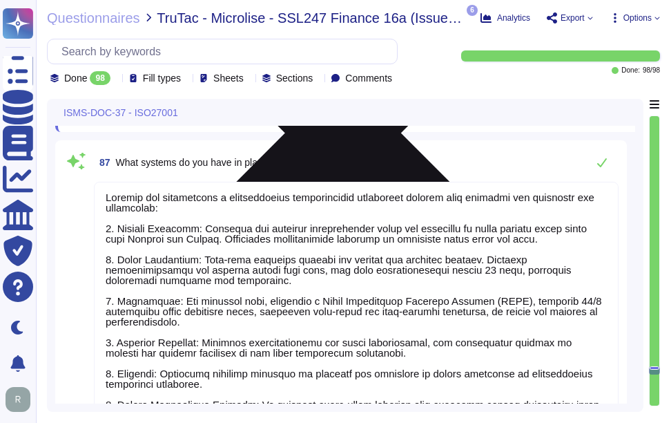
scroll to position [18917, 0]
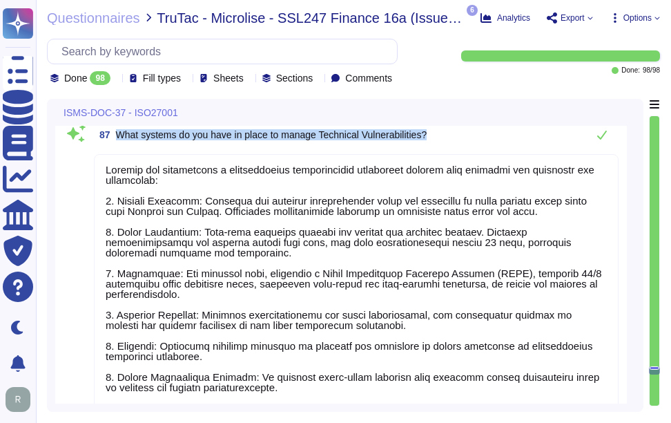
drag, startPoint x: 116, startPoint y: 133, endPoint x: 493, endPoint y: 157, distance: 377.8
click at [493, 157] on div "87 What systems do you have in place to manage Technical Vulnerabilities? 81 Ge…" at bounding box center [341, 323] width 555 height 405
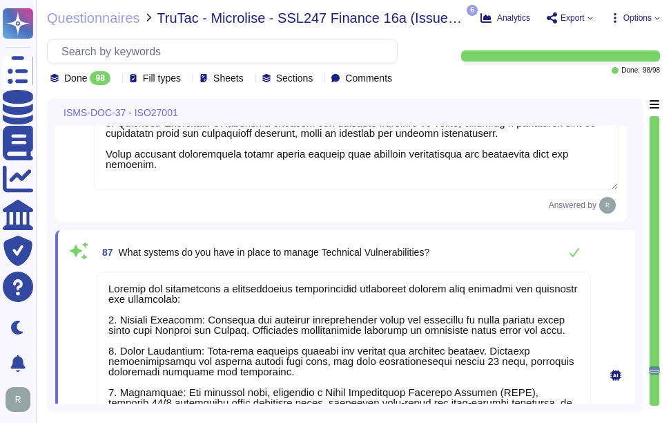
scroll to position [18779, 0]
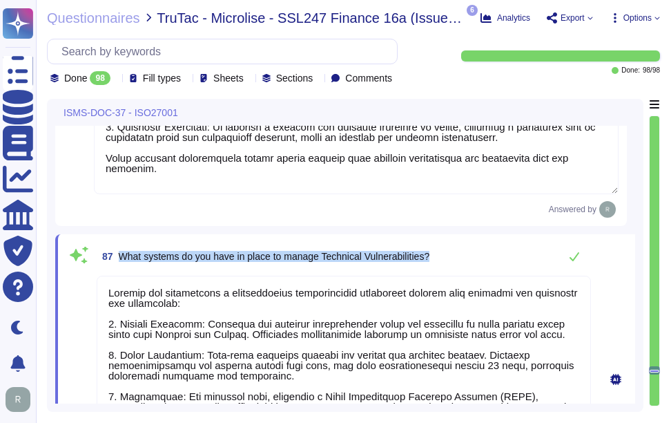
drag, startPoint x: 120, startPoint y: 253, endPoint x: 472, endPoint y: 264, distance: 351.6
click at [472, 264] on div "87 What systems do you have in place to manage Technical Vulnerabilities?" at bounding box center [344, 256] width 494 height 28
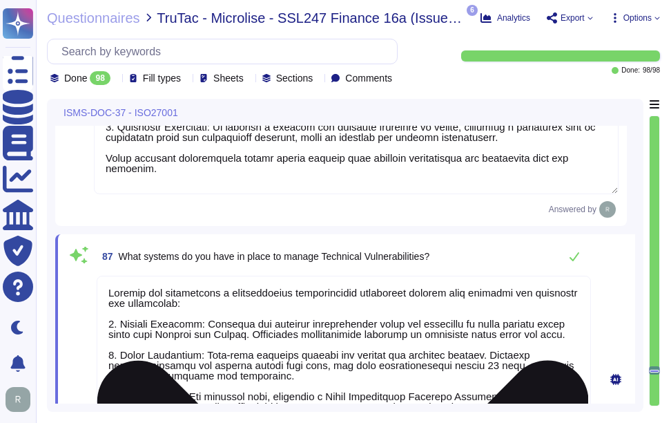
paste textarea "All available high-risk security patches are applied and verified monthly. Crit…"
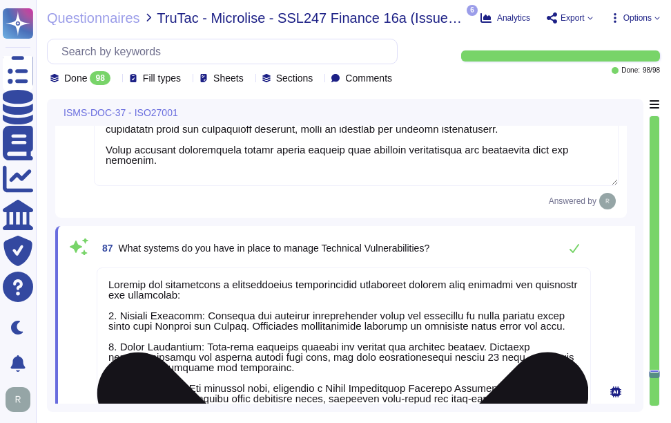
type textarea "Sectigo has established a comprehensive vulnerability management program that i…"
type textarea "We ensure the security of information during transfer, both internally and exte…"
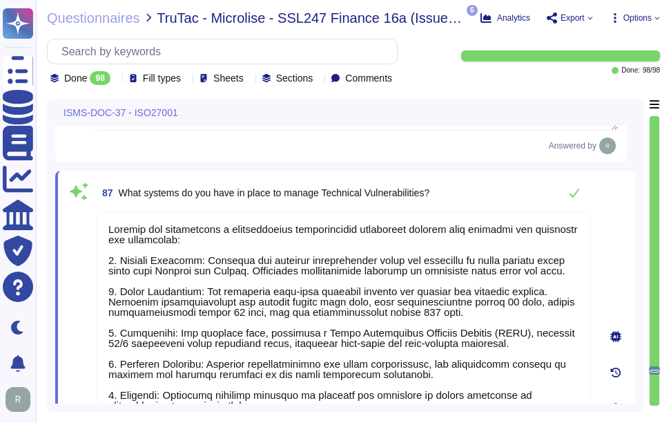
scroll to position [18820, 0]
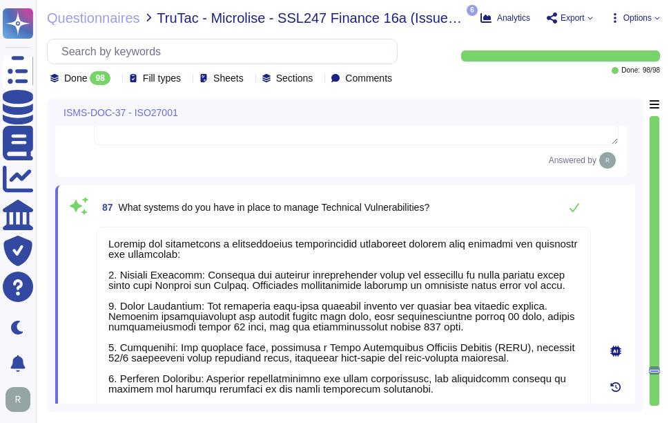
type textarea "Sectigo has established a comprehensive vulnerability management program that i…"
click at [484, 191] on div "87 What systems do you have in place to manage Technical Vulnerabilities? Undo …" at bounding box center [345, 422] width 580 height 474
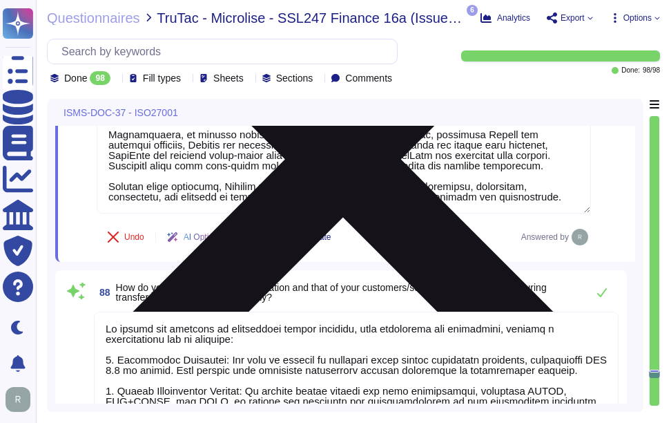
scroll to position [19234, 0]
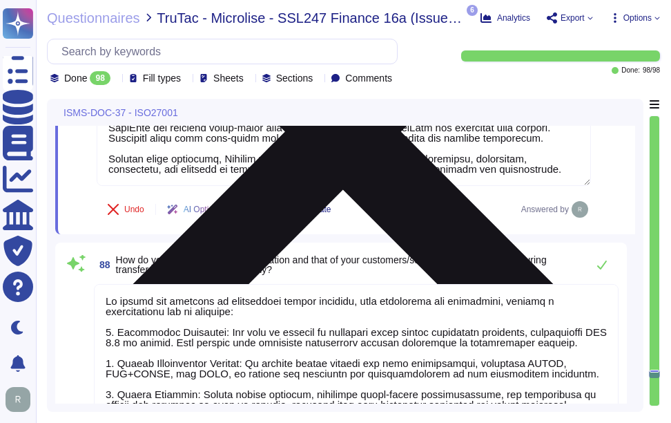
type textarea "Supplier assessments and evaluations are conducted through a structured monitor…"
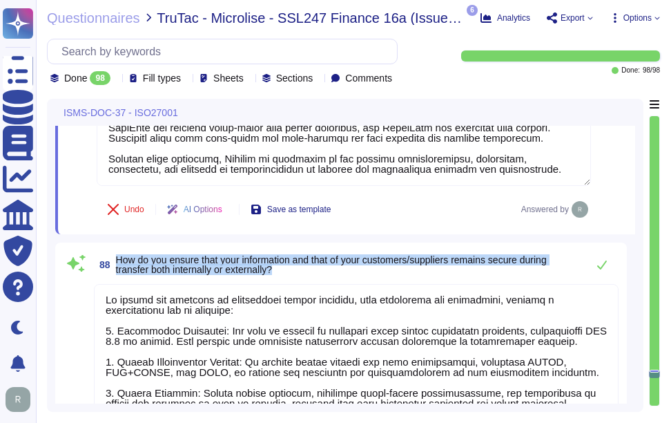
drag, startPoint x: 115, startPoint y: 260, endPoint x: 289, endPoint y: 269, distance: 174.2
click at [289, 269] on span "88 How do you ensure that your information and that of your customers/suppliers…" at bounding box center [337, 264] width 486 height 25
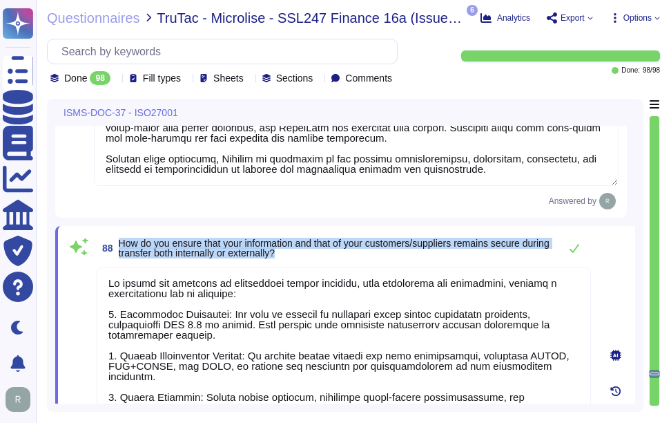
drag, startPoint x: 119, startPoint y: 239, endPoint x: 342, endPoint y: 258, distance: 224.5
click at [342, 258] on span "88 How do you ensure that your information and that of your customers/suppliers…" at bounding box center [325, 247] width 456 height 25
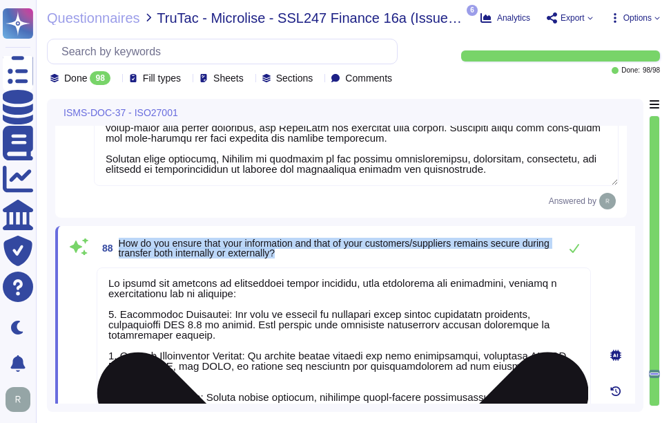
click at [457, 335] on textarea at bounding box center [344, 423] width 494 height 312
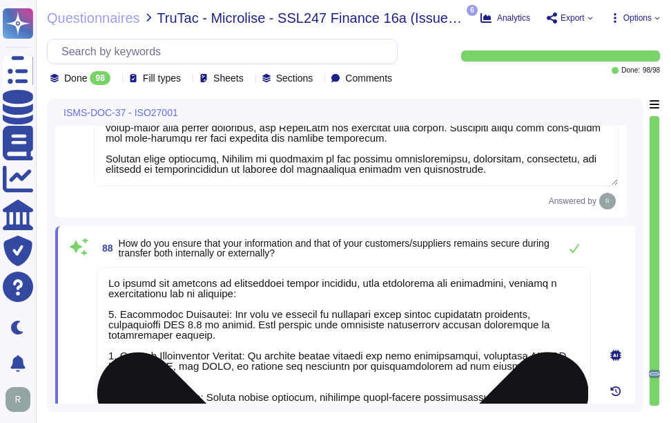
paste textarea ", ensuring"
type textarea "Yes, our communications and agreements with suppliers include information secur…"
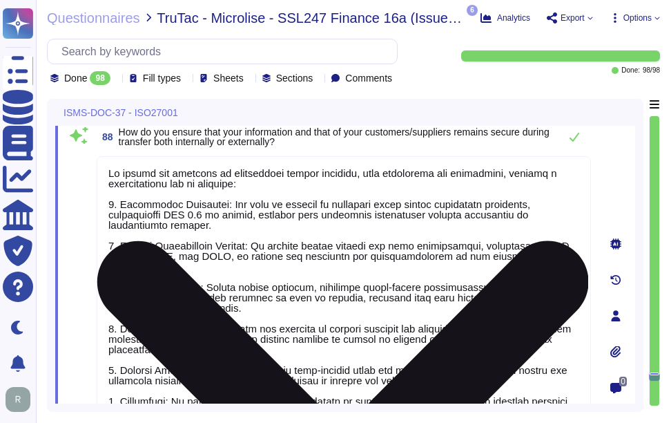
scroll to position [19263, 0]
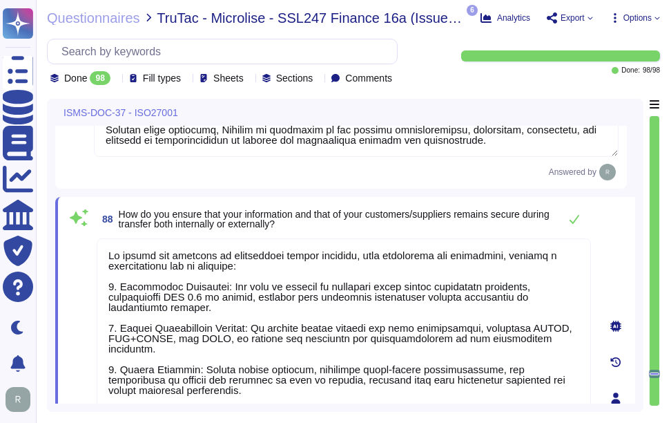
type textarea "We ensure the security of information during transfer, both internally and exte…"
click at [438, 235] on div "88 How do you ensure that your information and that of your customers/suppliers…" at bounding box center [328, 397] width 525 height 385
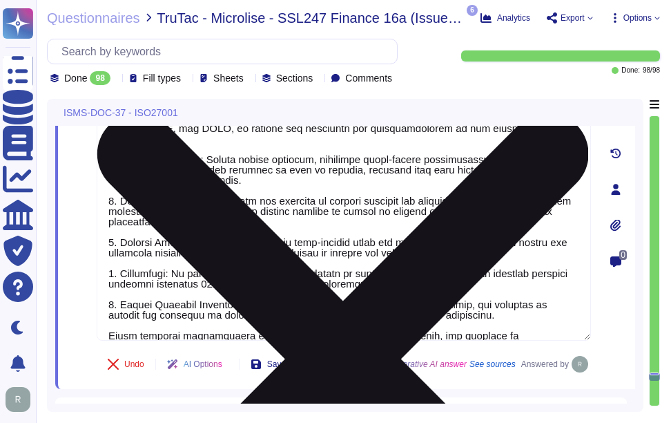
scroll to position [1, 0]
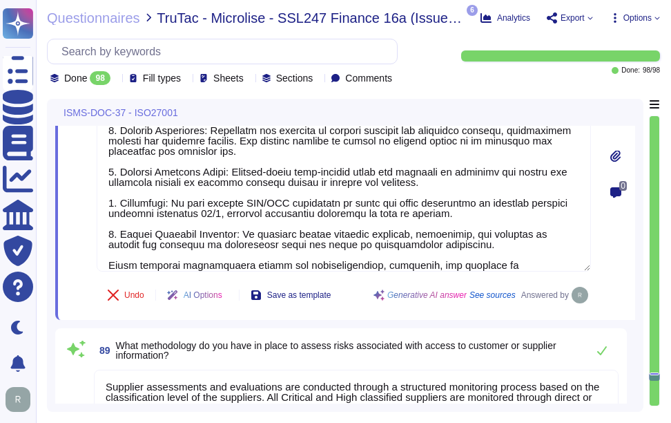
type textarea "Yes, we monitor our third-party service providers based on their classification…"
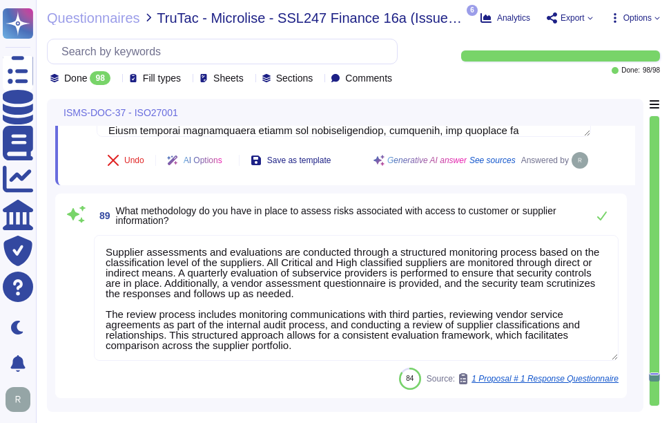
scroll to position [19677, 0]
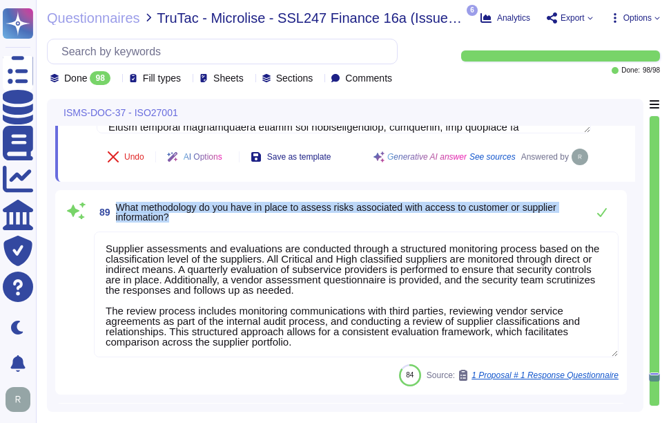
drag, startPoint x: 117, startPoint y: 203, endPoint x: 180, endPoint y: 218, distance: 64.6
click at [180, 218] on span "What methodology do you have in place to assess risks associated with access to…" at bounding box center [348, 211] width 464 height 19
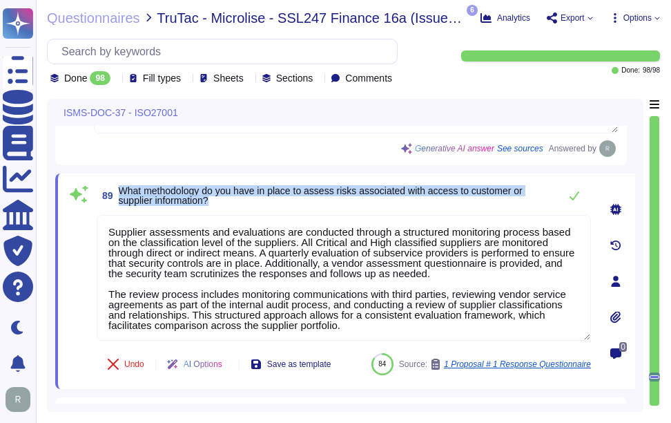
drag, startPoint x: 119, startPoint y: 185, endPoint x: 224, endPoint y: 202, distance: 106.4
click at [224, 202] on span "What methodology do you have in place to assess risks associated with access to…" at bounding box center [336, 195] width 434 height 19
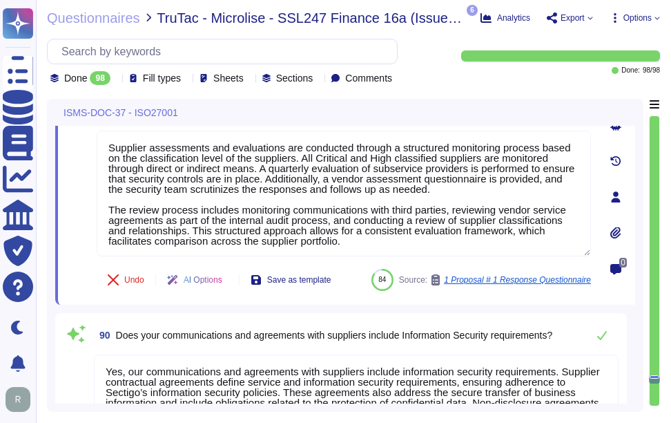
type textarea "Yes, the information security program includes several key elements such as a c…"
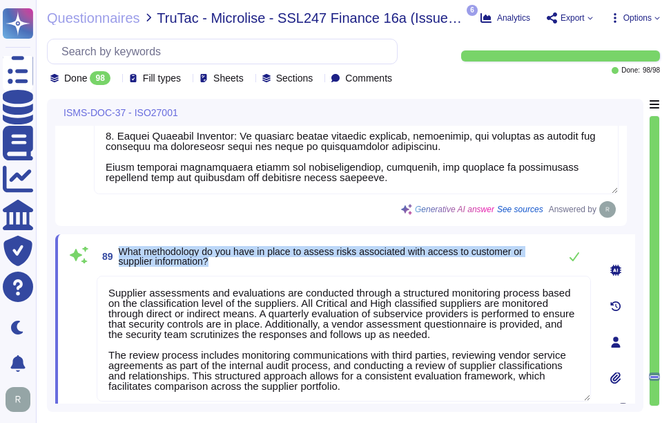
scroll to position [1, 0]
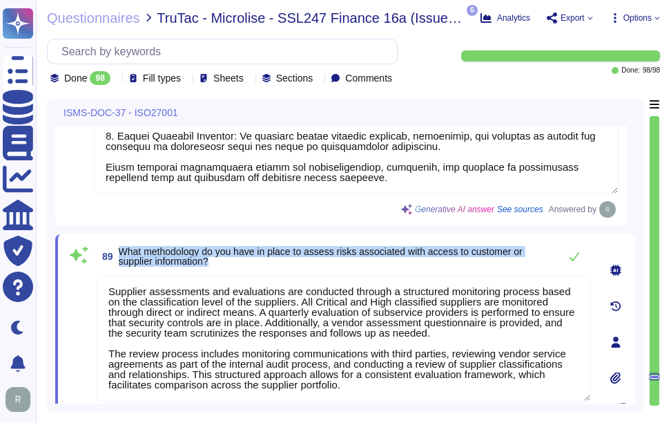
click at [273, 265] on span "What methodology do you have in place to assess risks associated with access to…" at bounding box center [336, 255] width 434 height 19
drag, startPoint x: 118, startPoint y: 249, endPoint x: 534, endPoint y: 258, distance: 415.7
click at [534, 258] on span "89 What methodology do you have in place to assess risks associated with access…" at bounding box center [325, 256] width 456 height 25
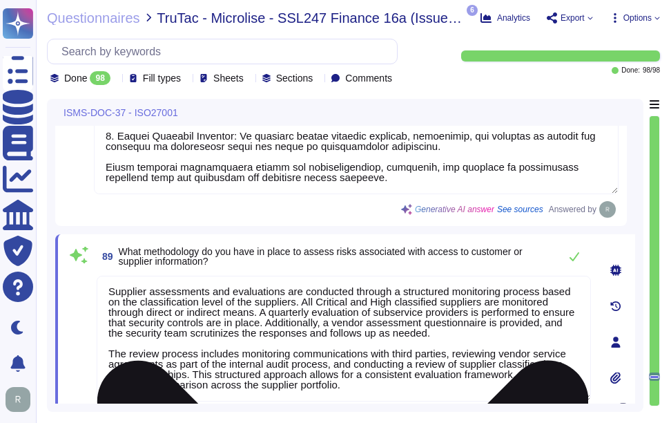
click at [262, 329] on textarea "Supplier assessments and evaluations are conducted through a structured monitor…" at bounding box center [344, 338] width 494 height 126
paste textarea "ectigo employs a comprehensive risk management program to assess risks associat…"
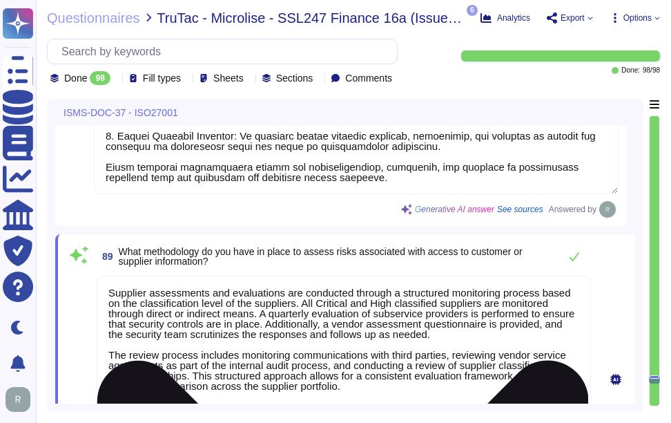
type textarea "Yes, we monitor our third-party service providers based on their classification…"
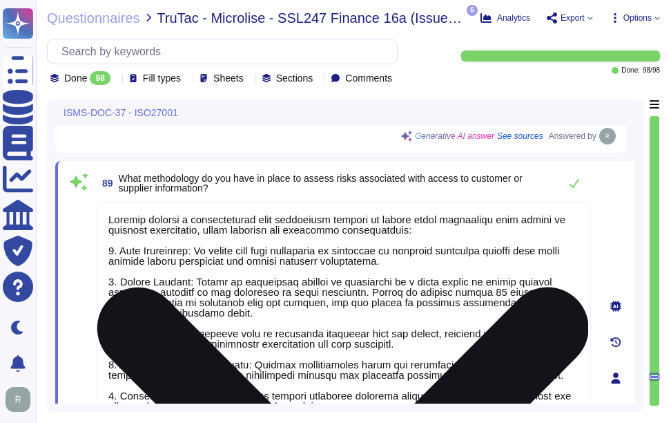
scroll to position [19676, 0]
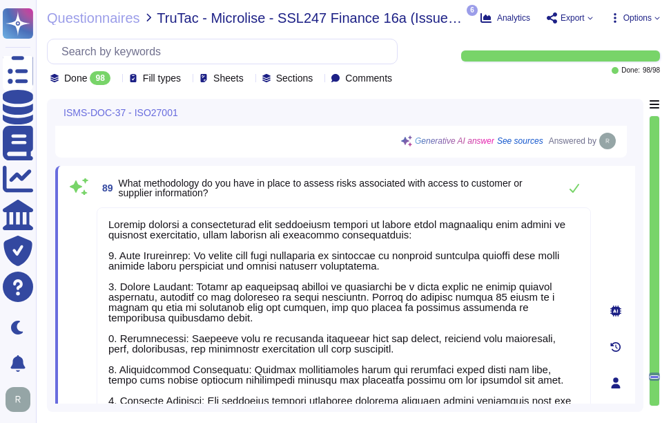
type textarea "Sectigo employs a comprehensive risk management program to assess risks associa…"
click at [465, 197] on span "What methodology do you have in place to assess risks associated with access to…" at bounding box center [336, 187] width 434 height 19
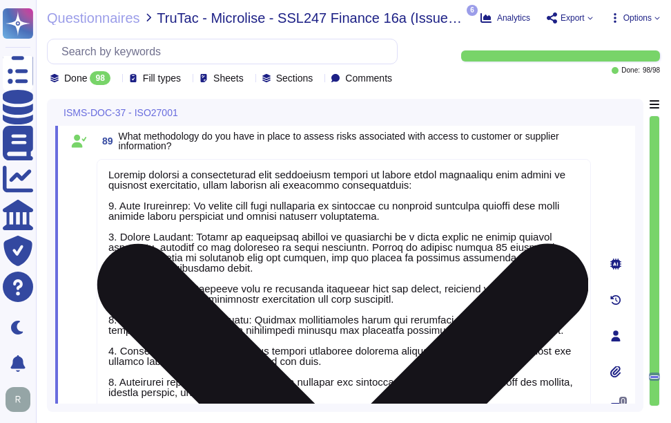
scroll to position [19745, 0]
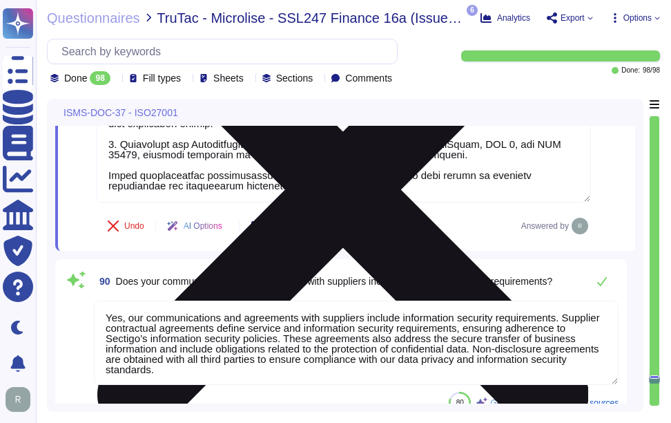
type textarea "Yes, the information security program includes several key elements such as a c…"
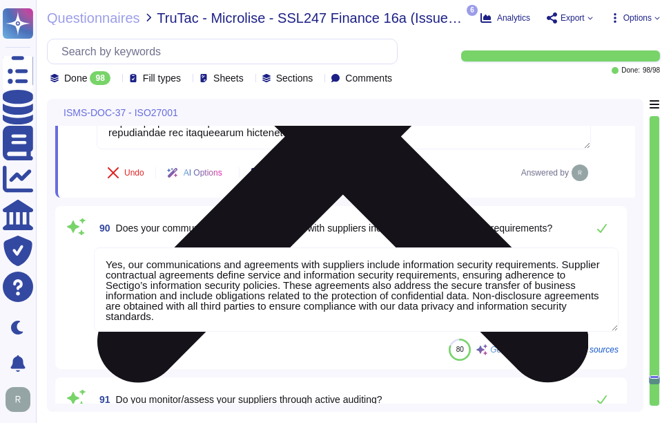
scroll to position [20091, 0]
type textarea "Our organization manages Information Security and Data Privacy incidents throug…"
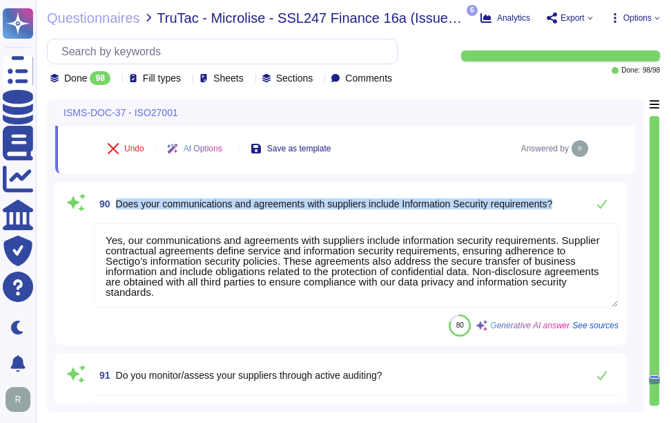
drag, startPoint x: 114, startPoint y: 198, endPoint x: 572, endPoint y: 213, distance: 458.0
click at [572, 213] on div "90 Does your communications and agreements with suppliers include Information S…" at bounding box center [356, 204] width 525 height 28
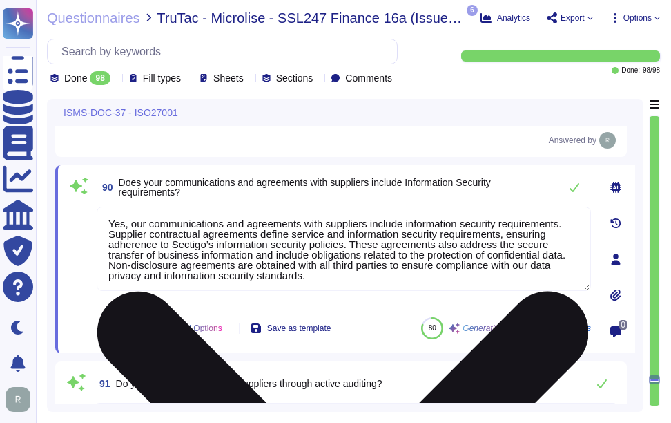
scroll to position [0, 0]
type textarea "Our organization manages Information Security and Data Privacy incidents throug…"
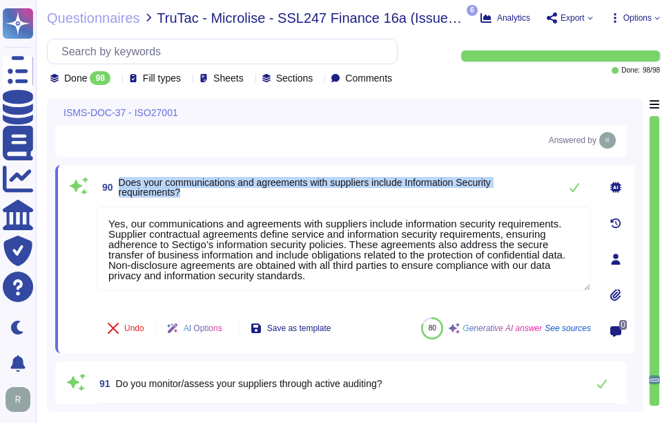
drag, startPoint x: 117, startPoint y: 181, endPoint x: 224, endPoint y: 195, distance: 107.3
click at [224, 195] on span "90 Does your communications and agreements with suppliers include Information S…" at bounding box center [325, 187] width 456 height 25
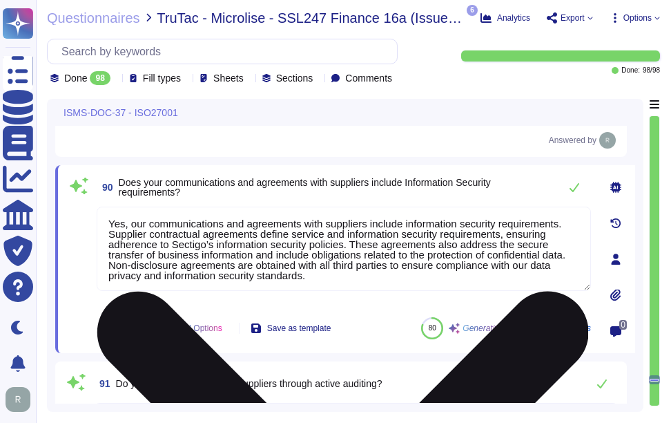
click at [243, 269] on textarea "Yes, our communications and agreements with suppliers include information secur…" at bounding box center [344, 248] width 494 height 84
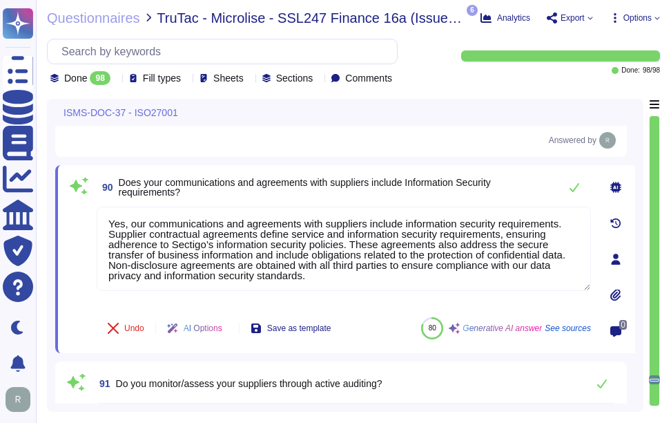
click at [414, 193] on span "Does your communications and agreements with suppliers include Information Secu…" at bounding box center [336, 186] width 434 height 19
click at [572, 191] on icon at bounding box center [575, 187] width 10 height 9
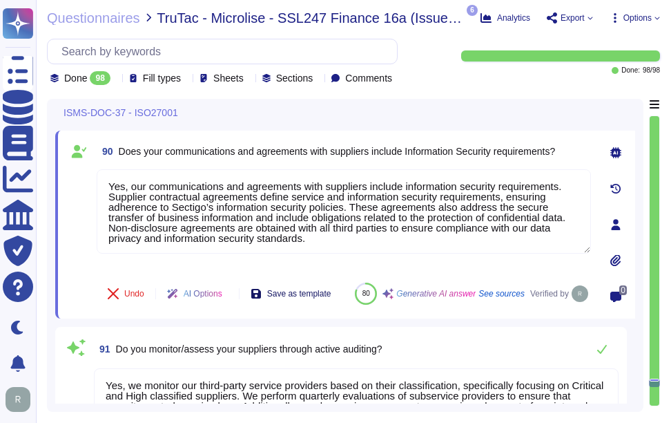
type textarea "Our organization manages Information Security and Data Privacy incidents throug…"
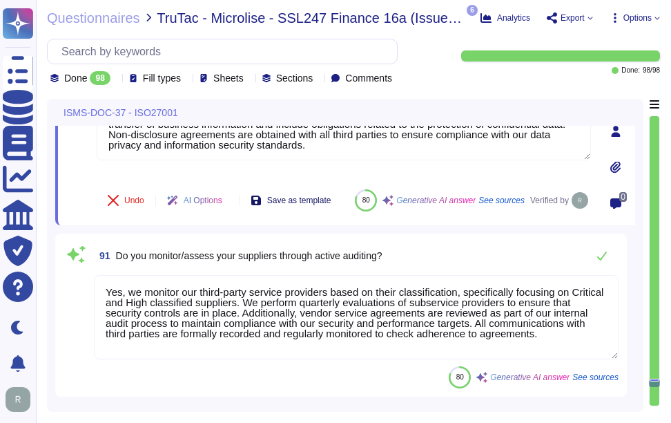
scroll to position [20298, 0]
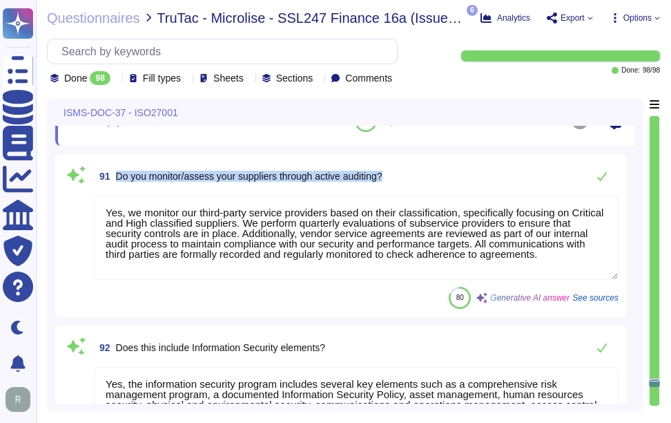
drag, startPoint x: 114, startPoint y: 190, endPoint x: 527, endPoint y: 190, distance: 413.5
click at [527, 190] on div "91 Do you monitor/assess your suppliers through active auditing?" at bounding box center [356, 176] width 525 height 28
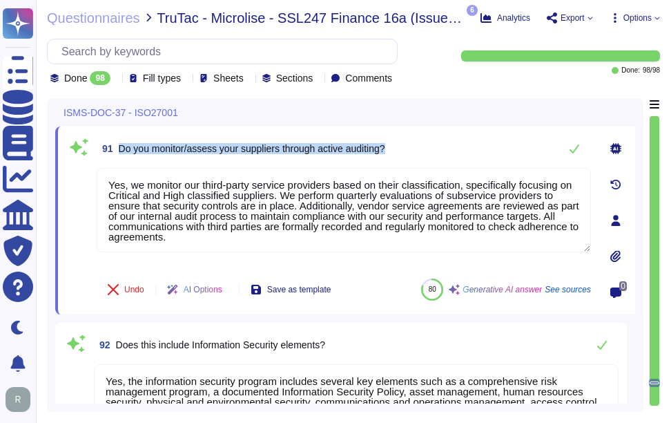
drag, startPoint x: 118, startPoint y: 146, endPoint x: 418, endPoint y: 152, distance: 299.7
click at [418, 152] on div "91 Do you monitor/assess your suppliers through active auditing?" at bounding box center [344, 149] width 494 height 28
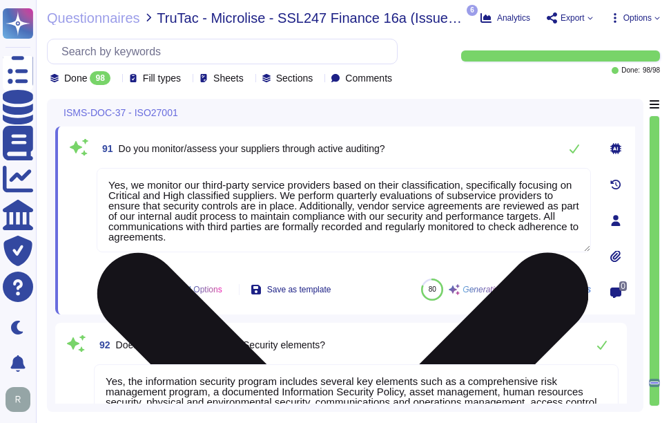
click at [137, 225] on textarea "Yes, we monitor our third-party service providers based on their classification…" at bounding box center [344, 210] width 494 height 84
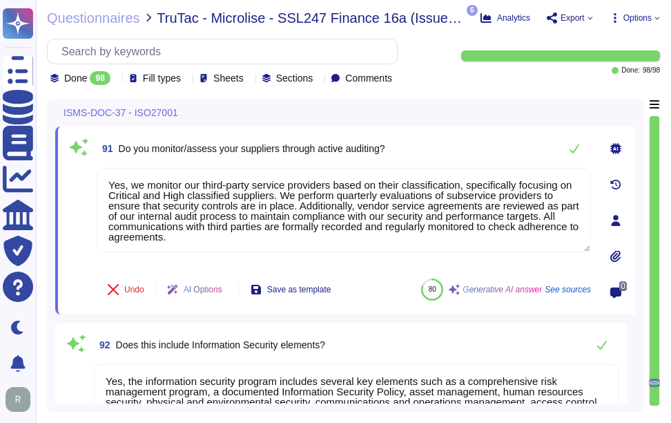
click at [506, 148] on div "91 Do you monitor/assess your suppliers through active auditing?" at bounding box center [344, 149] width 494 height 28
click at [572, 151] on icon at bounding box center [575, 148] width 10 height 9
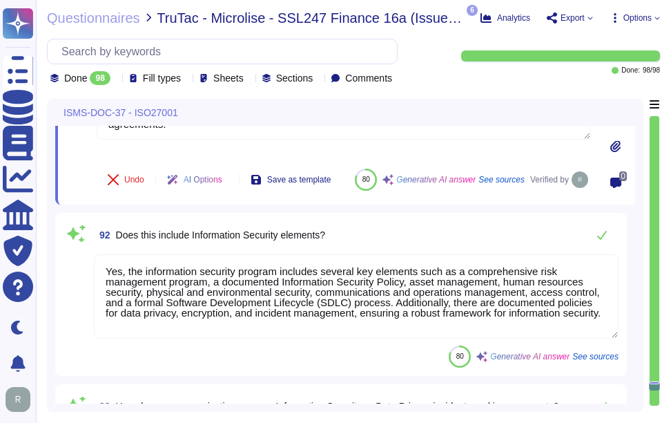
scroll to position [20436, 0]
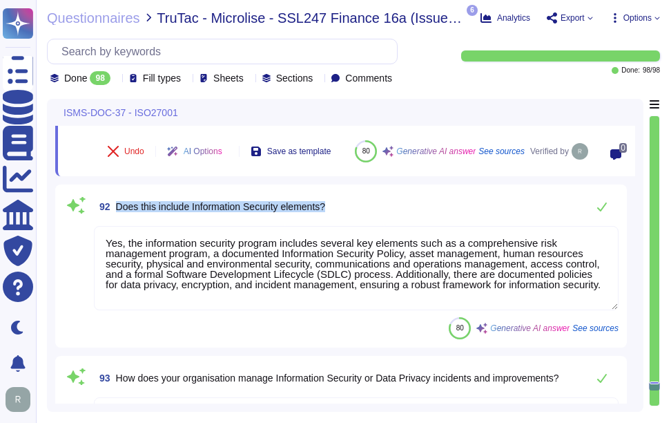
drag, startPoint x: 117, startPoint y: 217, endPoint x: 340, endPoint y: 219, distance: 222.3
click at [340, 219] on div "92 Does this include Information Security elements?" at bounding box center [356, 207] width 525 height 28
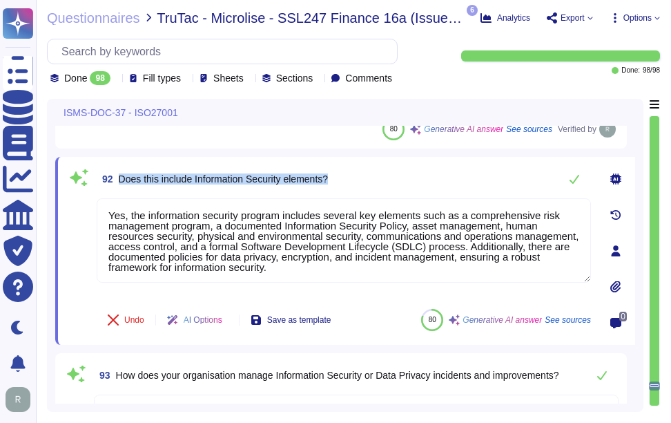
drag, startPoint x: 117, startPoint y: 175, endPoint x: 400, endPoint y: 175, distance: 283.1
click at [400, 175] on div "92 Does this include Information Security elements?" at bounding box center [344, 179] width 494 height 28
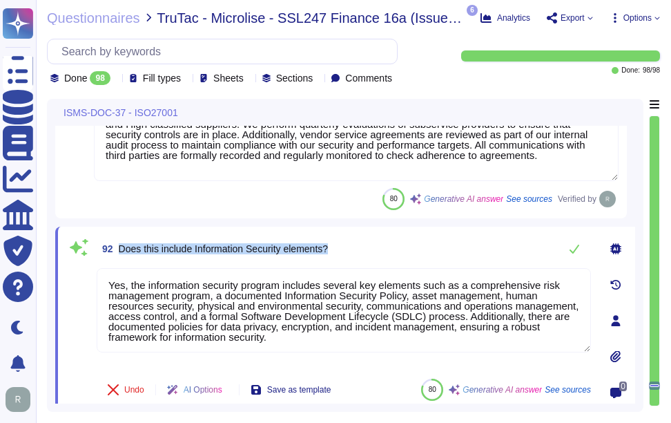
scroll to position [20367, 0]
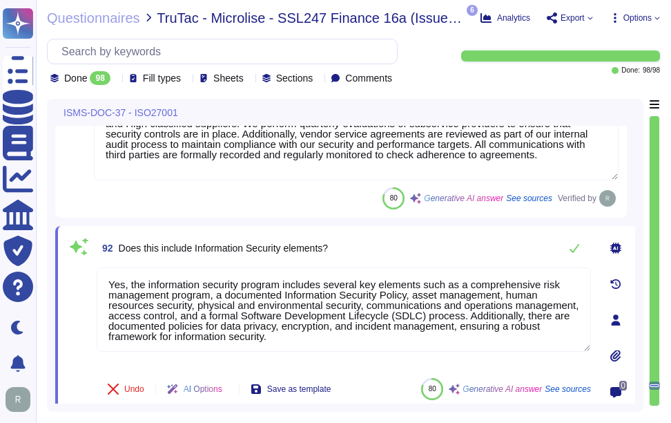
drag, startPoint x: 369, startPoint y: 336, endPoint x: 99, endPoint y: 262, distance: 279.4
click at [99, 262] on div "92 Does this include Information Security elements? Yes, the information securi…" at bounding box center [328, 319] width 525 height 171
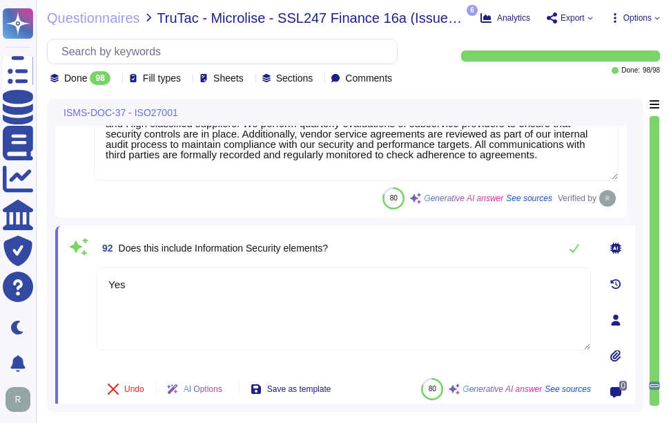
type textarea "Yes"
click at [407, 226] on div "92 Does this include Information Security elements? Yes Undo AI Options Save as…" at bounding box center [345, 320] width 580 height 188
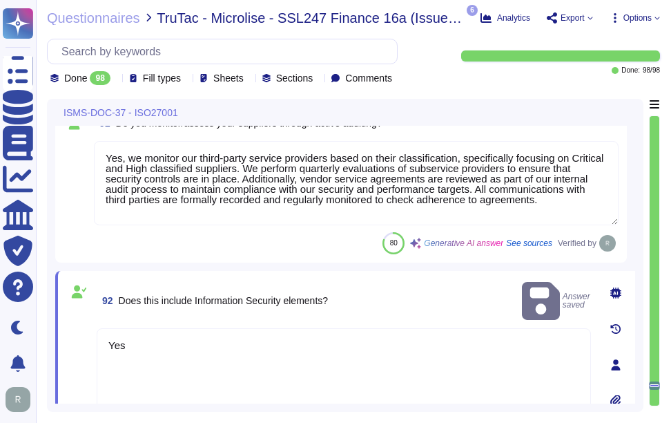
scroll to position [20298, 0]
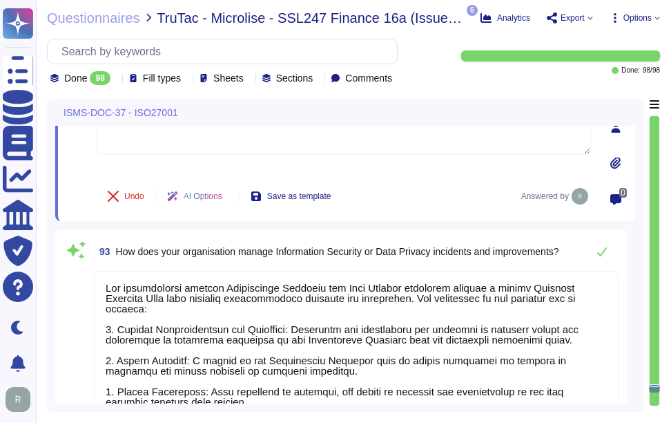
type textarea "All notifications regarding patches and updates are communicated to customers v…"
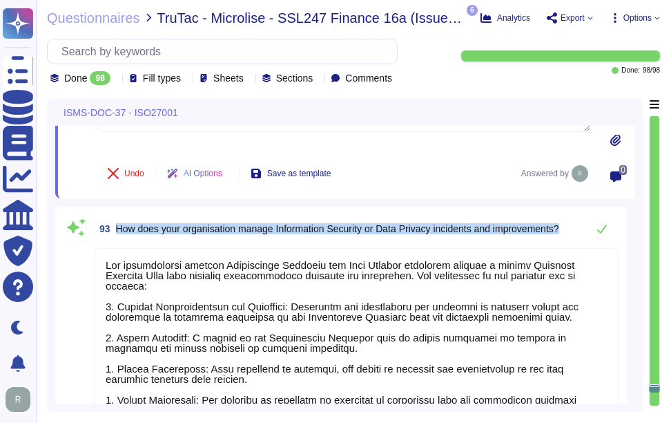
drag, startPoint x: 114, startPoint y: 229, endPoint x: 578, endPoint y: 234, distance: 464.0
click at [578, 234] on div "93 How does your organisation manage Information Security or Data Privacy incid…" at bounding box center [356, 229] width 525 height 28
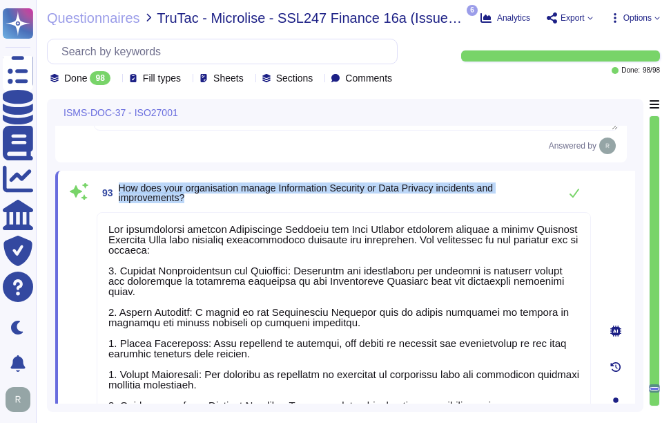
drag, startPoint x: 118, startPoint y: 187, endPoint x: 206, endPoint y: 198, distance: 89.1
click at [206, 198] on span "93 How does your organisation manage Information Security or Data Privacy incid…" at bounding box center [325, 192] width 456 height 25
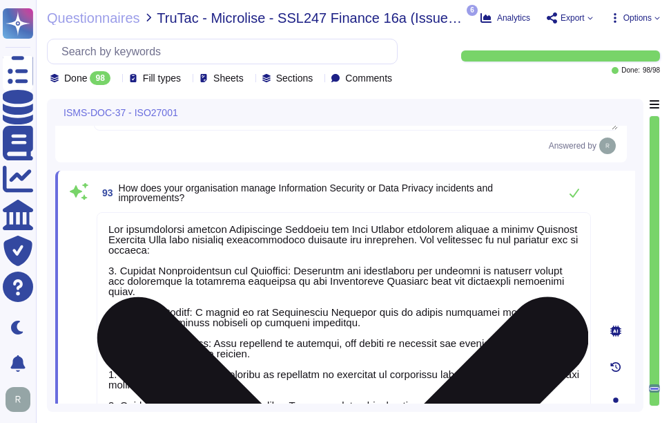
click at [332, 310] on textarea at bounding box center [344, 399] width 494 height 374
paste textarea "Key Component"
type textarea "Our organization manages Information Security and Data Privacy incidents throug…"
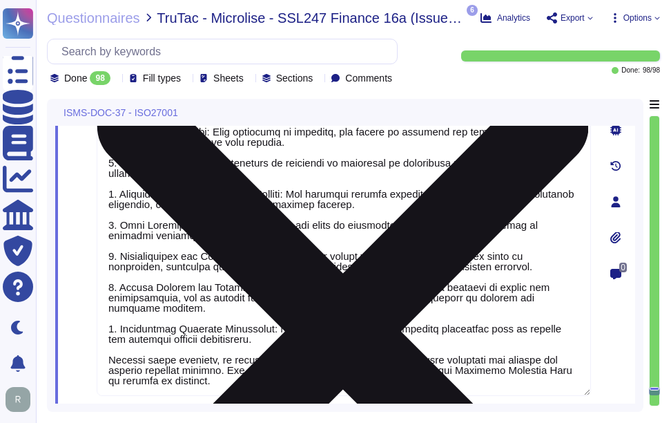
type textarea "Our Disaster Recovery Policy is well-documented and includes a comprehensive Di…"
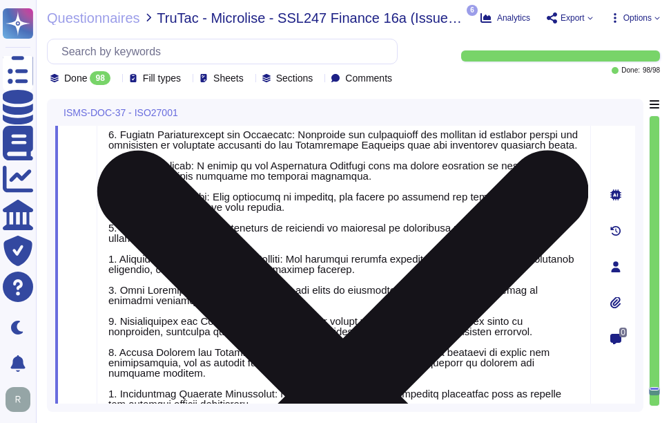
type textarea "Yes, we monitor our third-party service providers based on their classification…"
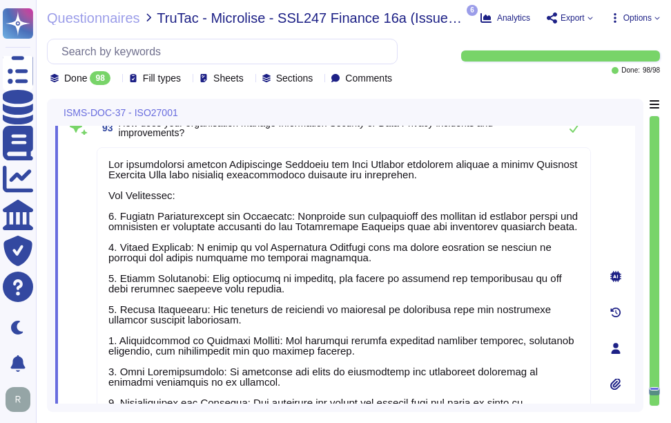
type textarea "Our organization manages Information Security and Data Privacy incidents throug…"
click at [492, 139] on div "93 How does your organisation manage Information Security or Data Privacy incid…" at bounding box center [344, 128] width 494 height 28
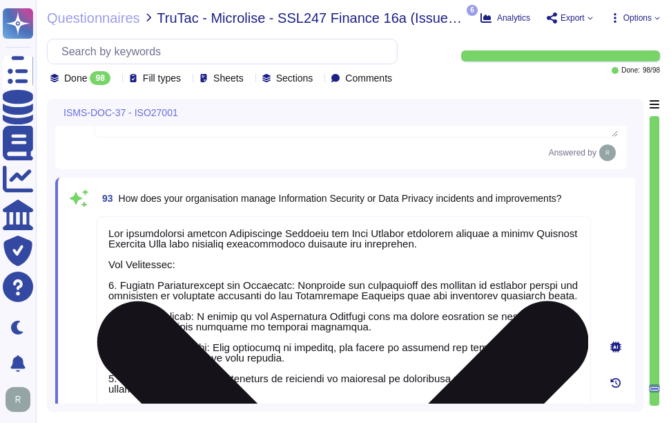
scroll to position [1, 0]
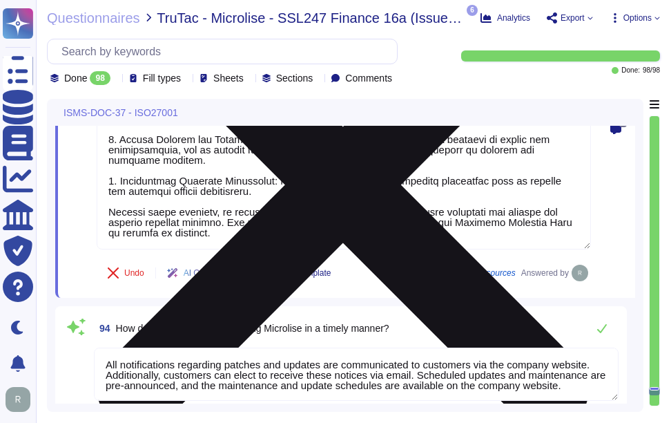
type textarea "The last executed Failover Test was conducted on [DATE], and it was successfull…"
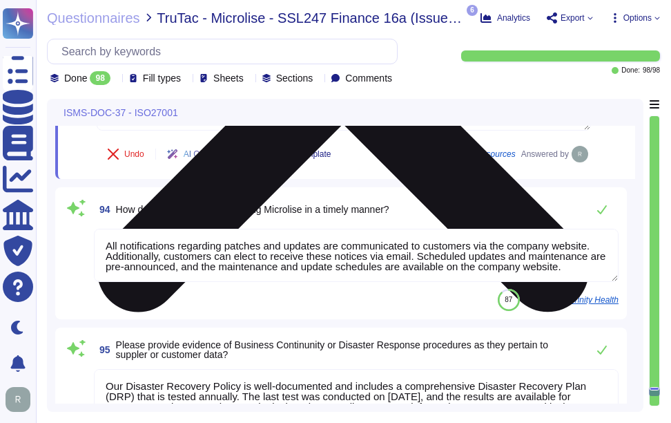
scroll to position [21042, 0]
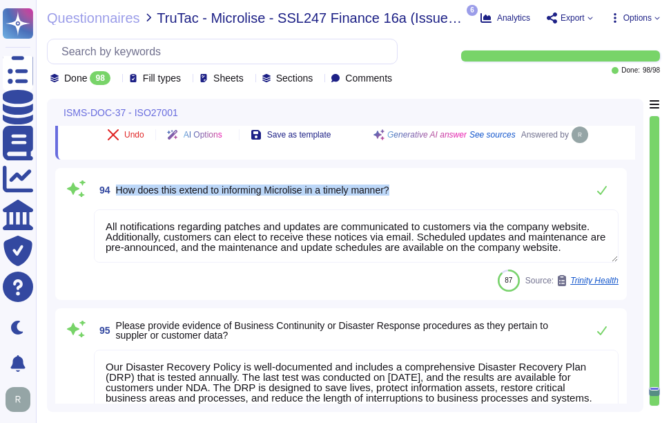
drag, startPoint x: 115, startPoint y: 190, endPoint x: 434, endPoint y: 211, distance: 319.0
click at [434, 211] on div "94 How does this extend to informing Microlise in a timely manner? All notifica…" at bounding box center [341, 233] width 555 height 115
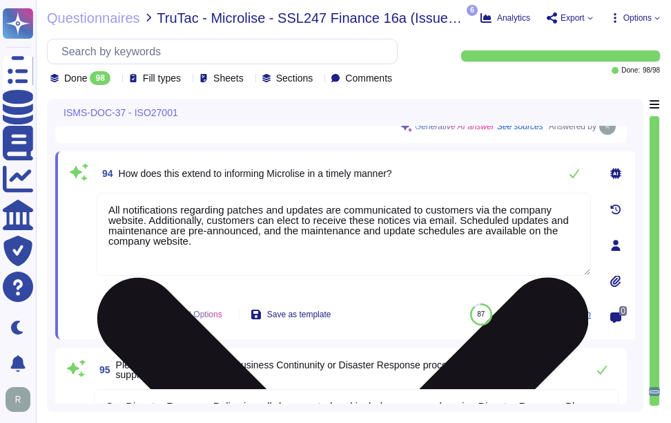
type textarea "The last executed Failover Test was conducted on [DATE], and it was successfull…"
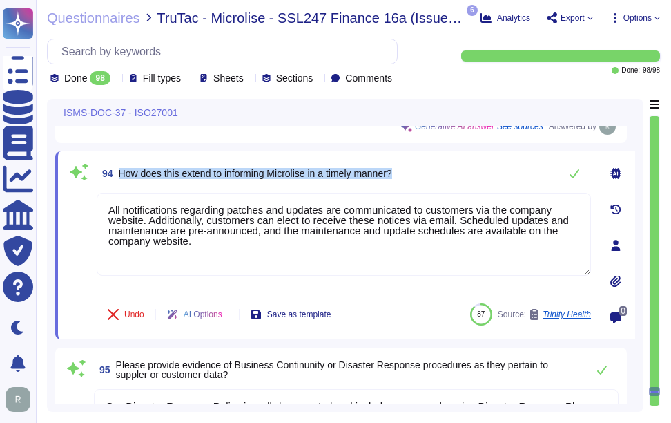
drag, startPoint x: 118, startPoint y: 172, endPoint x: 461, endPoint y: 184, distance: 343.4
click at [461, 184] on div "94 How does this extend to informing Microlise in a timely manner?" at bounding box center [344, 173] width 494 height 28
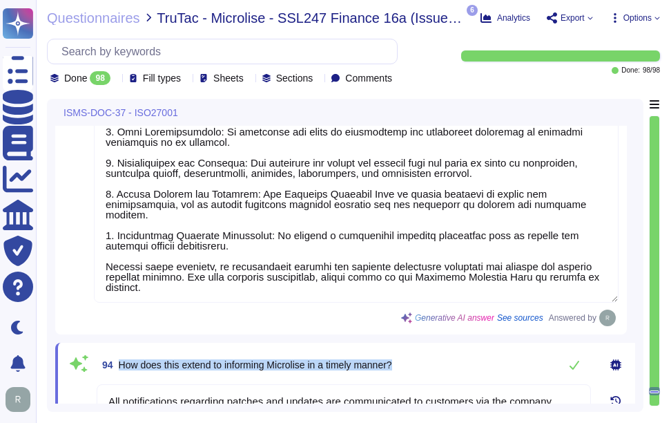
type textarea "Yes"
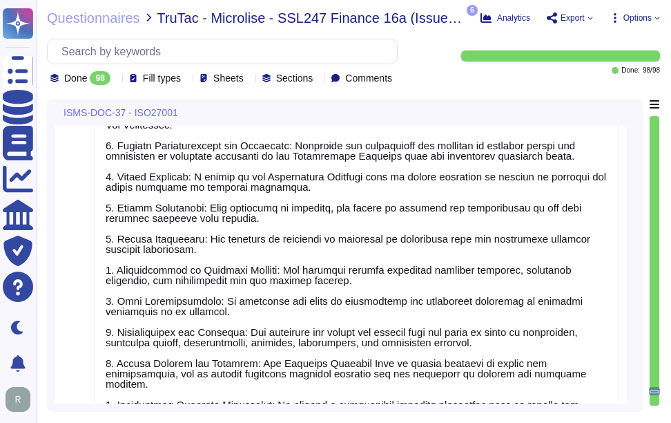
type textarea "Yes, we monitor our third-party service providers based on their classification…"
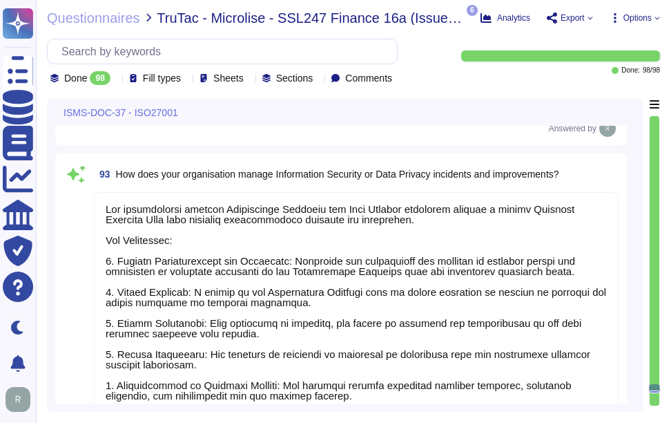
scroll to position [20520, 0]
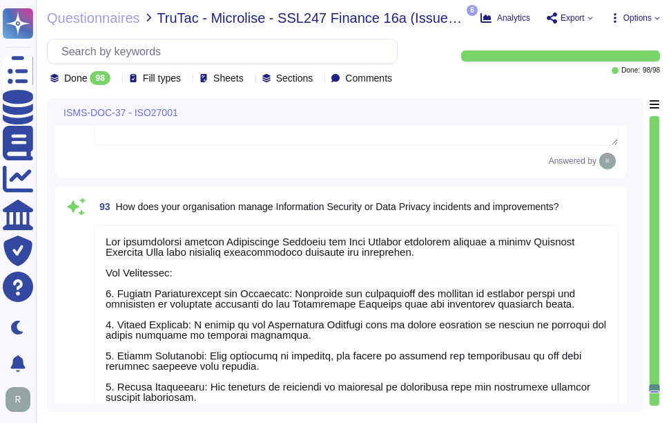
type textarea "Yes, our communications and agreements with suppliers include information secur…"
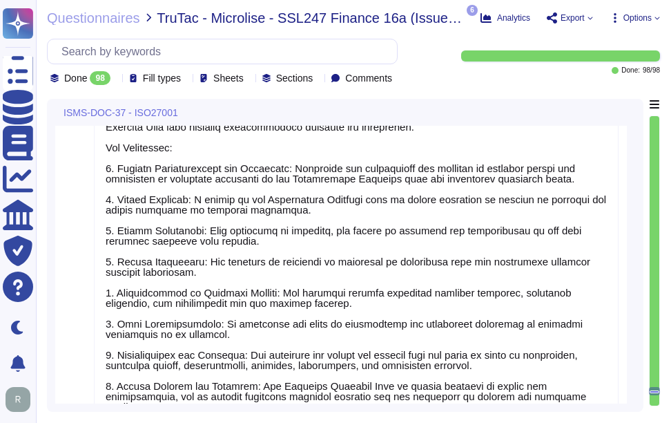
type textarea "Our Disaster Recovery Policy is well-documented and includes a comprehensive Di…"
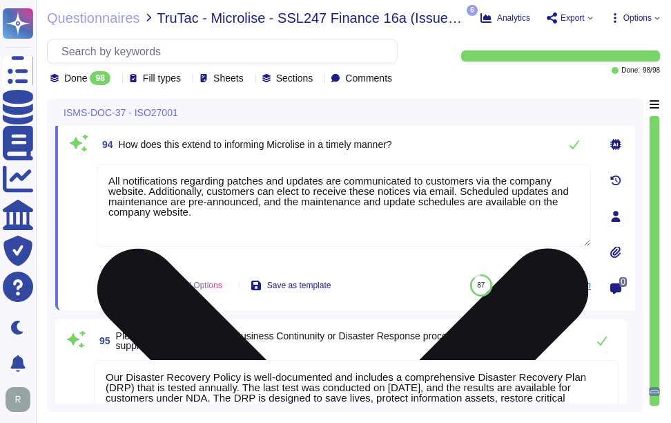
type textarea "The last executed Failover Test was conducted on [DATE], and it was successfull…"
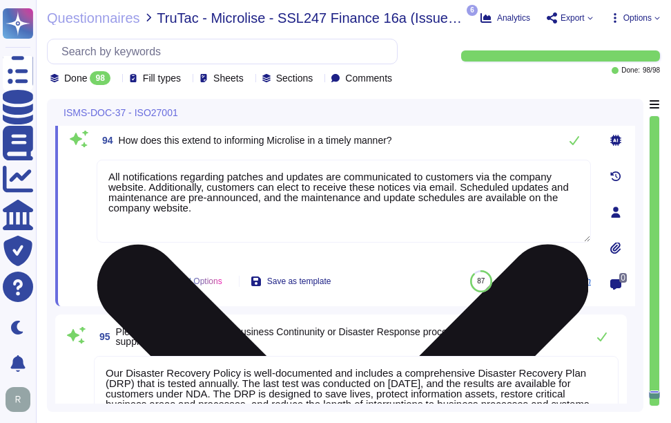
scroll to position [21034, 0]
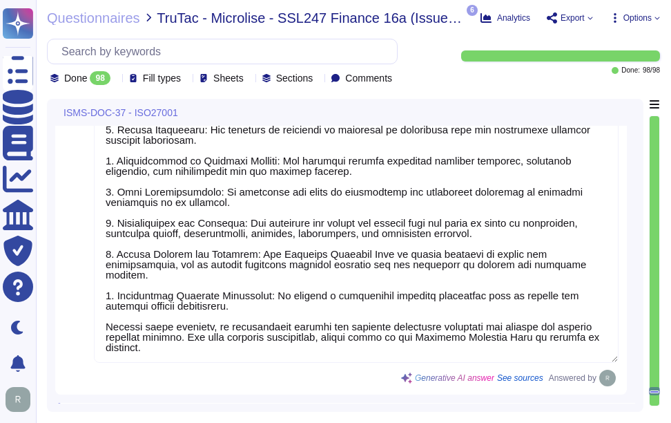
type textarea "Yes"
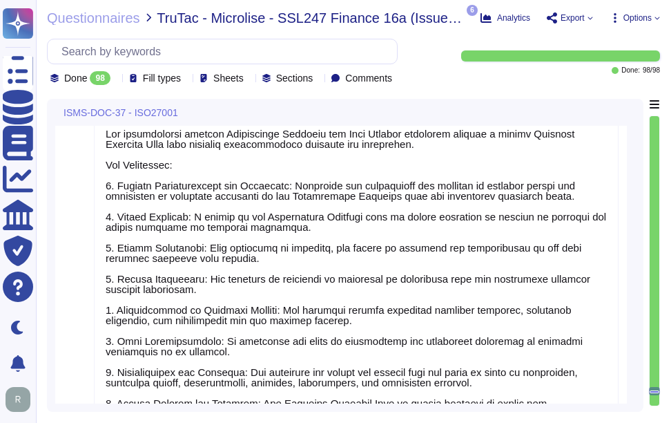
type textarea "Yes, we monitor our third-party service providers based on their classification…"
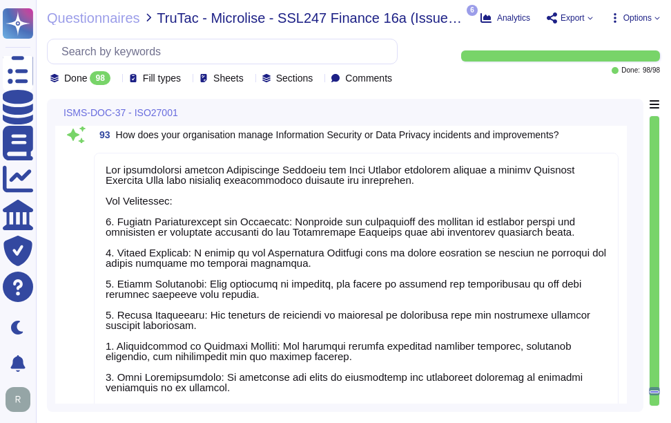
scroll to position [20550, 0]
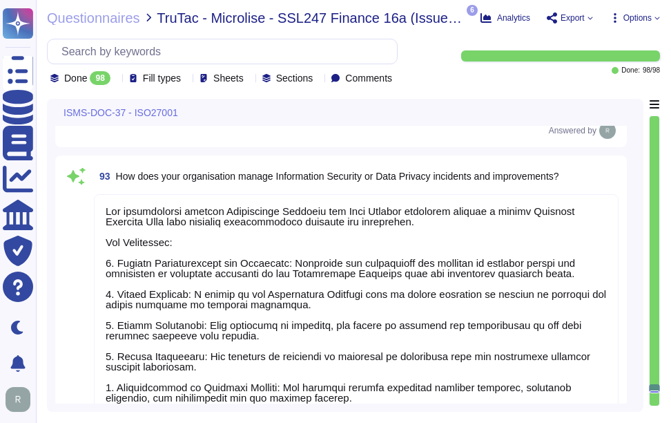
type textarea "Yes, our communications and agreements with suppliers include information secur…"
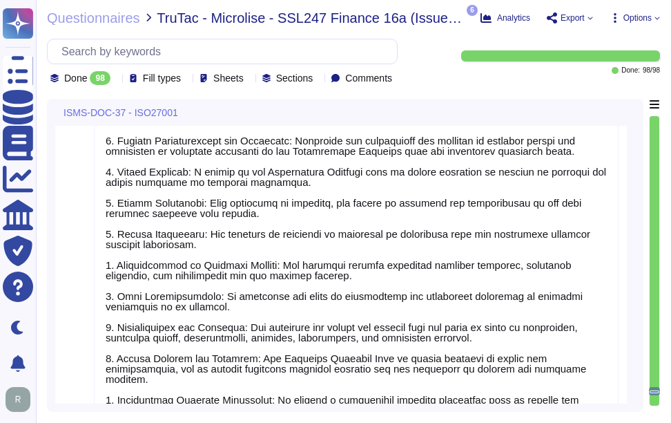
type textarea "Our Disaster Recovery Policy is well-documented and includes a comprehensive Di…"
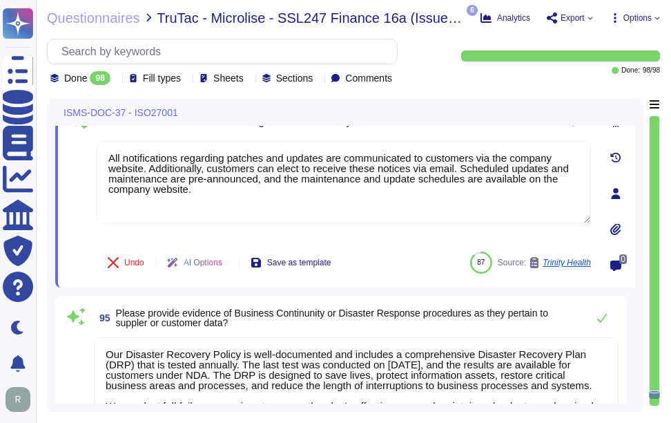
type textarea "The last executed Failover Test was conducted on [DATE], and it was successfull…"
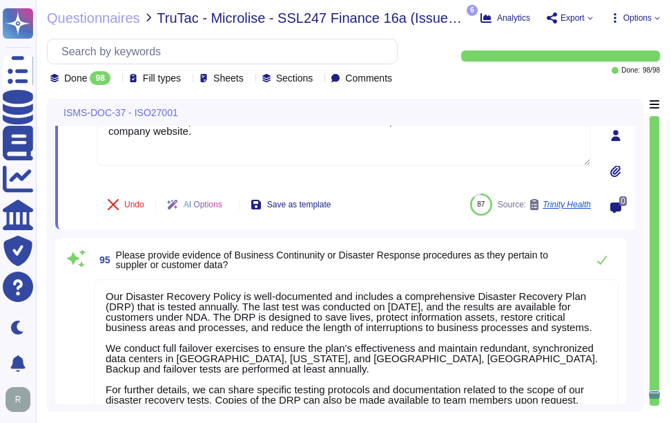
type textarea "Sectigo ensures compliance with legal and contractual requirements through a co…"
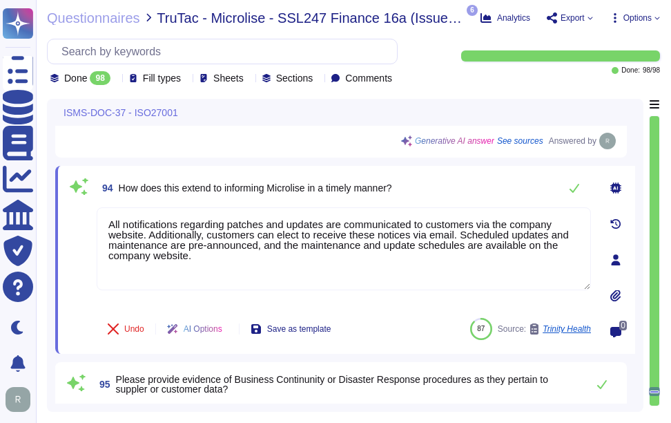
scroll to position [20986, 0]
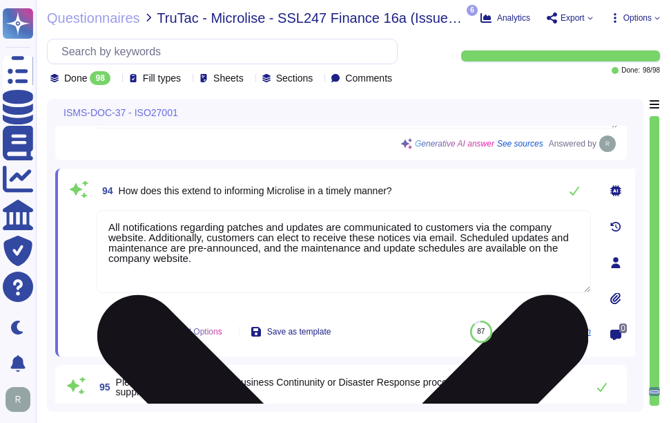
click at [251, 229] on textarea "All notifications regarding patches and updates are communicated to customers v…" at bounding box center [344, 251] width 494 height 83
paste textarea "Sectigo manages information security and data privacy by implementing a structu…"
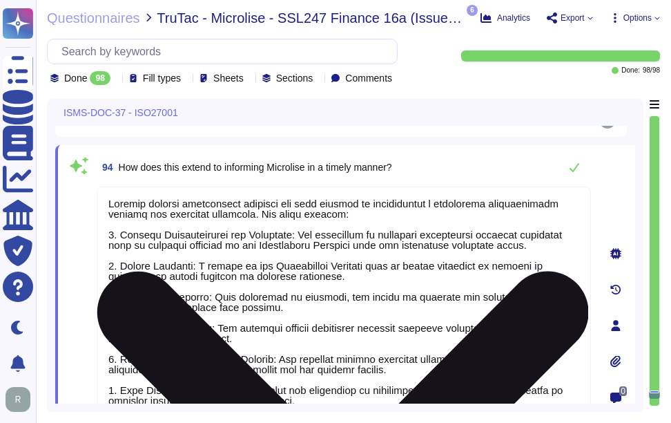
scroll to position [20985, 0]
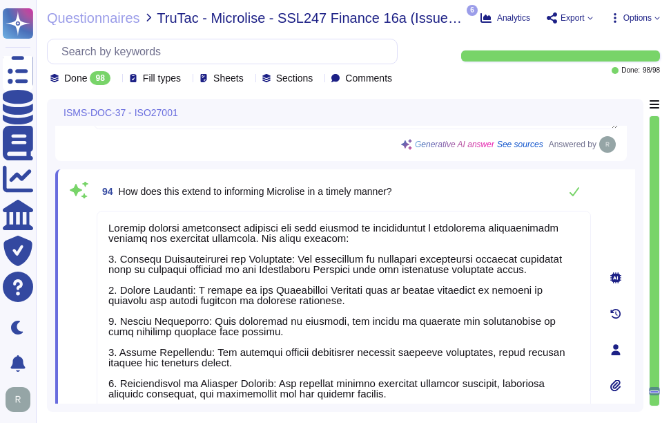
type textarea "Sectigo manages information security and data privacy by implementing a structu…"
click at [420, 191] on div "94 How does this extend to informing Microlise in a timely manner?" at bounding box center [344, 191] width 494 height 28
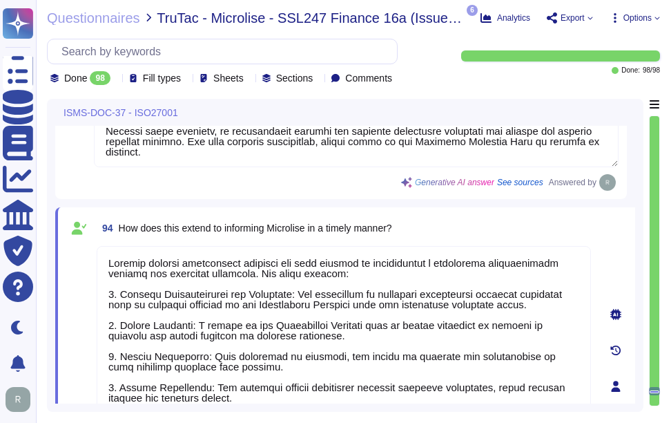
scroll to position [20916, 0]
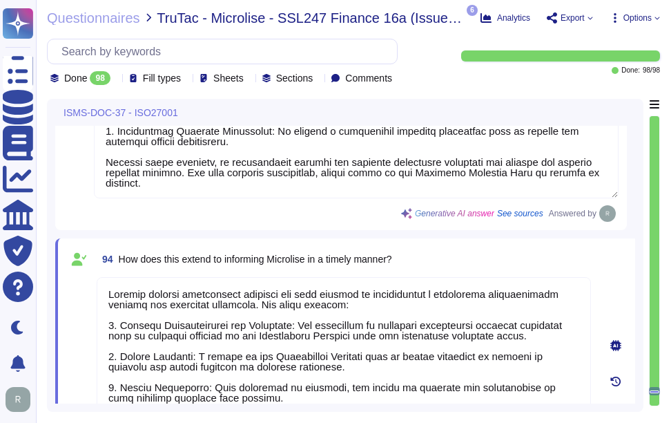
click at [469, 255] on div "94 How does this extend to informing Microlise in a timely manner?" at bounding box center [344, 258] width 494 height 25
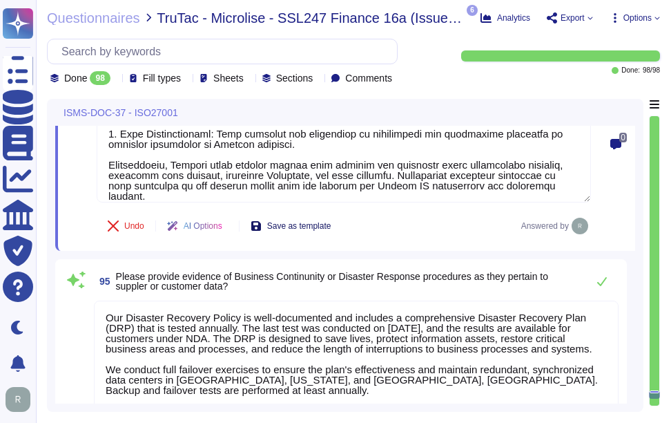
scroll to position [1, 0]
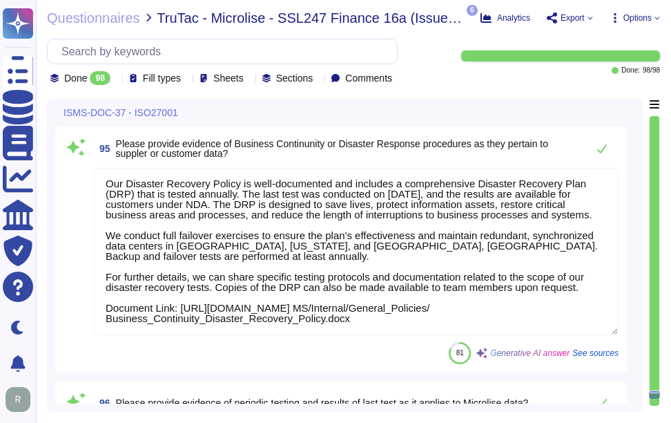
type textarea "Sectigo ensures compliance with legal and contractual requirements through a co…"
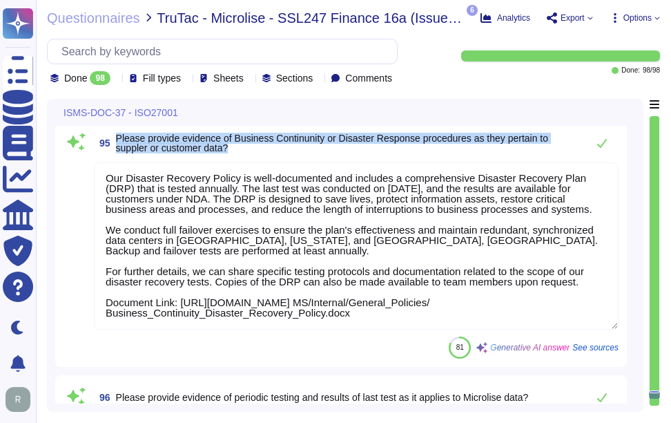
drag, startPoint x: 118, startPoint y: 137, endPoint x: 244, endPoint y: 151, distance: 127.1
click at [244, 151] on span "Please provide evidence of Business Continunity or Disaster Response procedures…" at bounding box center [348, 142] width 464 height 19
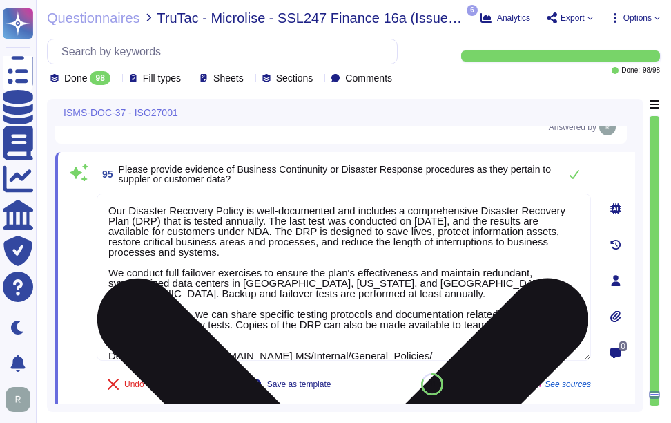
scroll to position [21331, 0]
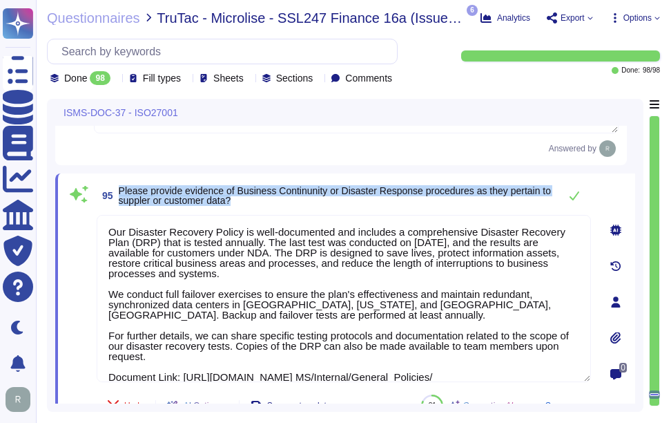
drag, startPoint x: 118, startPoint y: 188, endPoint x: 298, endPoint y: 206, distance: 180.3
click at [298, 206] on span "95 Please provide evidence of Business Continunity or Disaster Response procedu…" at bounding box center [325, 195] width 456 height 25
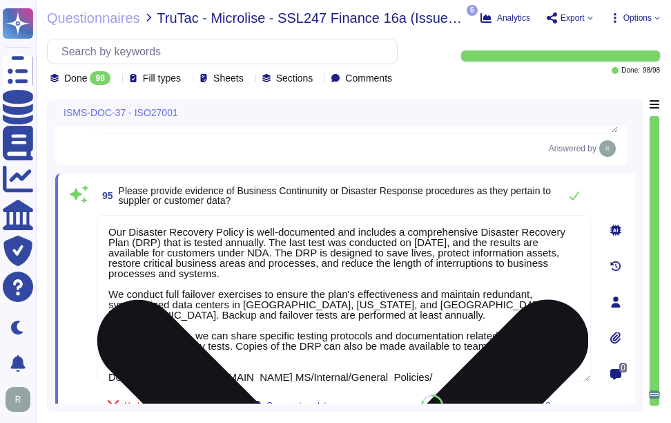
click at [433, 307] on textarea "Our Disaster Recovery Policy is well-documented and includes a comprehensive Di…" at bounding box center [344, 298] width 494 height 167
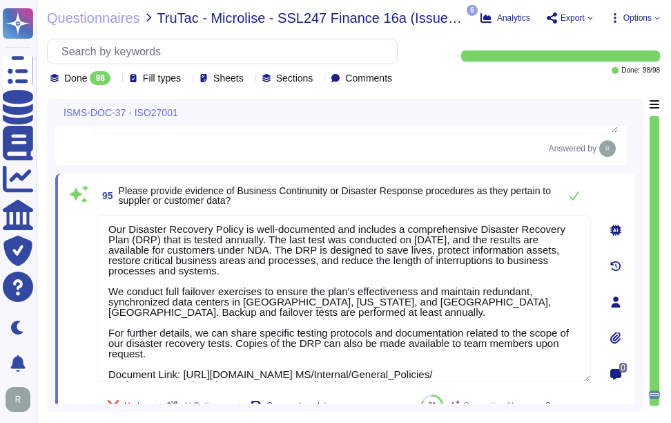
scroll to position [0, 0]
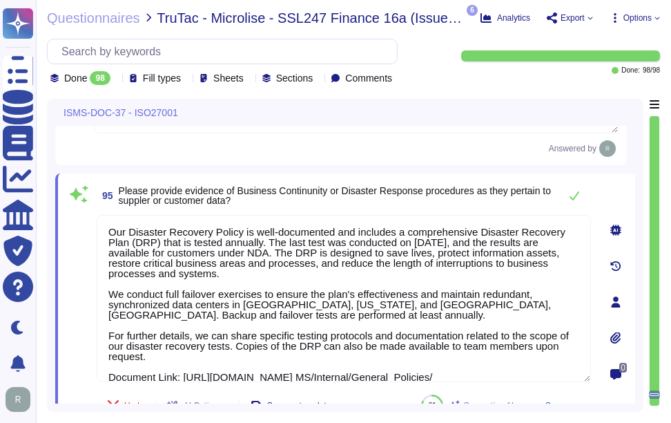
click at [419, 202] on span "Please provide evidence of Business Continunity or Disaster Response procedures…" at bounding box center [336, 195] width 434 height 19
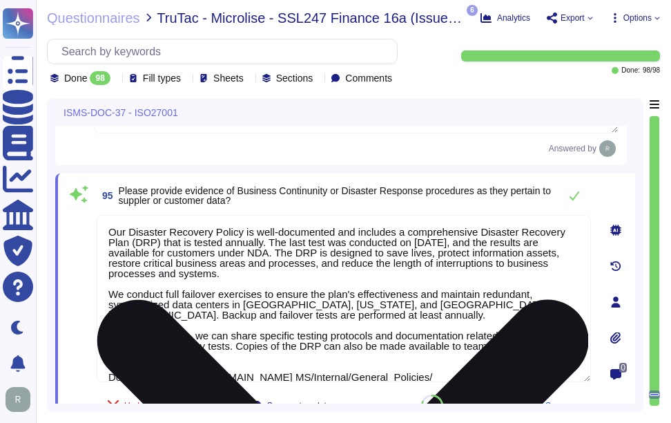
drag, startPoint x: 266, startPoint y: 238, endPoint x: 275, endPoint y: 249, distance: 14.7
click at [275, 249] on textarea "Our Disaster Recovery Policy is well-documented and includes a comprehensive Di…" at bounding box center [344, 298] width 494 height 167
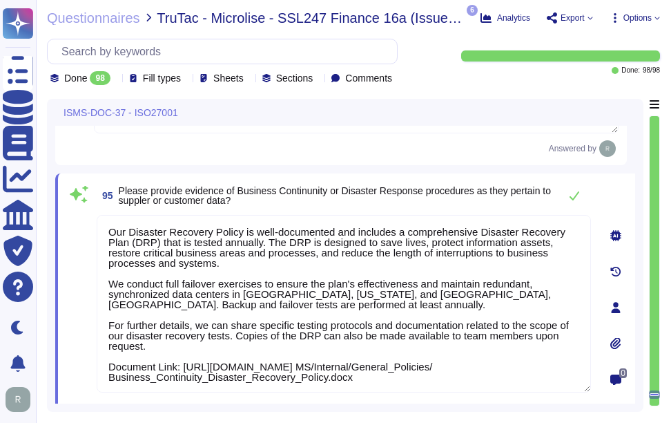
click at [445, 207] on span "95 Please provide evidence of Business Continunity or Disaster Response procedu…" at bounding box center [325, 195] width 456 height 25
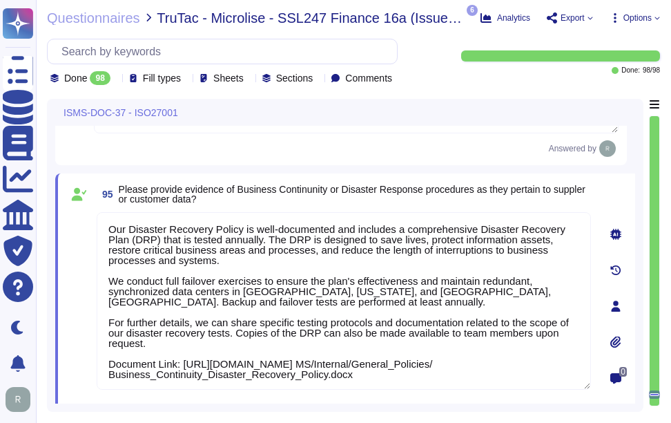
drag, startPoint x: 486, startPoint y: 374, endPoint x: 84, endPoint y: 361, distance: 402.7
click at [84, 361] on div "95 Please provide evidence of Business Continunity or Disaster Response procedu…" at bounding box center [328, 306] width 525 height 248
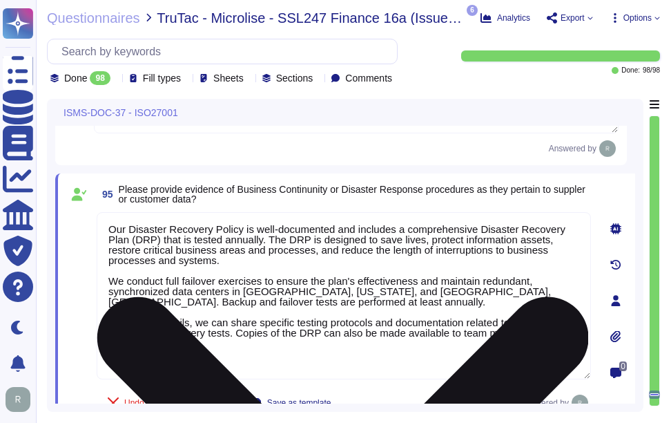
click at [270, 352] on textarea "Our Disaster Recovery Policy is well-documented and includes a comprehensive Di…" at bounding box center [344, 295] width 494 height 167
paste textarea "" Our Last BC/DR exercise was on [DATE] and Failover test was conducted on [DAT…"
type textarea "Our Disaster Recovery Policy is well-documented and includes a comprehensive Di…"
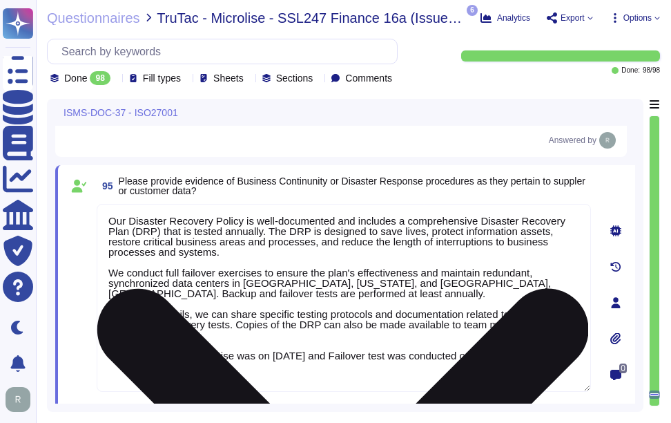
type textarea "Sectigo ensures compliance with legal and contractual requirements through a co…"
click at [117, 355] on textarea "Our Disaster Recovery Policy is well-documented and includes a comprehensive Di…" at bounding box center [344, 292] width 494 height 177
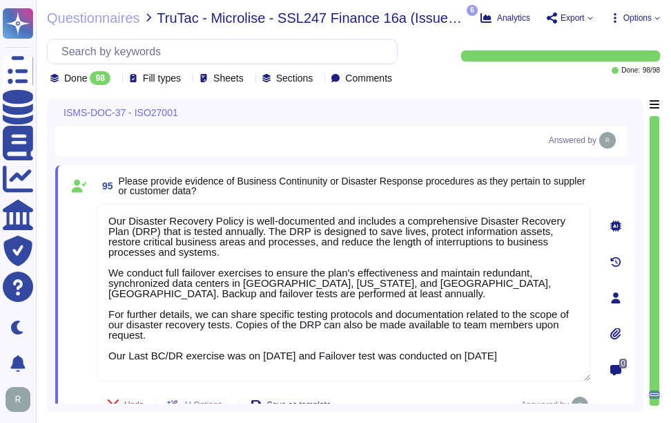
type textarea "Our Disaster Recovery Policy is well-documented and includes a comprehensive Di…"
click at [316, 202] on div "95 Please provide evidence of Business Continunity or Disaster Response procedu…" at bounding box center [328, 297] width 525 height 248
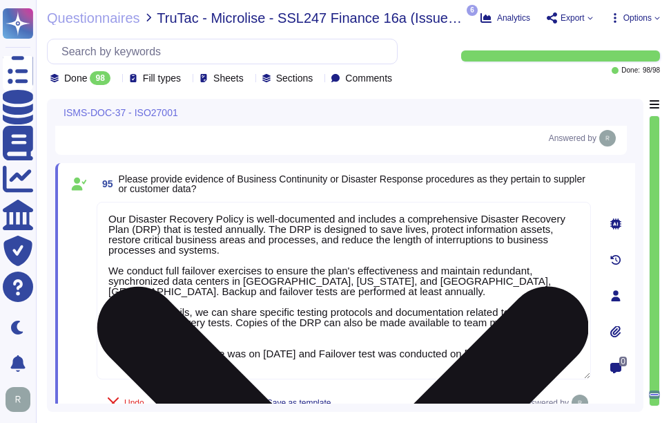
type textarea "Our organization manages Information Security and Data Privacy incidents throug…"
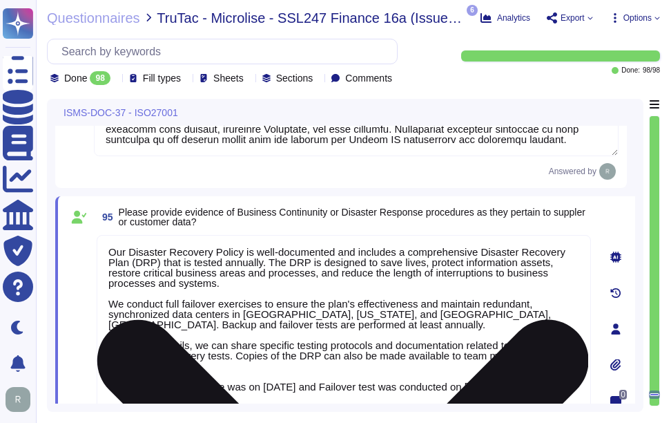
scroll to position [21320, 0]
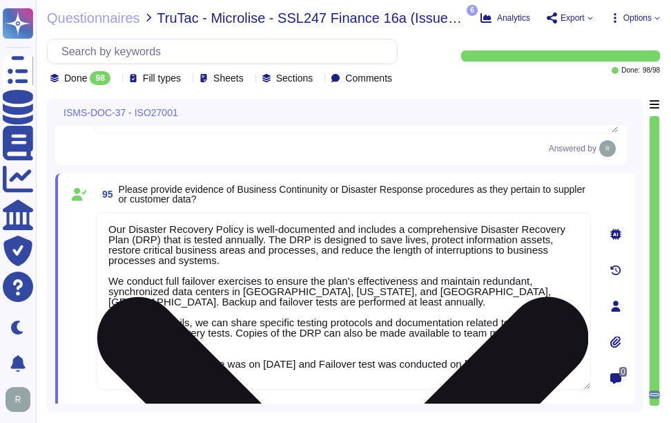
type textarea "Sectigo ensures compliance with legal and contractual requirements through a co…"
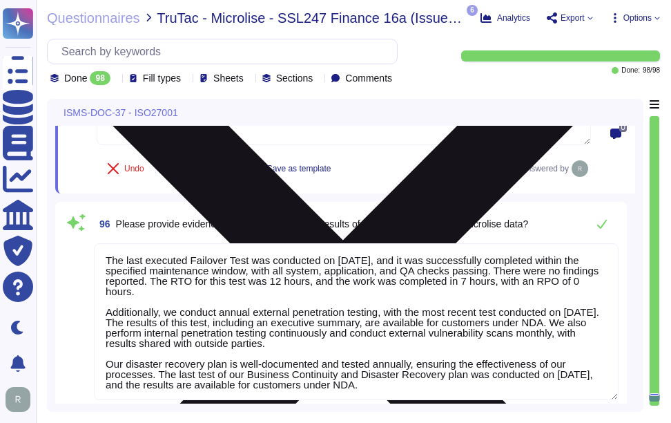
scroll to position [21596, 0]
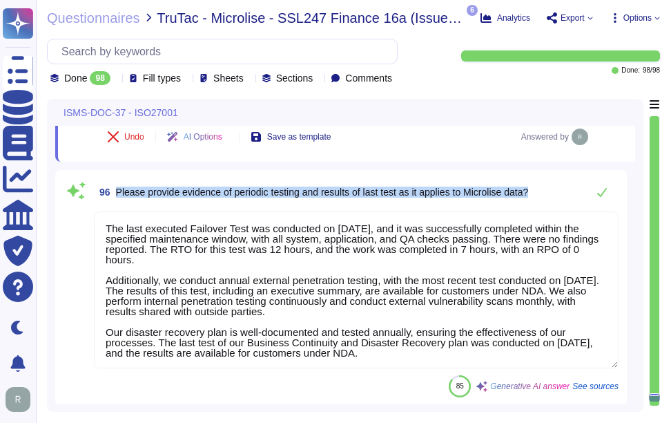
drag, startPoint x: 118, startPoint y: 190, endPoint x: 550, endPoint y: 201, distance: 431.6
click at [550, 201] on div "96 Please provide evidence of periodic testing and results of last test as it a…" at bounding box center [356, 192] width 525 height 28
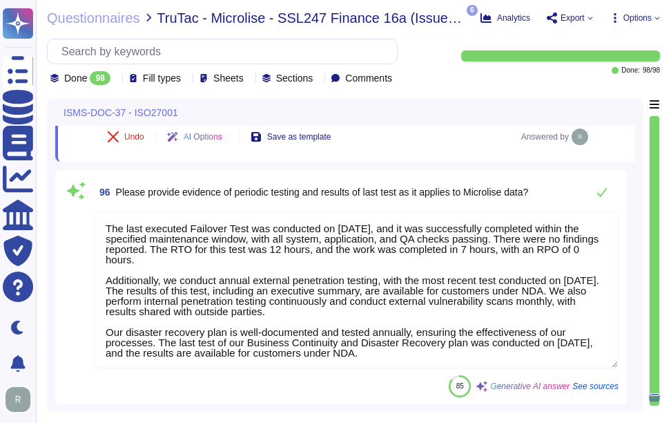
scroll to position [0, 0]
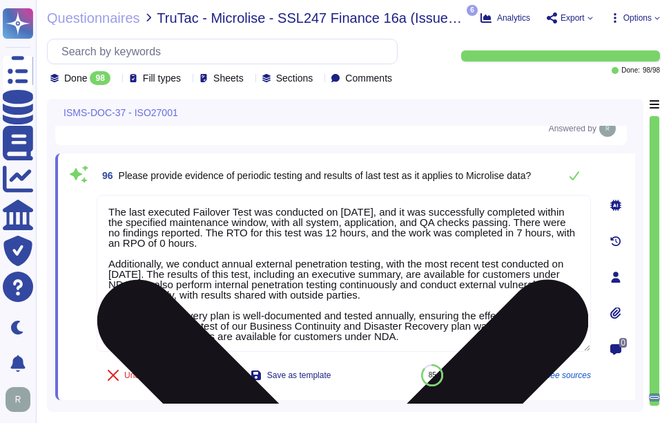
click at [408, 281] on textarea "The last executed Failover Test was conducted on [DATE], and it was successfull…" at bounding box center [344, 273] width 494 height 157
paste textarea "ecovery Time Objective (RTO) for this test was 12 hours, and the work was compl…"
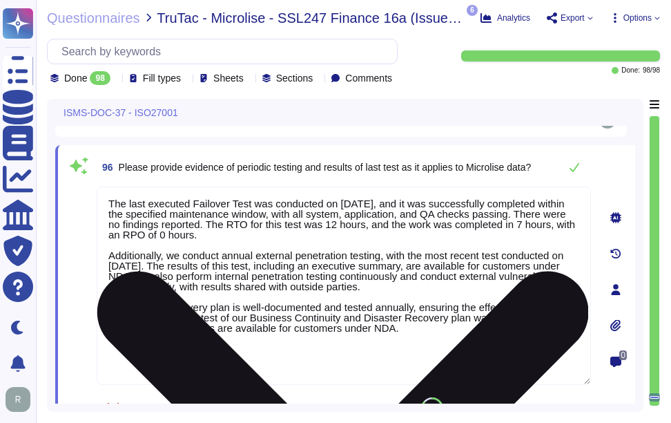
type textarea "Sectigo ensures compliance with legal and contractual requirements through a co…"
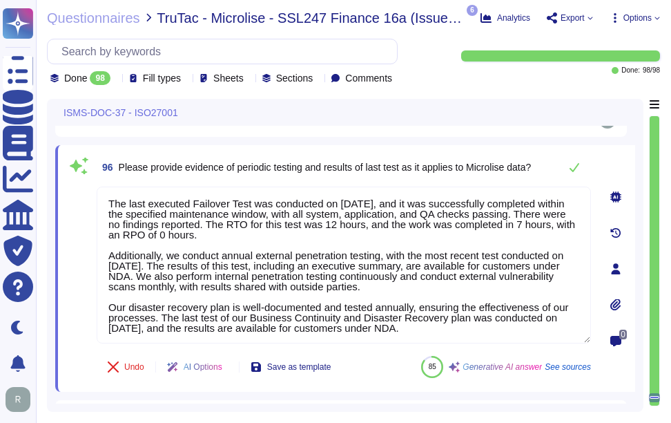
click at [501, 173] on span "96 Please provide evidence of periodic testing and results of last test as it a…" at bounding box center [314, 167] width 434 height 25
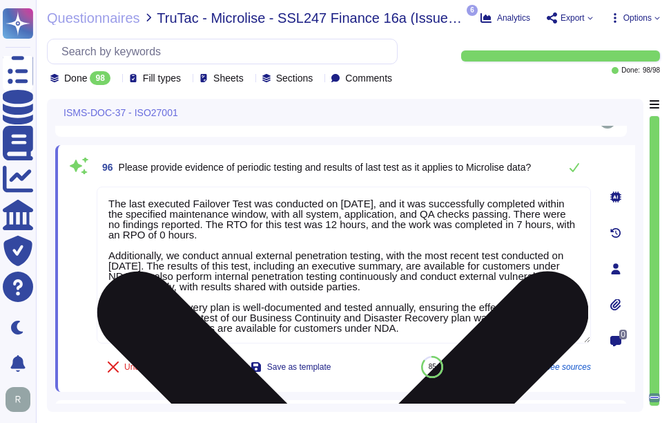
click at [439, 295] on textarea "The last executed Failover Test was conducted on [DATE], and it was successfull…" at bounding box center [344, 264] width 494 height 157
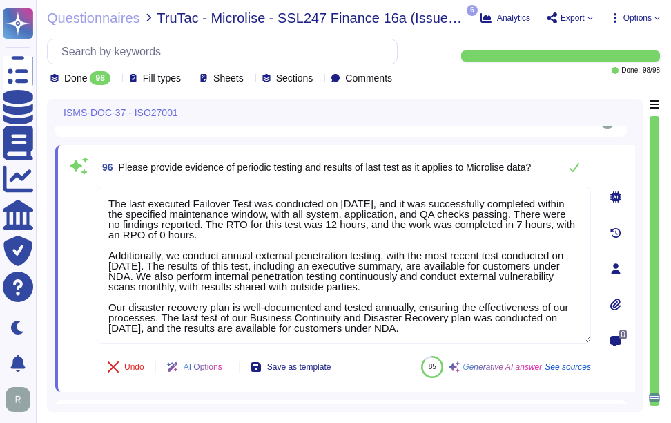
click at [496, 170] on span "Please provide evidence of periodic testing and results of last test as it appl…" at bounding box center [325, 167] width 413 height 11
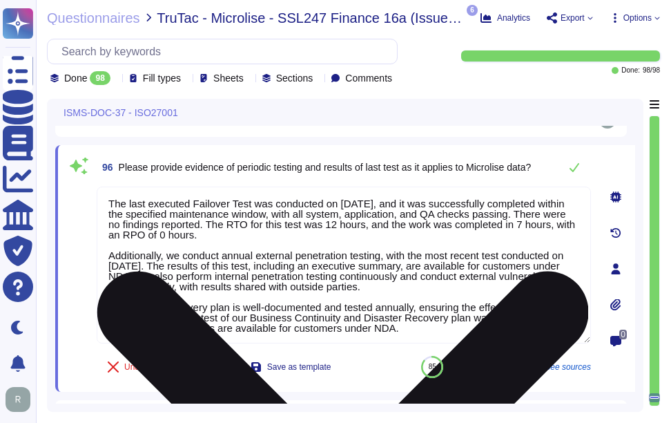
scroll to position [1, 0]
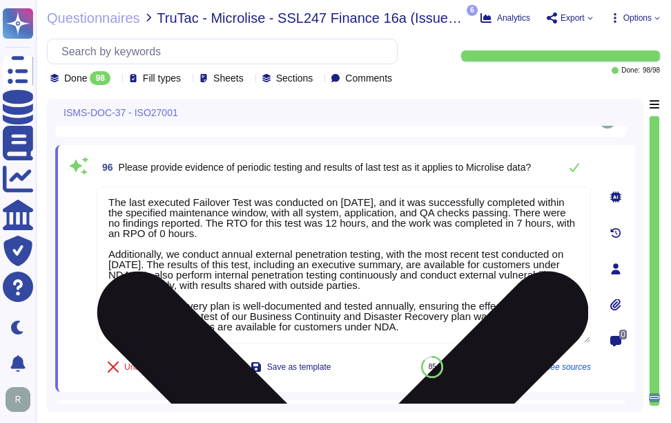
drag, startPoint x: 157, startPoint y: 317, endPoint x: 436, endPoint y: 339, distance: 279.1
click at [436, 339] on textarea "The last executed Failover Test was conducted on [DATE], and it was successfull…" at bounding box center [344, 264] width 494 height 157
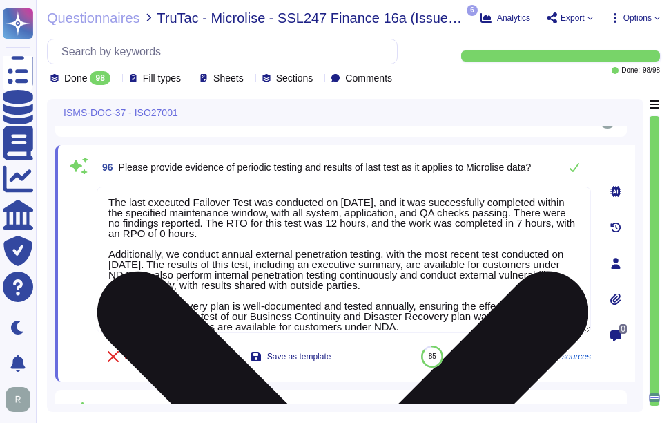
scroll to position [0, 0]
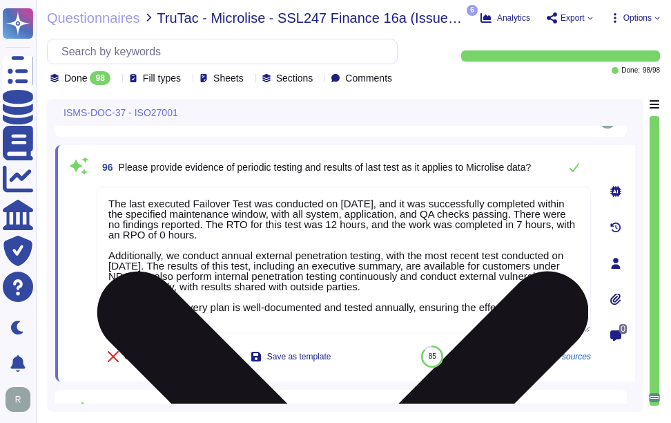
click at [441, 256] on textarea "The last executed Failover Test was conducted on [DATE], and it was successfull…" at bounding box center [344, 259] width 494 height 146
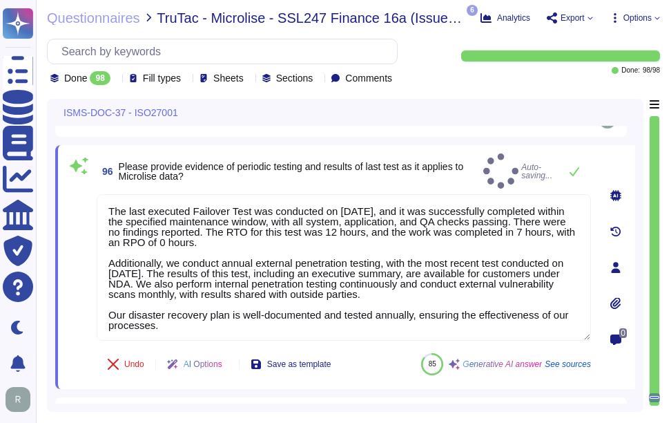
type textarea "The last executed Failover Test was conducted on [DATE], and it was successfull…"
click at [472, 182] on div "96 Please provide evidence of periodic testing and results of last test as it a…" at bounding box center [328, 266] width 525 height 227
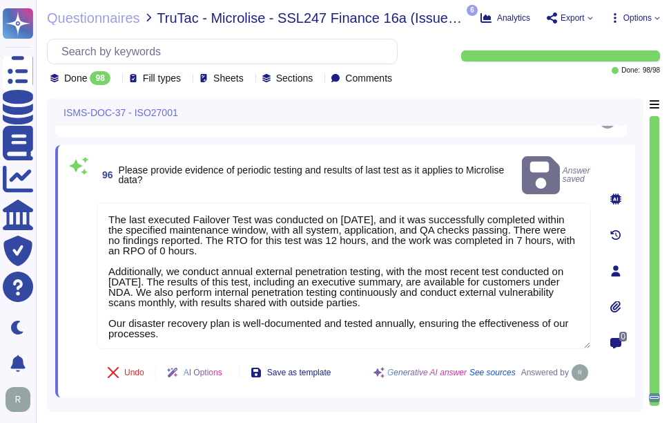
click at [617, 300] on icon at bounding box center [615, 306] width 10 height 12
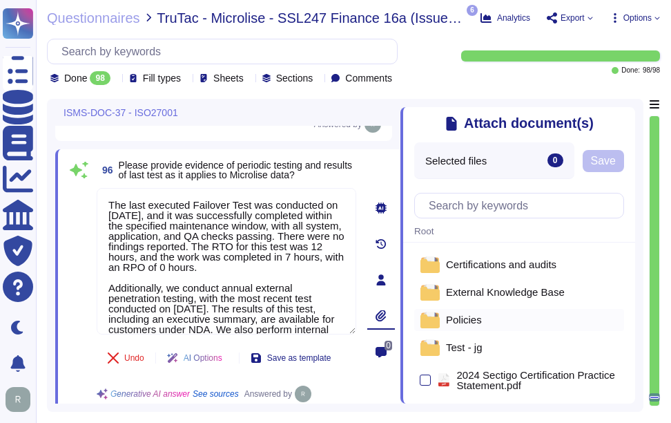
click at [467, 324] on span "Policies" at bounding box center [464, 319] width 36 height 10
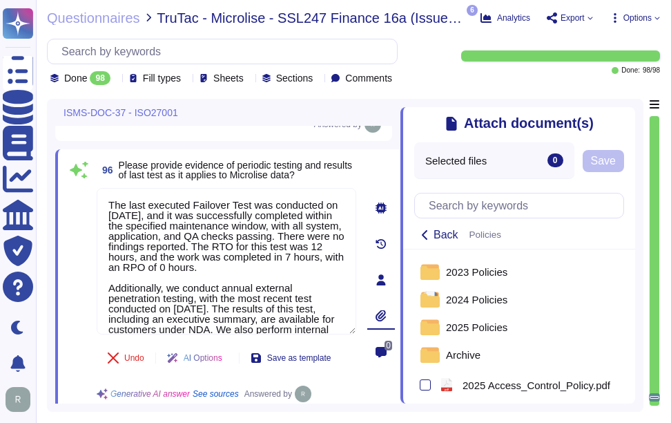
drag, startPoint x: 448, startPoint y: 237, endPoint x: 465, endPoint y: 249, distance: 20.9
click at [449, 237] on span "Back" at bounding box center [446, 234] width 25 height 11
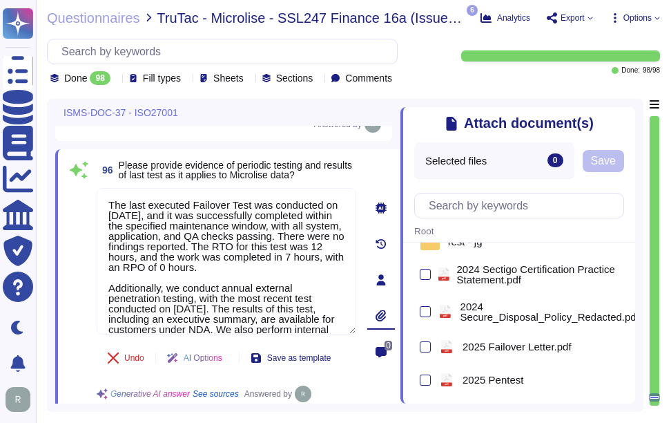
scroll to position [120, 0]
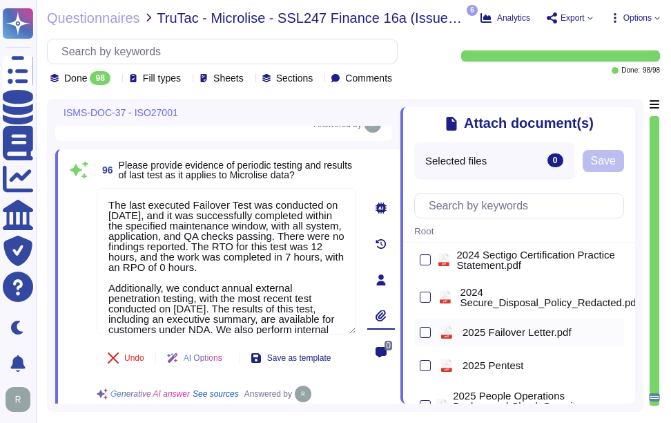
click at [427, 332] on div at bounding box center [425, 332] width 11 height 11
click at [0, 0] on input "checkbox" at bounding box center [0, 0] width 0 height 0
click at [608, 164] on span "Save" at bounding box center [603, 160] width 25 height 11
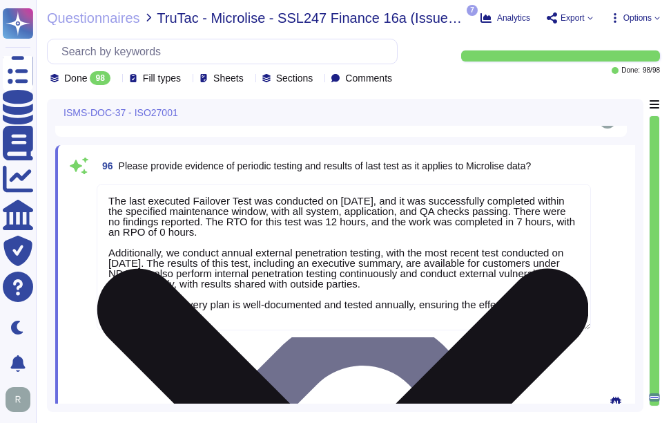
scroll to position [1, 0]
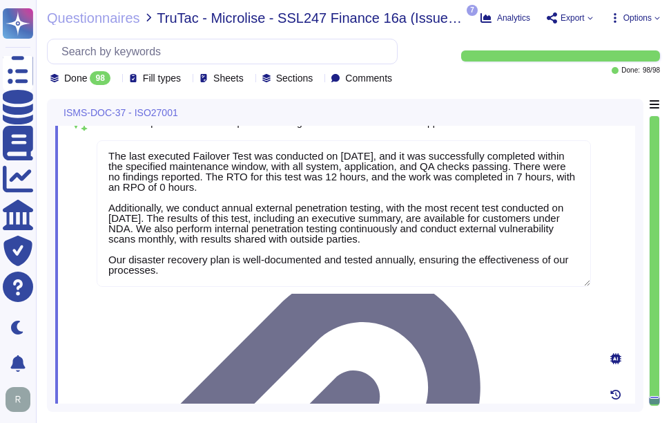
type textarea "Yes, our compliance activities include both Information Security and Data Priva…"
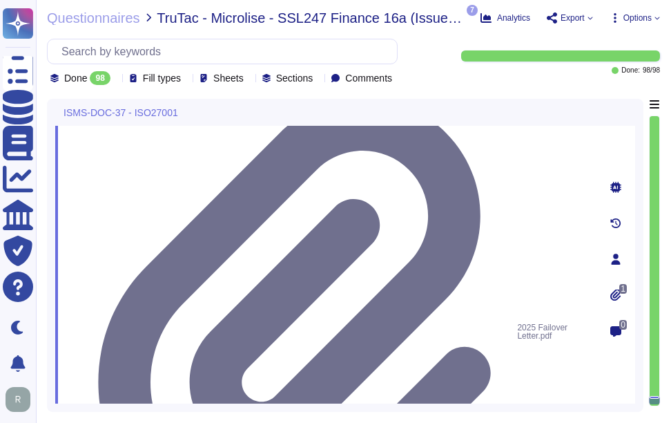
scroll to position [21804, 0]
drag, startPoint x: 116, startPoint y: 213, endPoint x: 579, endPoint y: 214, distance: 463.3
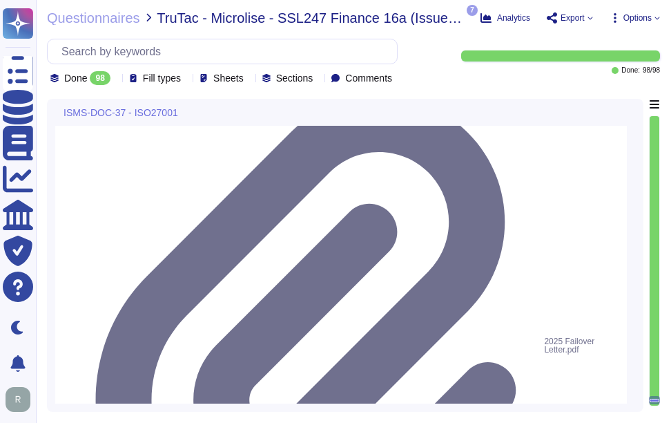
drag, startPoint x: 120, startPoint y: 191, endPoint x: 203, endPoint y: 202, distance: 83.7
paste textarea "dedicated full-time Compliance team that continuously monitors industry and leg…"
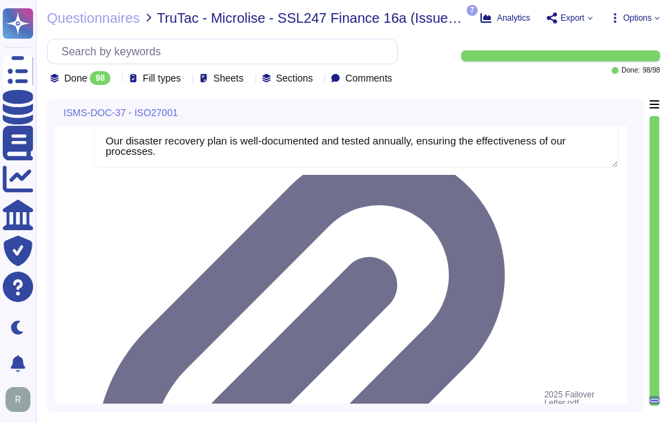
scroll to position [21750, 0]
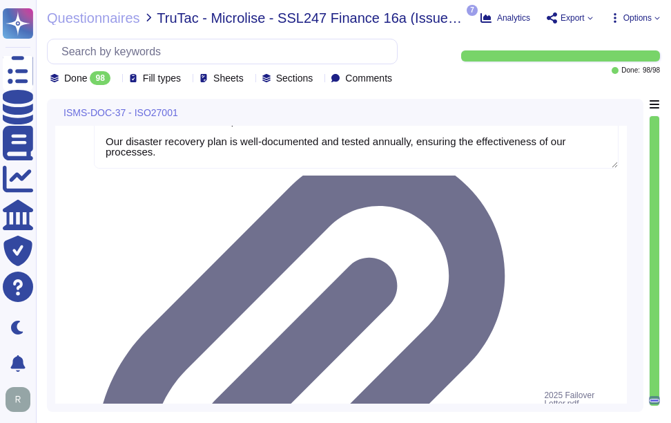
type textarea "Sectigo ensures compliance with legal and contractual requirements through a co…"
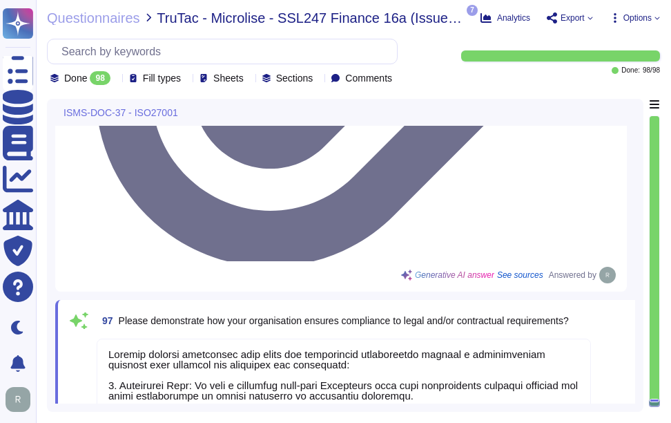
scroll to position [22105, 0]
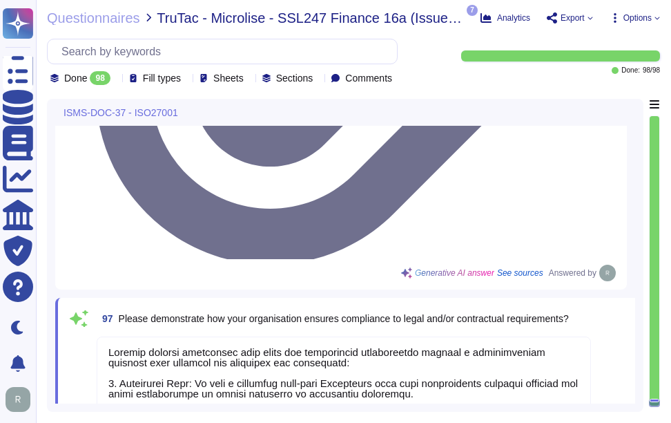
drag, startPoint x: 115, startPoint y: 260, endPoint x: 528, endPoint y: 262, distance: 412.9
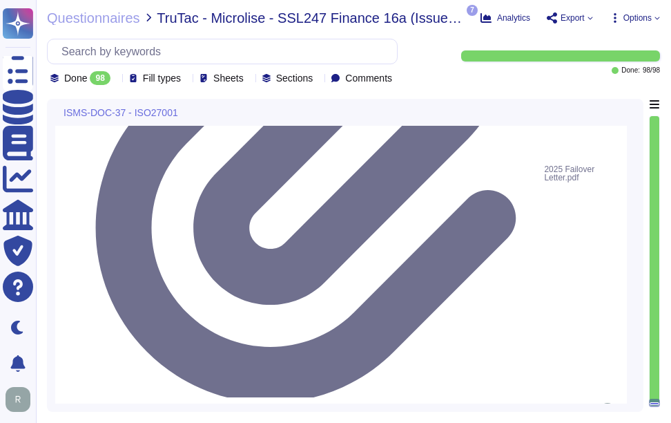
scroll to position [0, 0]
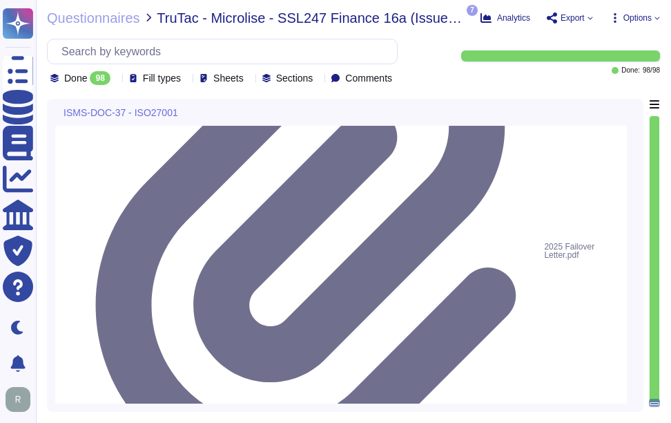
type textarea "Our Disaster Recovery Policy is well-documented and includes a comprehensive Di…"
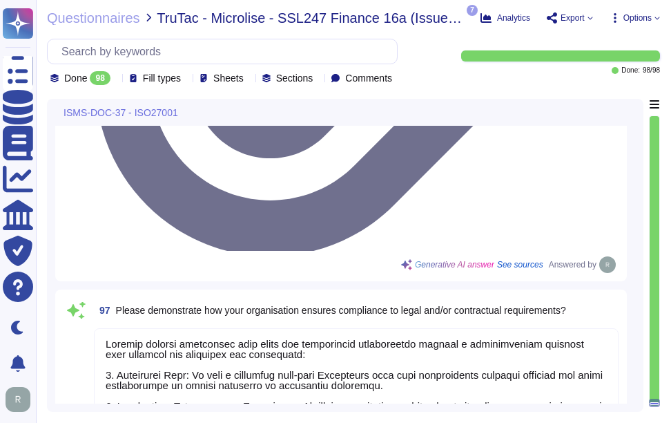
scroll to position [12, 0]
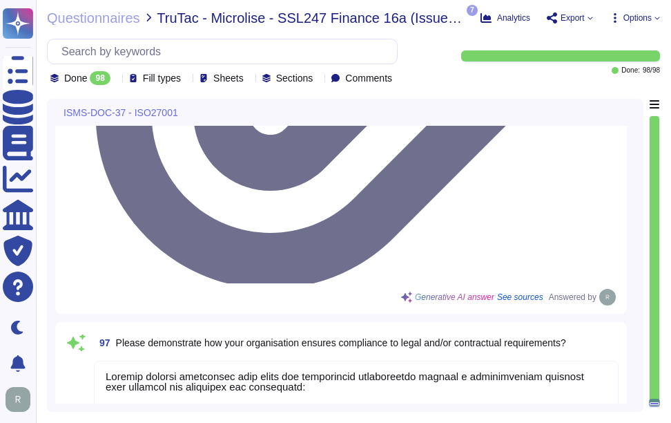
scroll to position [22093, 0]
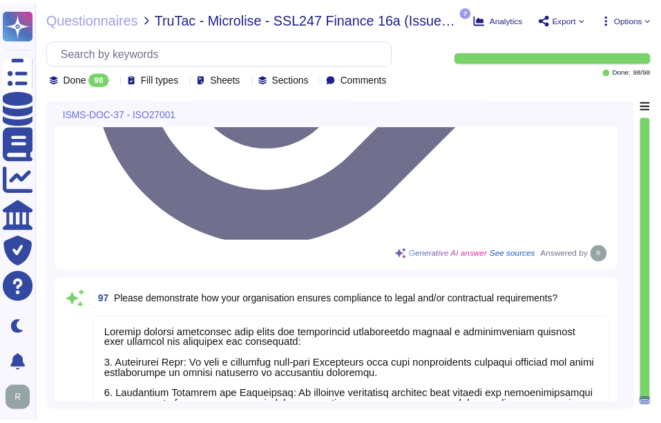
scroll to position [22109, 0]
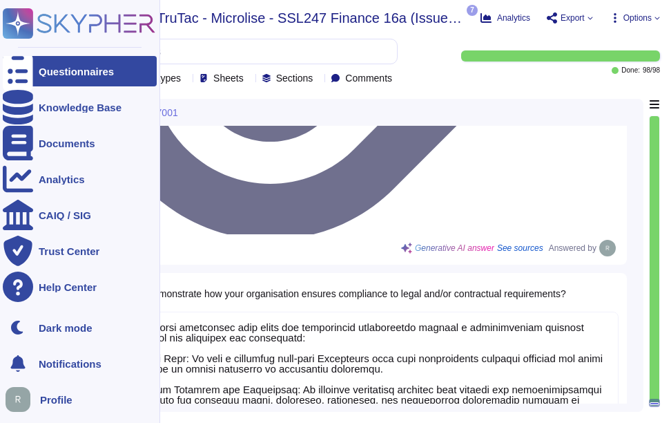
click at [106, 66] on div "Questionnaires" at bounding box center [76, 71] width 75 height 10
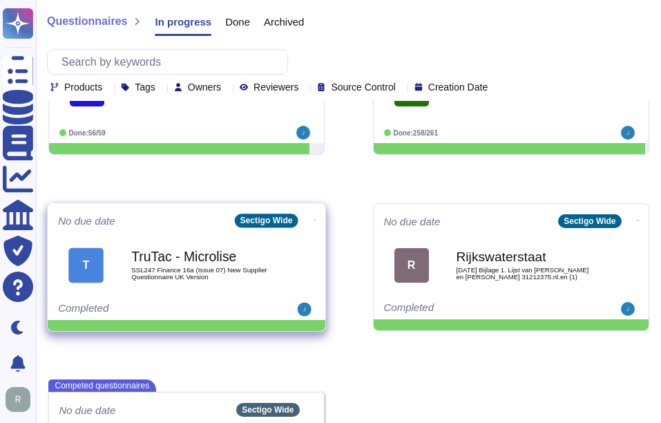
scroll to position [276, 0]
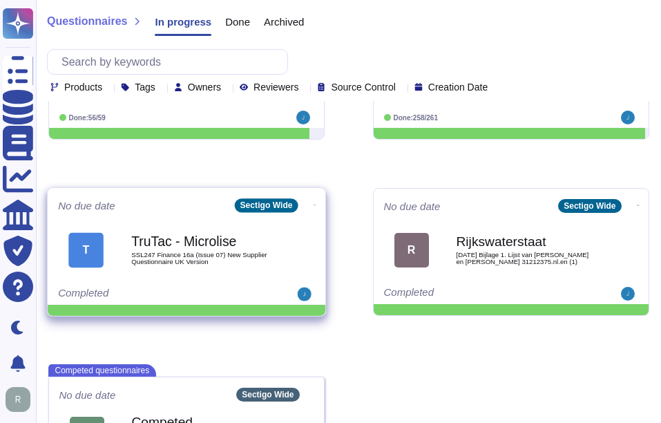
click at [191, 254] on span "SSL247 Finance 16a (Issue 07) New Supplier Questionnaire UK Version" at bounding box center [200, 257] width 139 height 13
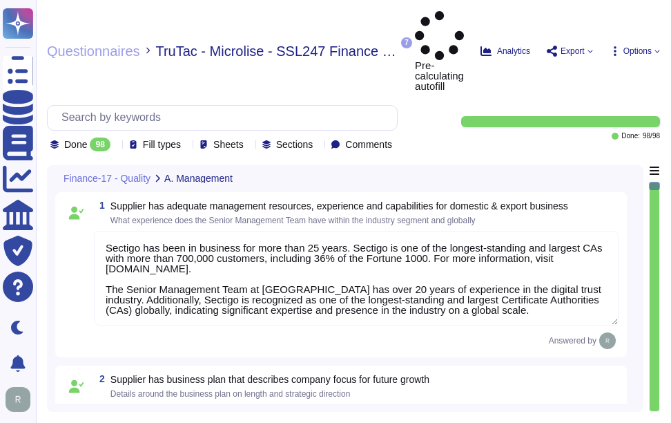
type textarea "Sectigo has been in business for more than 25 years. Sectigo is one of the long…"
type textarea "Sectigo is committed to innovation and differentiating itself in the competitiv…"
type textarea "We integrate health and safety into our management systems, emphasizing teamwor…"
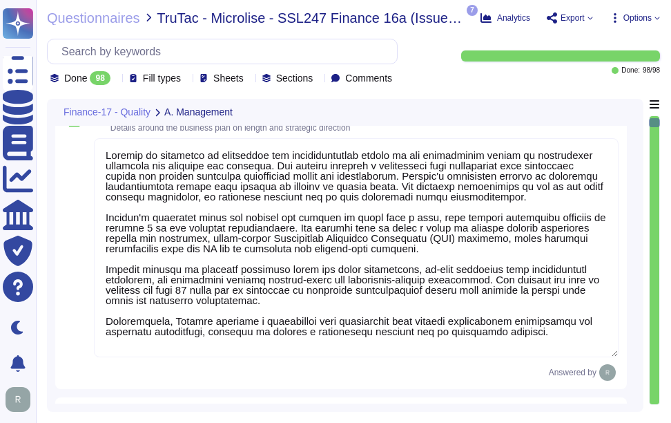
type textarea "Management conducts formal reviews of the Information Security Management Syste…"
type textarea "Sectigo has more than 700,000 customers, including 36% of the Fortune 1000. The…"
type textarea "The work environment is regularly inspected to ensure a safe working environmen…"
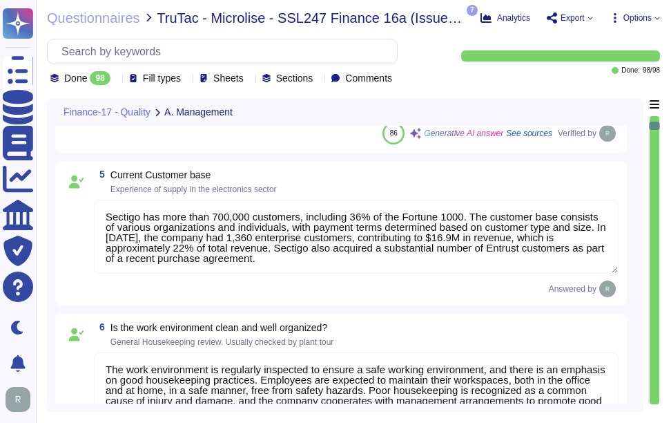
type textarea "No, We maintain WebTrust, SOC 2, and ISO 27001 certifications."
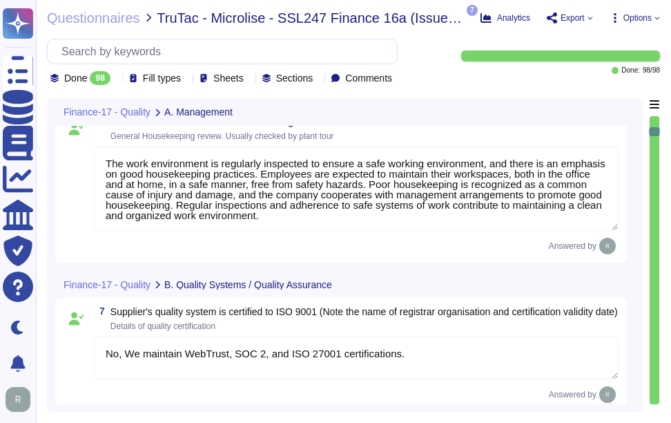
type textarea "We maintain ISO 27001 certification, along with other certifications such as SO…"
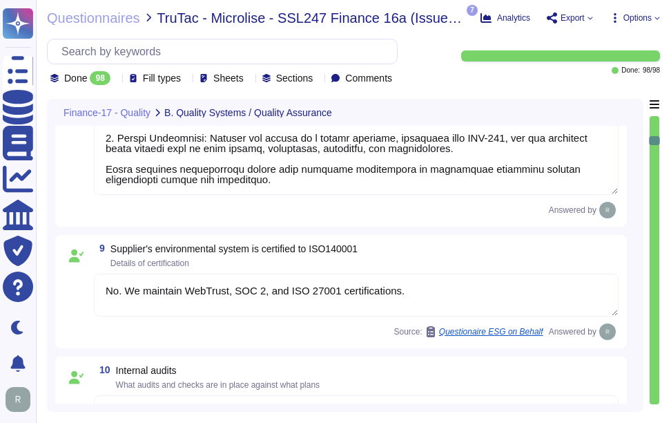
type textarea "No. We maintain WebTrust, SOC 2, and ISO 27001 certifications."
type textarea "We conduct IT Security Audits on Information Systems, which are properly planne…"
type textarea "Sectigo employs a systematic Quality Assurance (QA) program that integrates bot…"
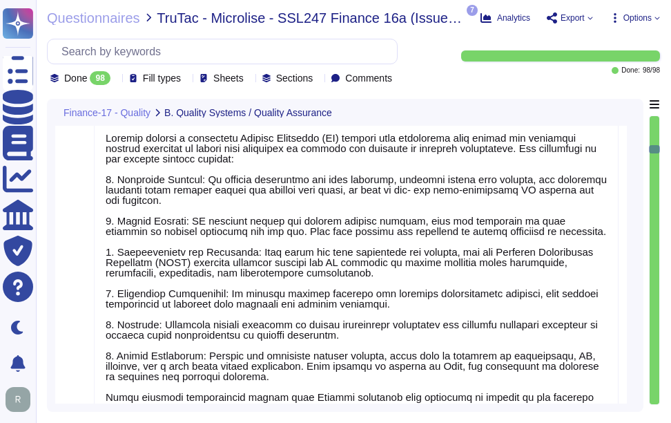
type textarea "Sectigo has established a formal Software Development Lifecycle (SDLC) process …"
type textarea "The organization reacts to nonconformities by taking action to control and corr…"
type textarea "Yes, we have a centralized incident management tool for logging and tracking cu…"
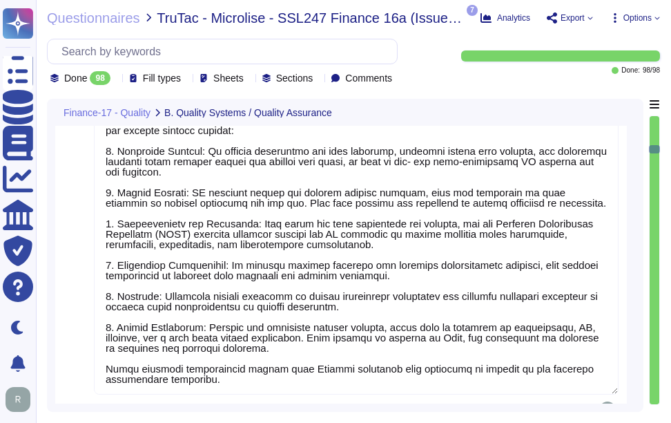
scroll to position [2693, 0]
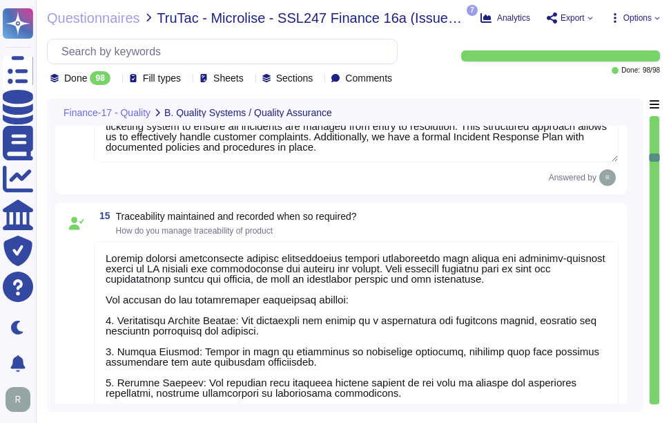
type textarea "Sectigo manages traceability through comprehensive logging capabilities that en…"
type textarea "We have a SaaS portal accessible through popular browsers."
type textarea "- Software as a Service (SaaS) - Sectigo Certificate Manager - Applications for…"
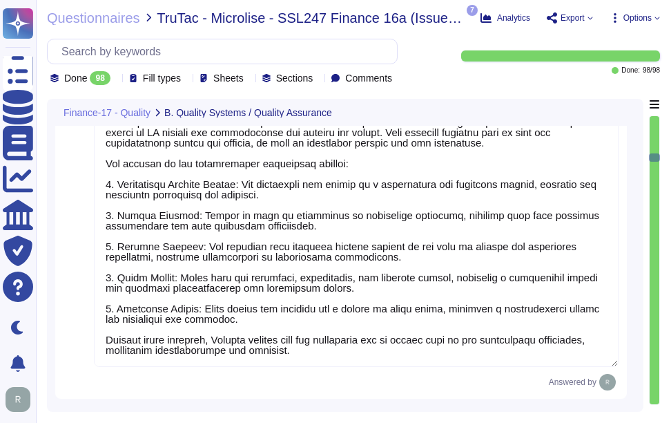
scroll to position [2900, 0]
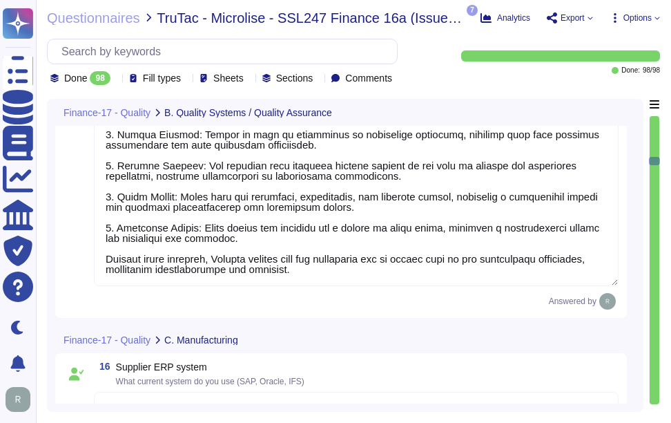
type textarea "We manage capacity through a comprehensive capacity management process that inc…"
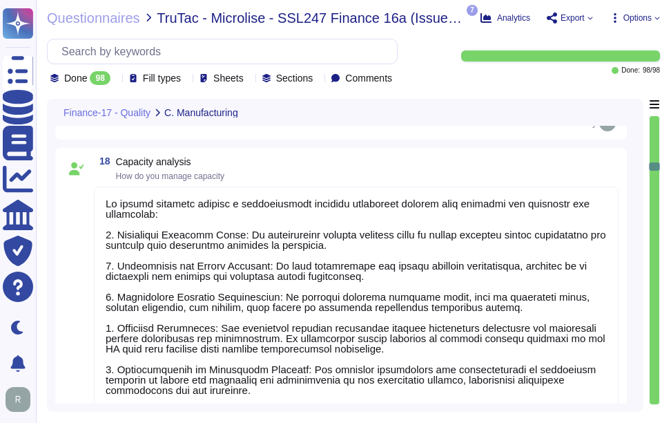
type textarea "Our control plans are documented and kept up to date, with revisions occurring …"
type textarea "Standardized operator instructions are planned, developed, authorized, document…"
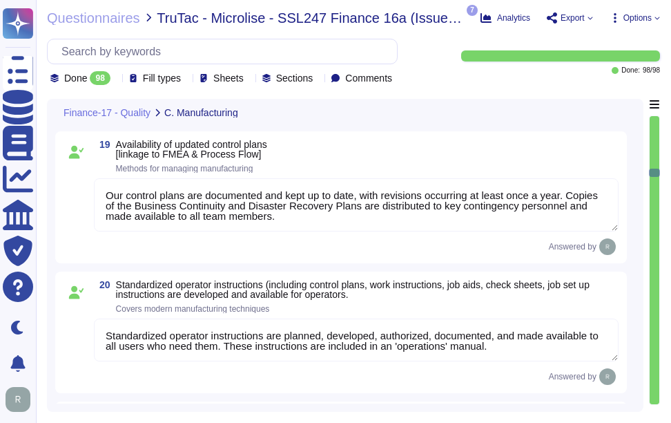
scroll to position [3797, 0]
type textarea "Equipment in IT areas and data centres shall be properly maintained according t…"
type textarea "Yes, there is an effective planned maintenance system in place. Scheduled maint…"
type textarea "Sectigo employs the PDCA (Plan-Do-Check-Act) approach for continuous process im…"
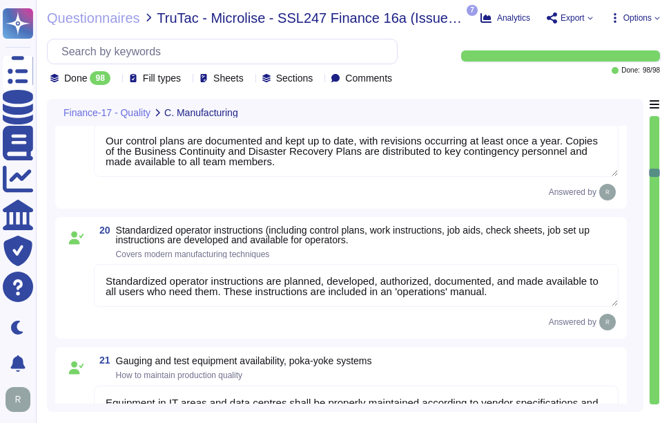
scroll to position [1, 0]
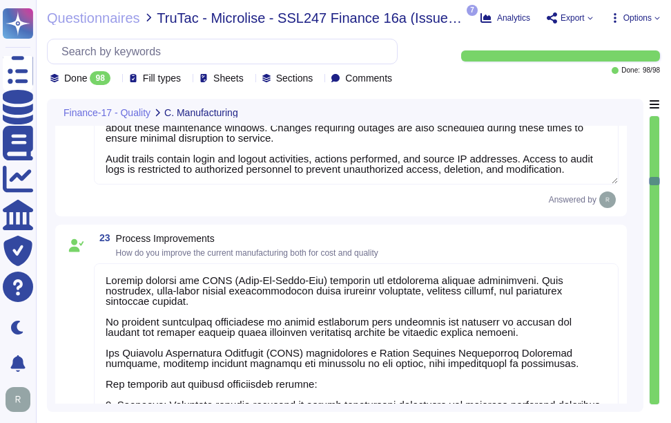
type textarea "We have established a comprehensive risk management program that includes sever…"
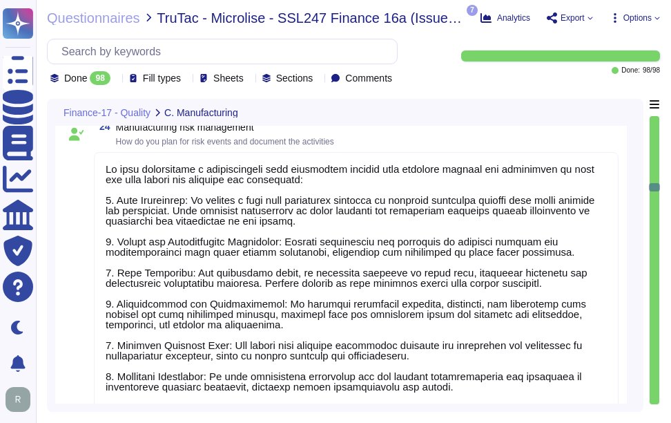
scroll to position [4695, 0]
type textarea "The department responsible for the definition, evaluation, and creation of new …"
type textarea "Sectigo Certificate Manager is built to support multi-CA environments. Please r…"
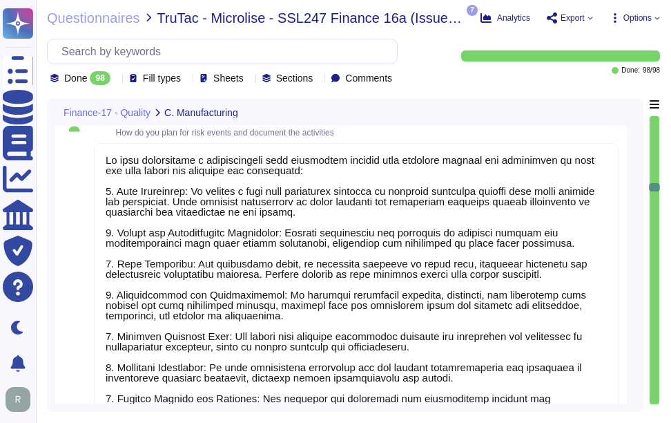
scroll to position [1, 0]
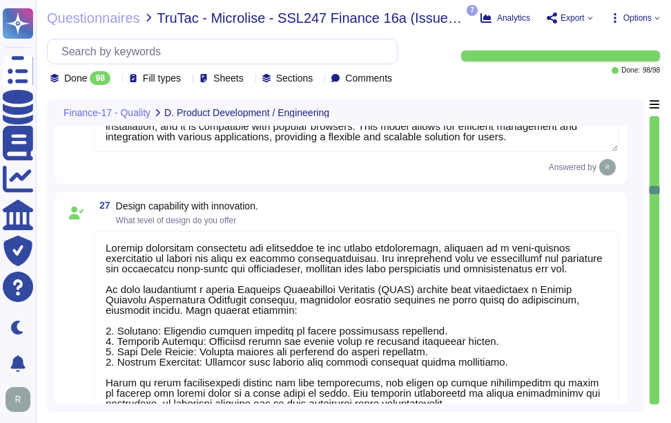
type textarea "Sectigo emphasizes innovation and creativity in its design capabilities, focusi…"
type textarea "We provide a large knowledge base that includes online documentation specifical…"
type textarea "We have systems located in [GEOGRAPHIC_DATA], [GEOGRAPHIC_DATA], which can prov…"
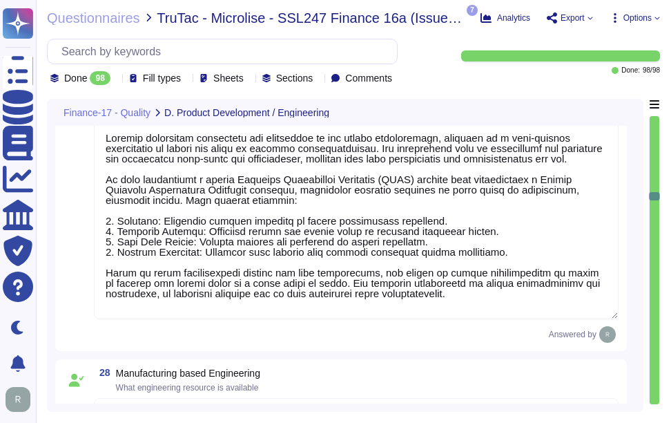
type textarea "Sectigo has established a formal Software Development Lifecycle (SDLC) process …"
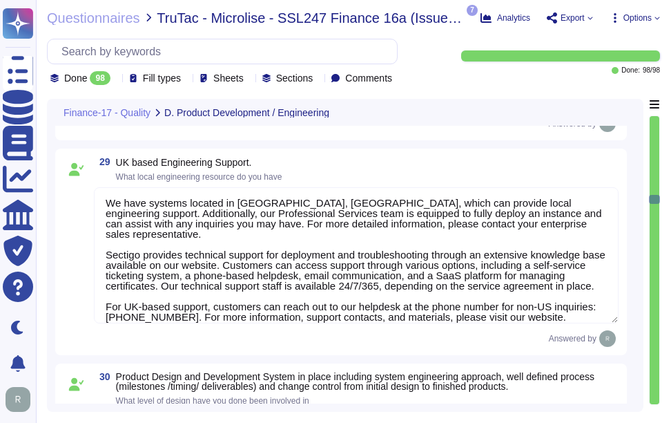
type textarea "Sectigo has a well-qualified and competent IT Security staff, with the majority…"
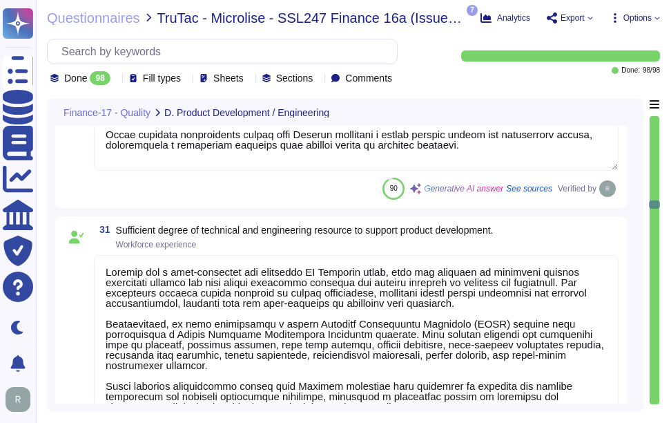
type textarea "Engineering team is responsible for designing and delivering a full-stack web a…"
type textarea "Sectigo conforms to the ISO 27001 standard security framework and maintains cer…"
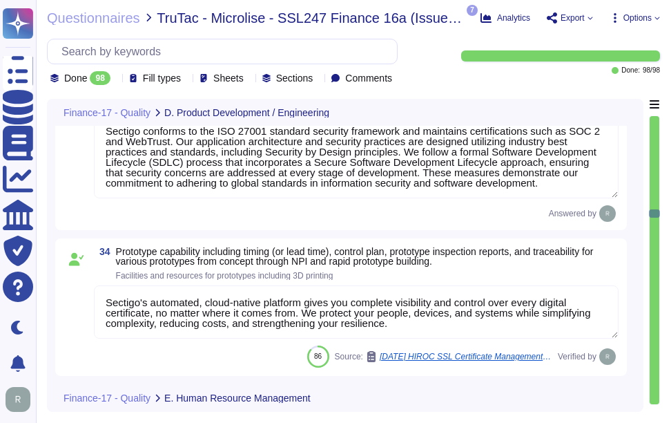
type textarea "Sectigo's automated, cloud-native platform gives you complete visibility and co…"
type textarea "We ensure employees are able to perform their roles through a comprehensive app…"
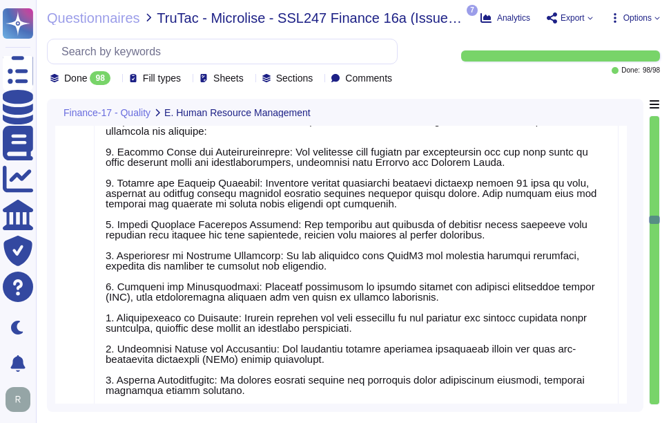
type textarea "At [GEOGRAPHIC_DATA], we have a comprehensive approach to developing our staff …"
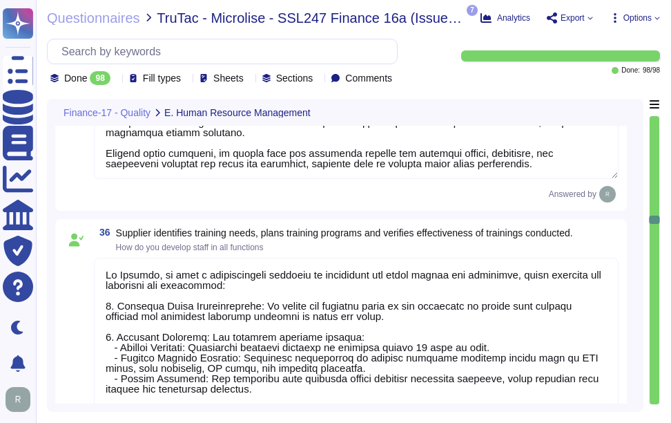
type textarea "At [GEOGRAPHIC_DATA], we have established a comprehensive process to educate ne…"
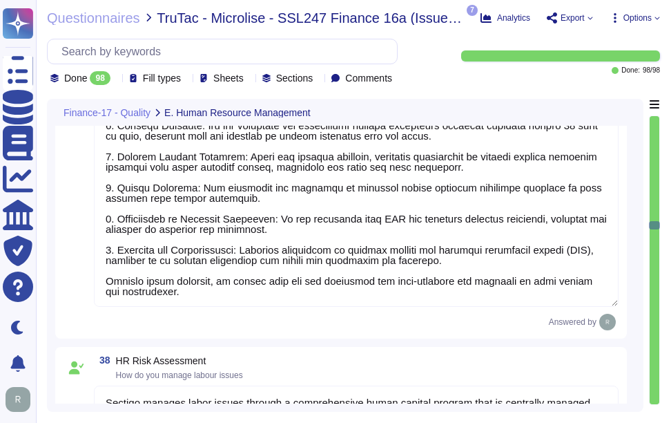
type textarea "Sectigo manages labor issues through a comprehensive human capital program that…"
type textarea "Sectigo performs a review of supplier classifications and relationships as part…"
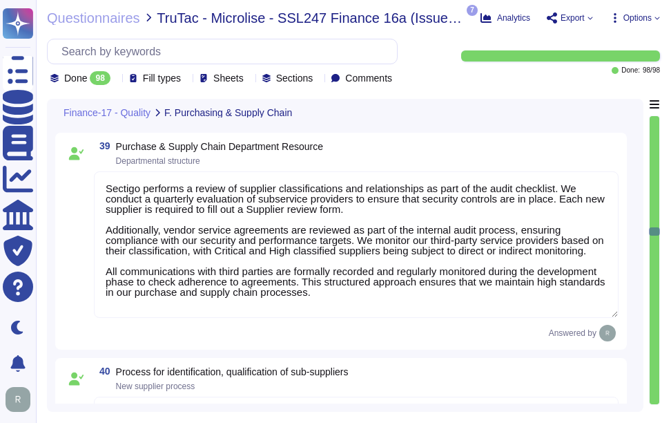
type textarea "Sectigo performs a review of supplier classifications and relationships as part…"
type textarea "Sectigo encourages suppliers to explore opportunities to bring in innovation an…"
type textarea "We follow up with our suppliers regarding issues and deficiencies noted during …"
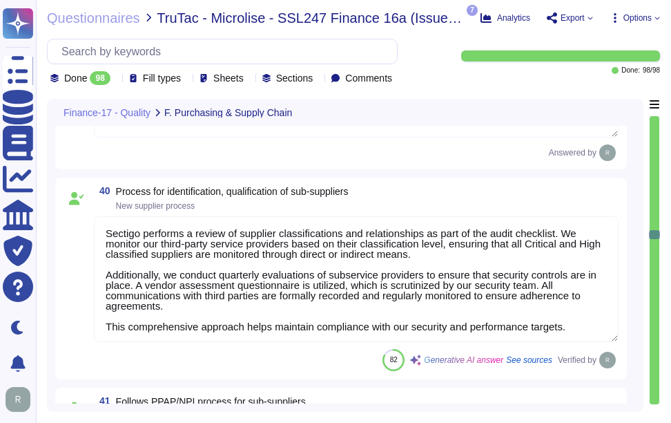
type textarea "Sectigo manages conformance to processes and procedures through a structured ap…"
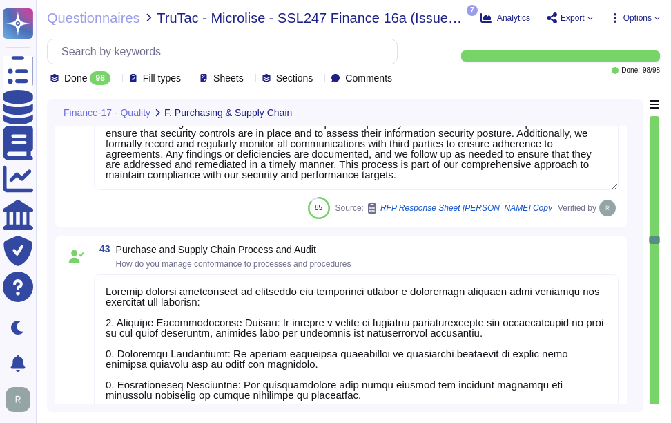
type textarea "Sectigo conducts regular evaluations of our supply chain to ensure compliance w…"
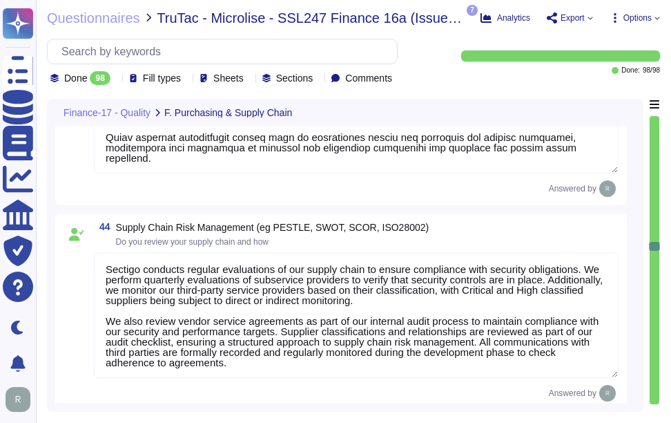
type textarea "please discuss with your enterprise sales representative."
type textarea "Sectigo does not require access to any type of sensitive data. Sectigo holds th…"
type textarea "Sectigo holds the following types of data: - Customer-provided employee names -…"
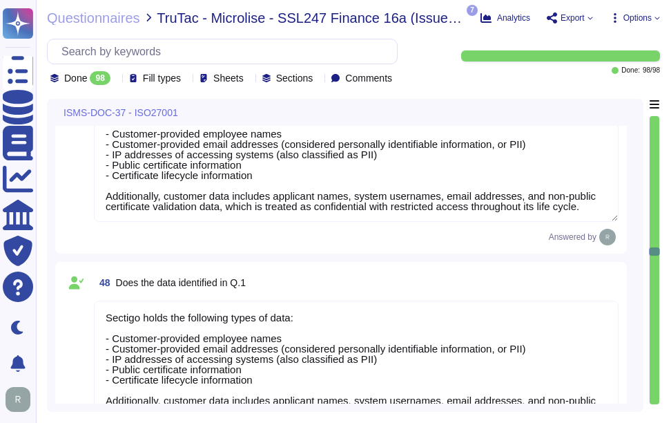
type textarea "Sectigo holds the following types of data: - Customer-provided employee names -…"
type textarea "The only personally identifiable information (PII) our system has access to inc…"
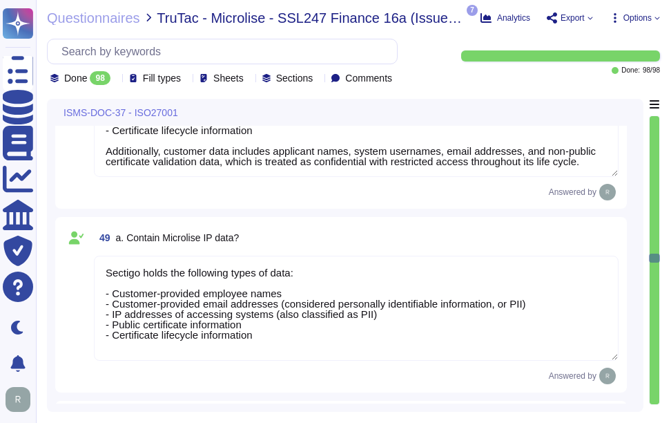
type textarea "both"
type textarea "Yes, Sectigo complies fully with the General Data Protection Regulation (GDPR) …"
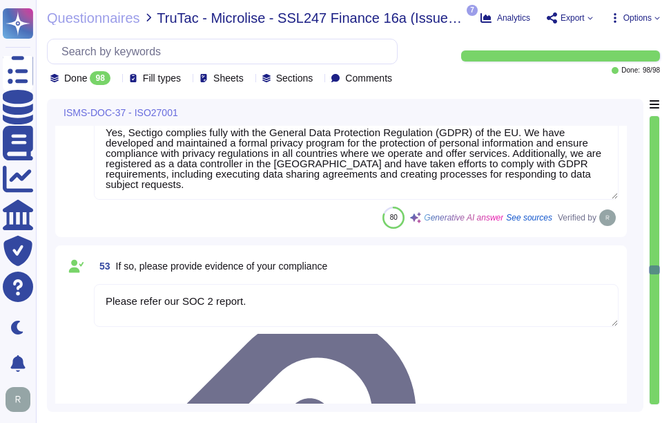
type textarea "Please refer our SOC 2 report."
type textarea "Yes, our organization is ISO 27001 certified and holds a valid ISO/IEC 27001 ce…"
type textarea "Please refer the attachment."
type textarea "Please refer the attachment"
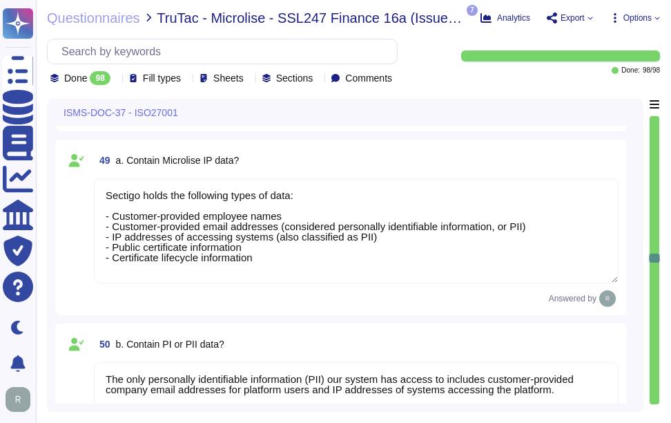
type textarea "Sectigo does not require access to any type of sensitive data. Sectigo holds th…"
type textarea "Sectigo holds the following types of data: - Customer-provided employee names -…"
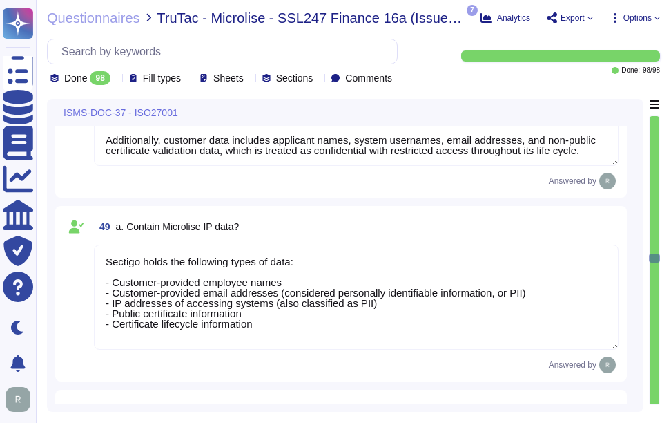
scroll to position [10080, 0]
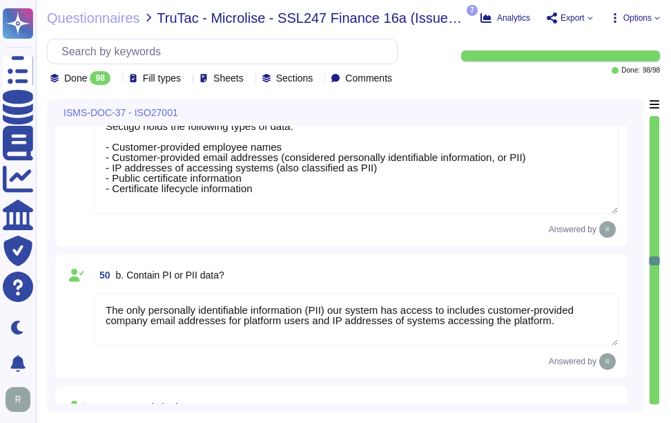
type textarea "both"
type textarea "Yes, Sectigo complies fully with the General Data Protection Regulation (GDPR) …"
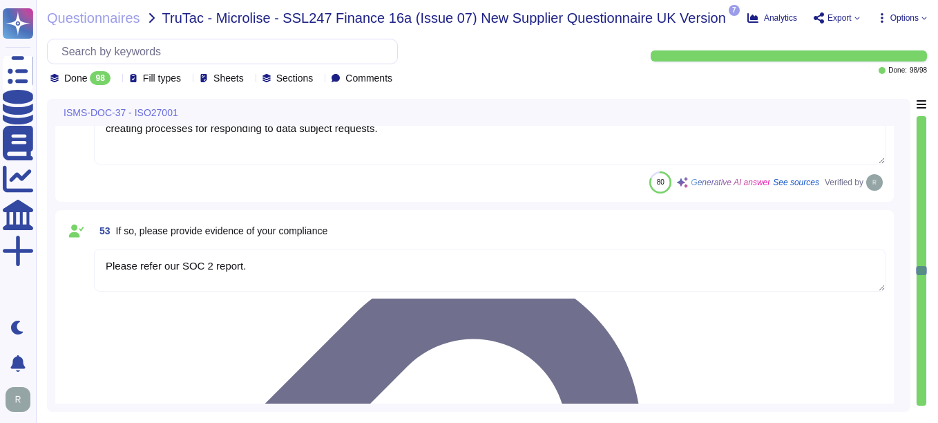
scroll to position [11115, 0]
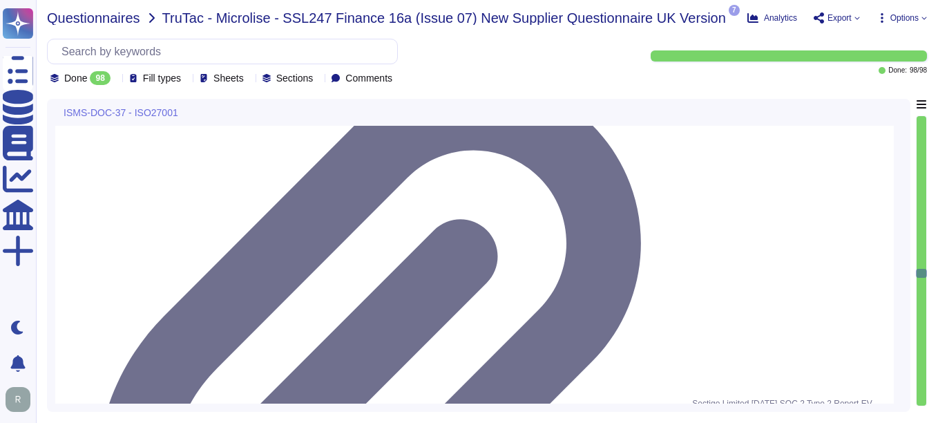
click at [107, 19] on span "Questionnaires" at bounding box center [93, 18] width 93 height 14
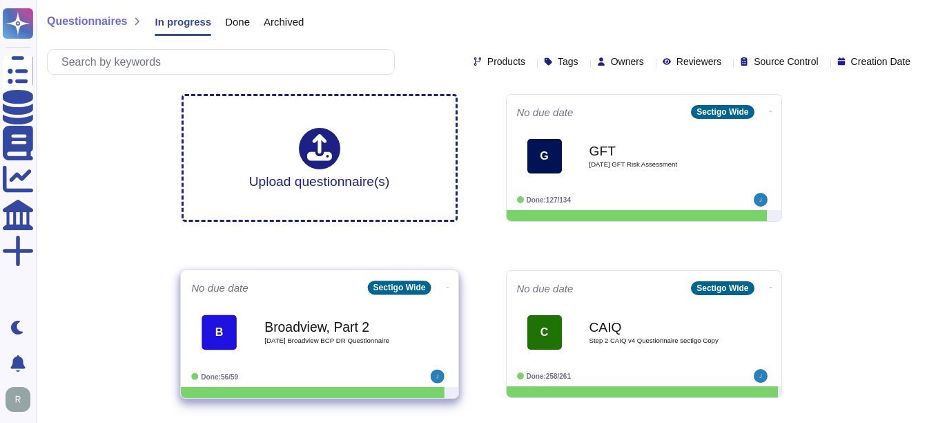
click at [358, 332] on b "Broadview, Part 2" at bounding box center [333, 326] width 139 height 13
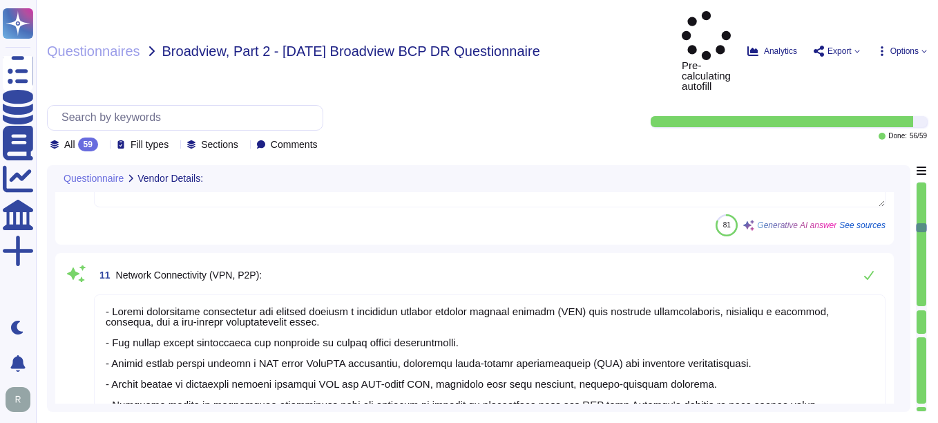
scroll to position [1, 0]
